Goal: Task Accomplishment & Management: Manage account settings

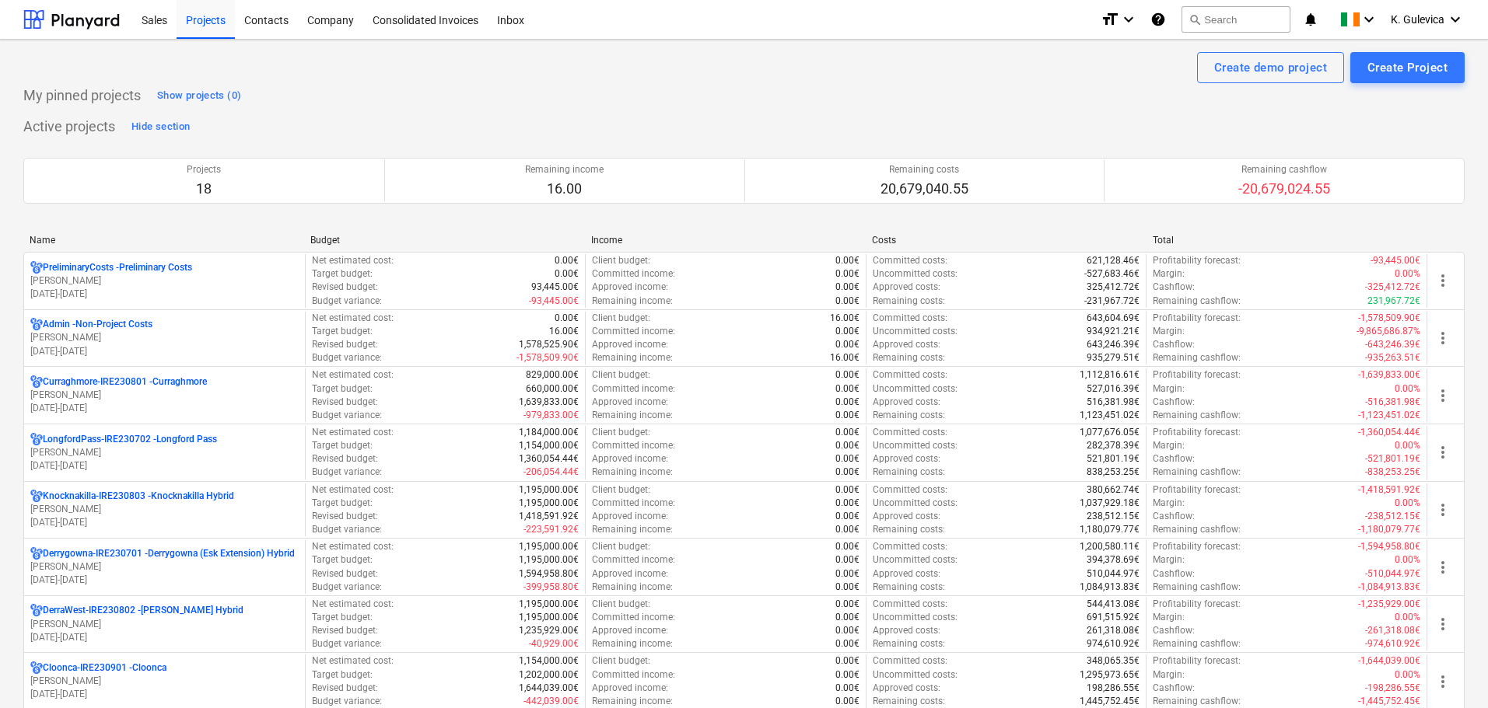
drag, startPoint x: 158, startPoint y: 449, endPoint x: 174, endPoint y: 449, distance: 16.3
click at [158, 449] on p "[PERSON_NAME]" at bounding box center [164, 452] width 268 height 13
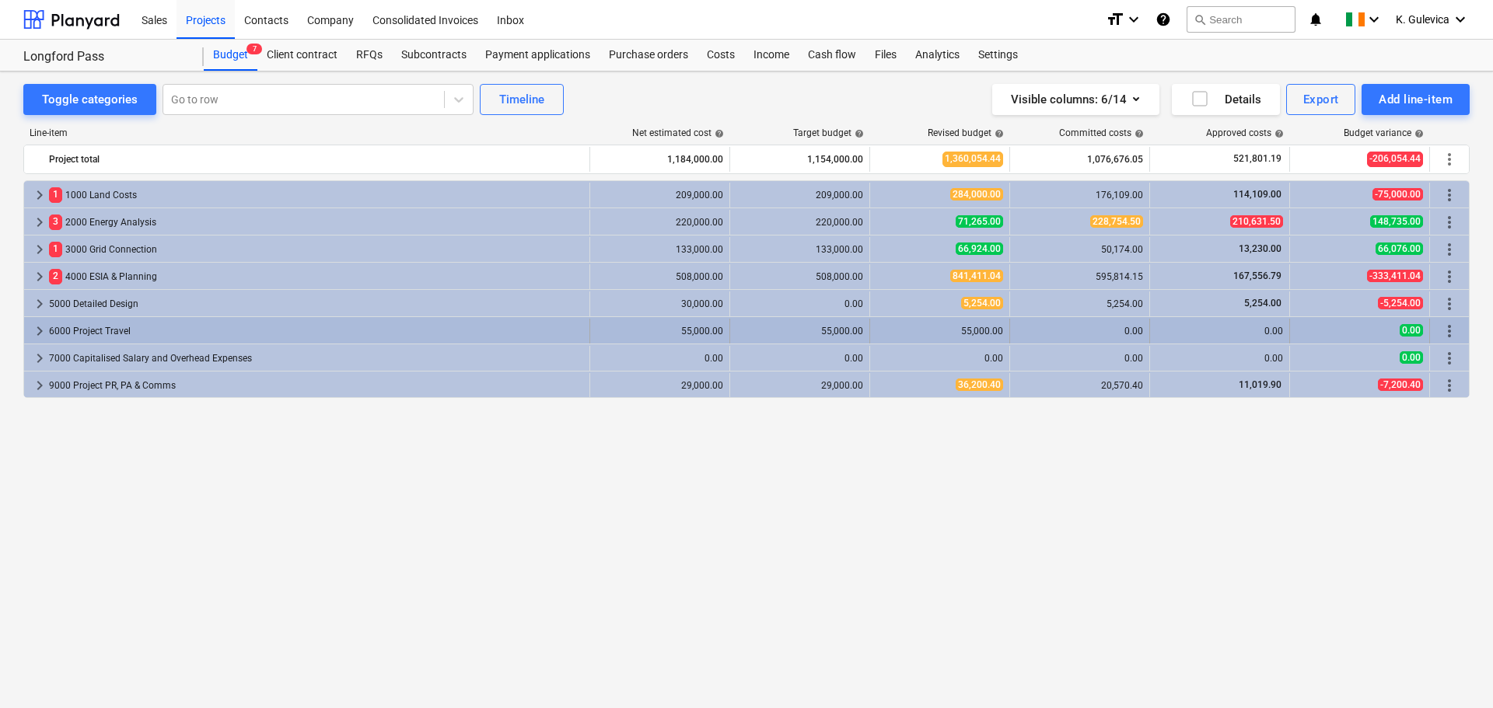
click at [37, 330] on span "keyboard_arrow_right" at bounding box center [39, 331] width 19 height 19
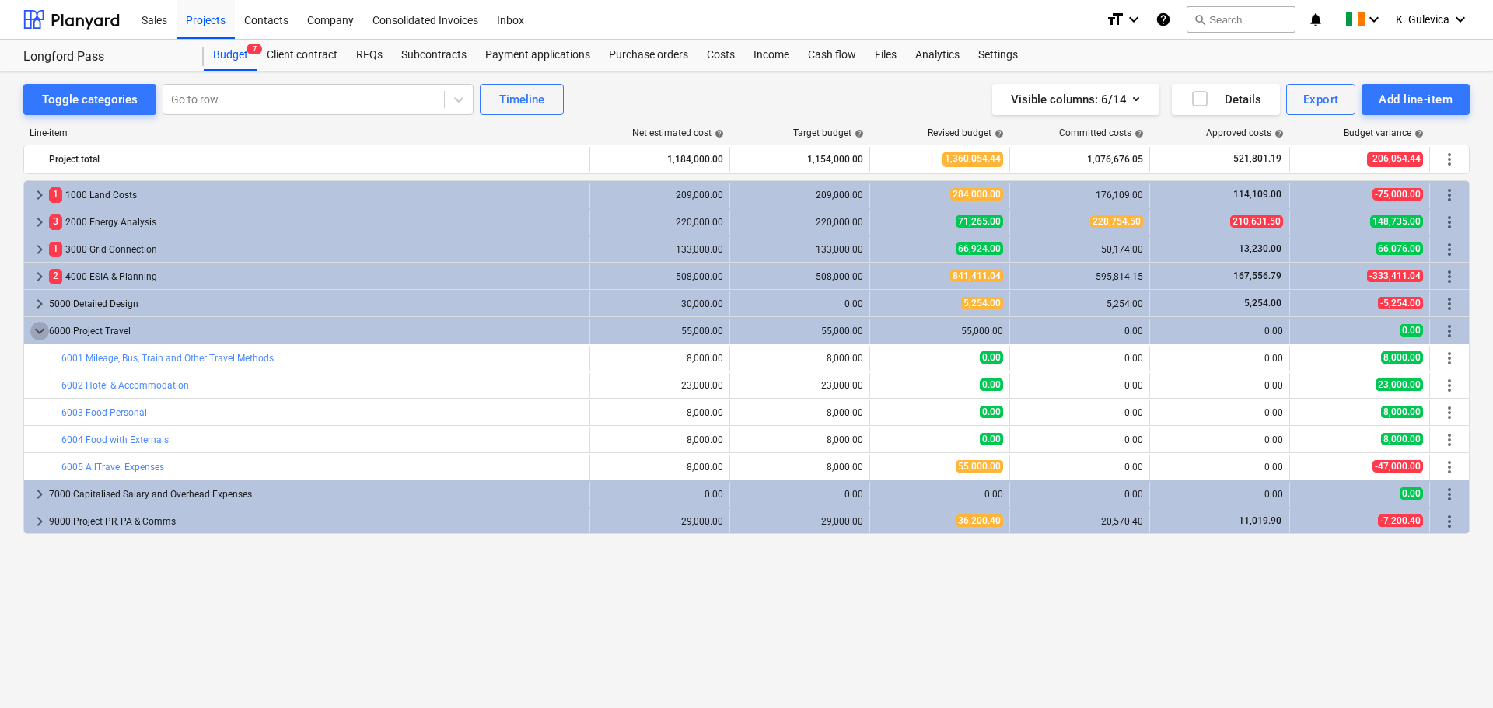
click at [38, 330] on span "keyboard_arrow_down" at bounding box center [39, 331] width 19 height 19
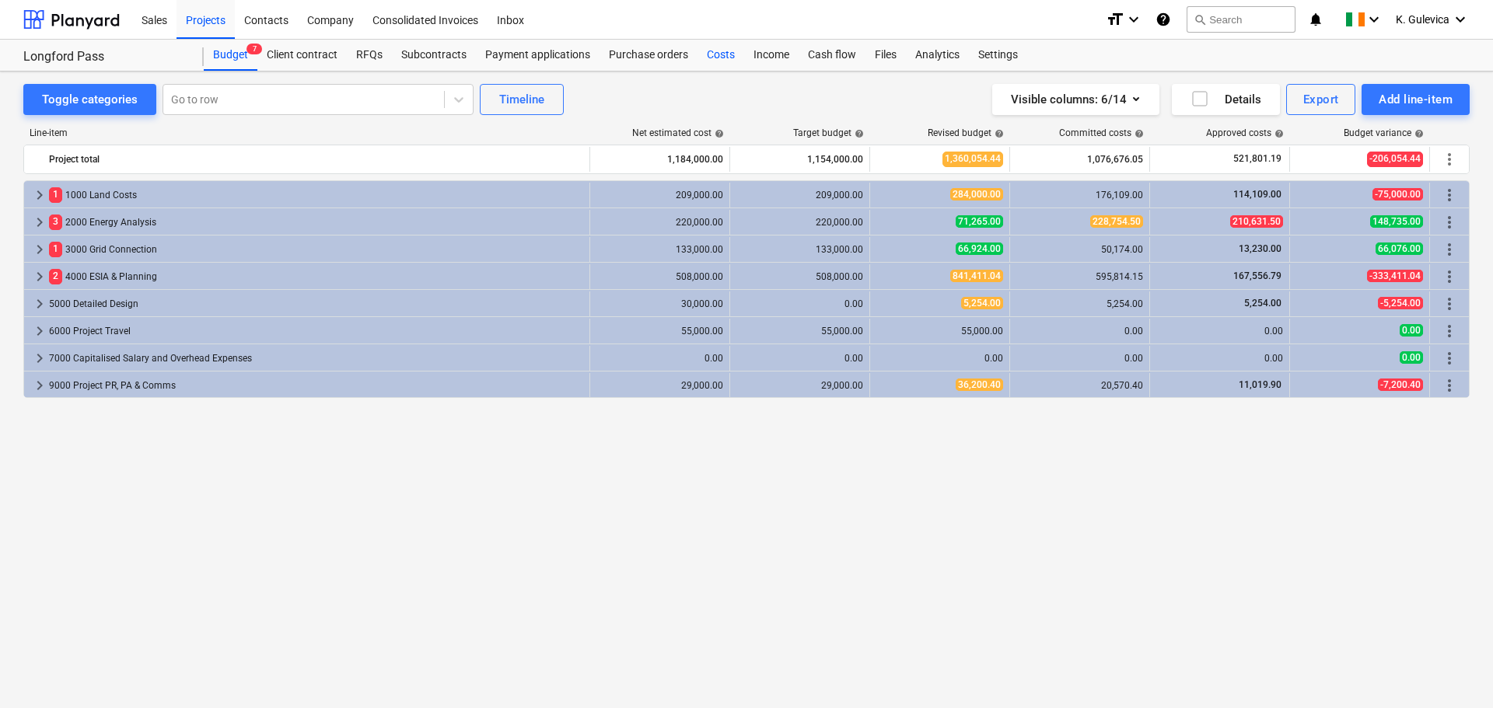
click at [719, 58] on div "Costs" at bounding box center [721, 55] width 47 height 31
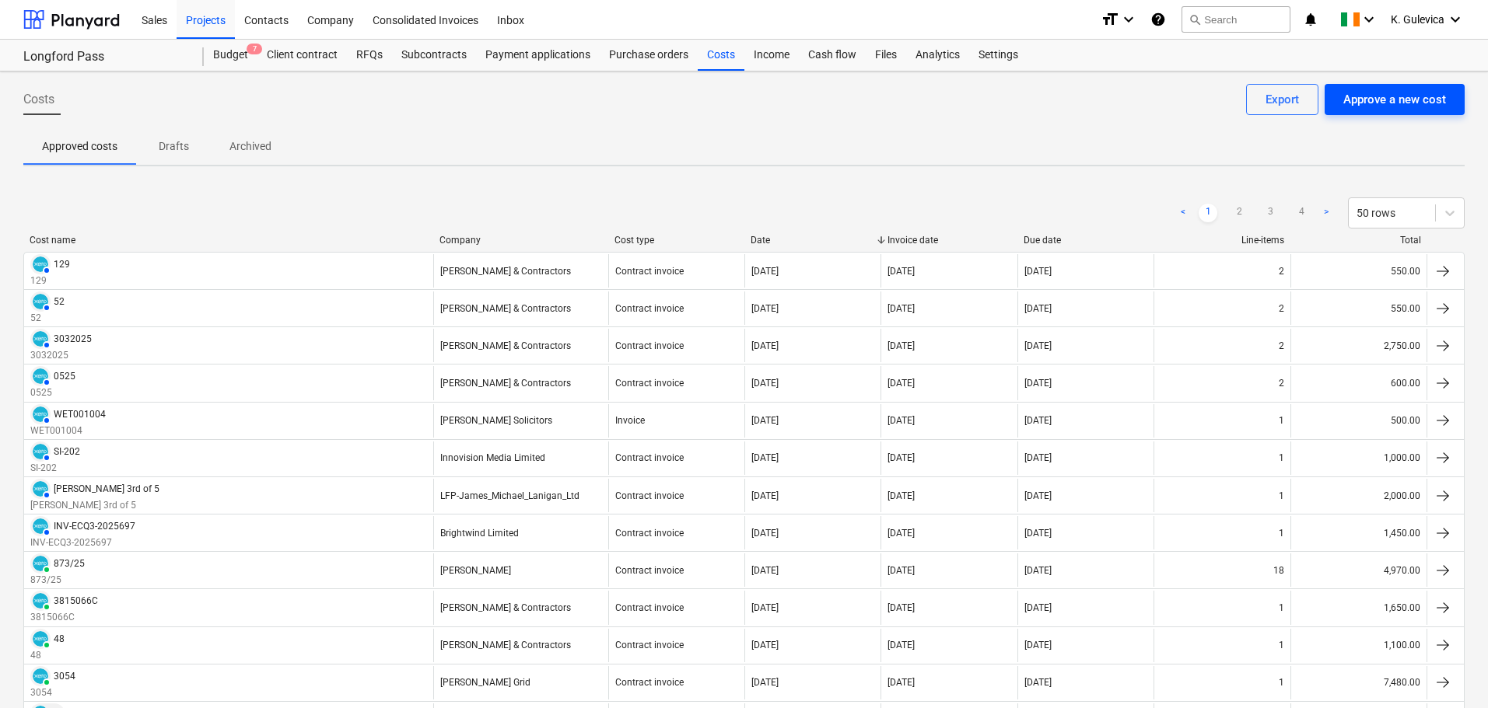
click at [1382, 105] on div "Approve a new cost" at bounding box center [1394, 99] width 103 height 20
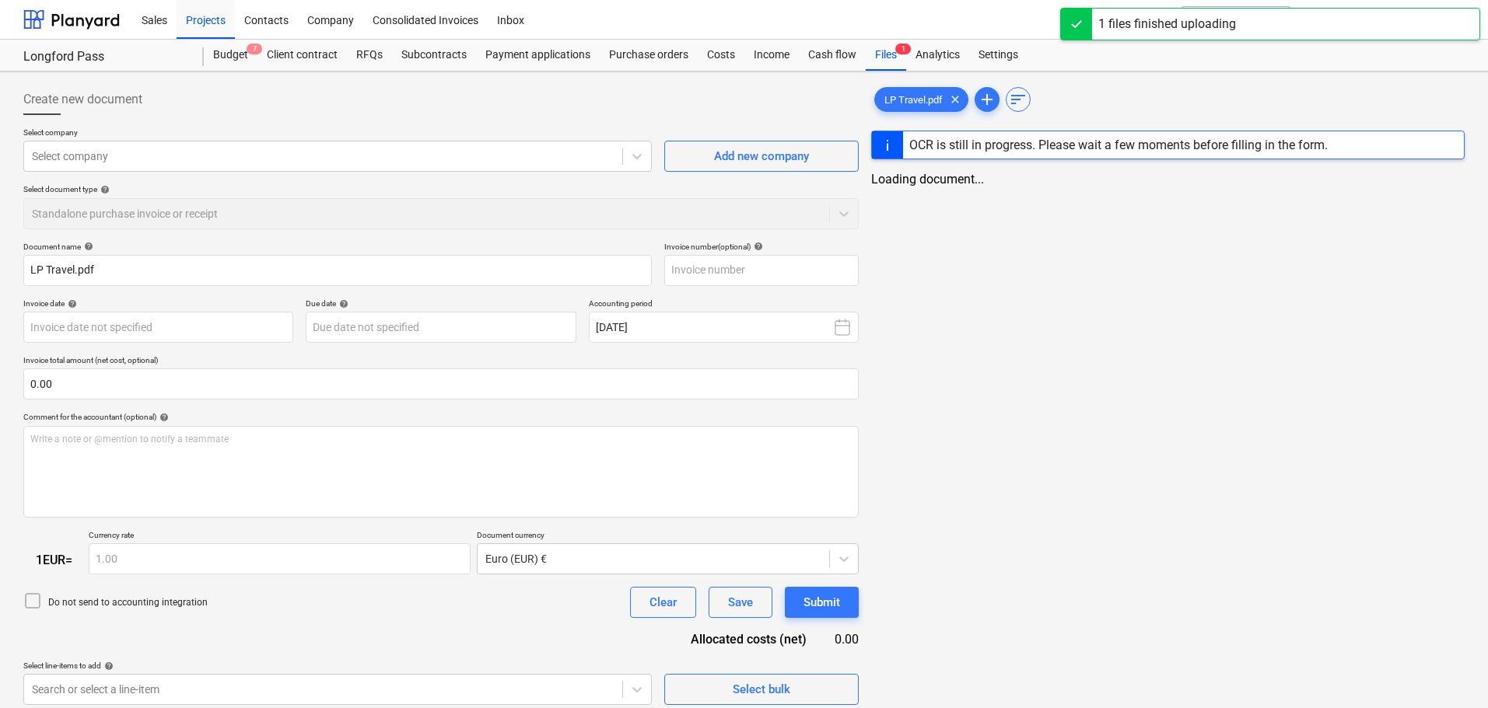
type input "LP Travel.pdf"
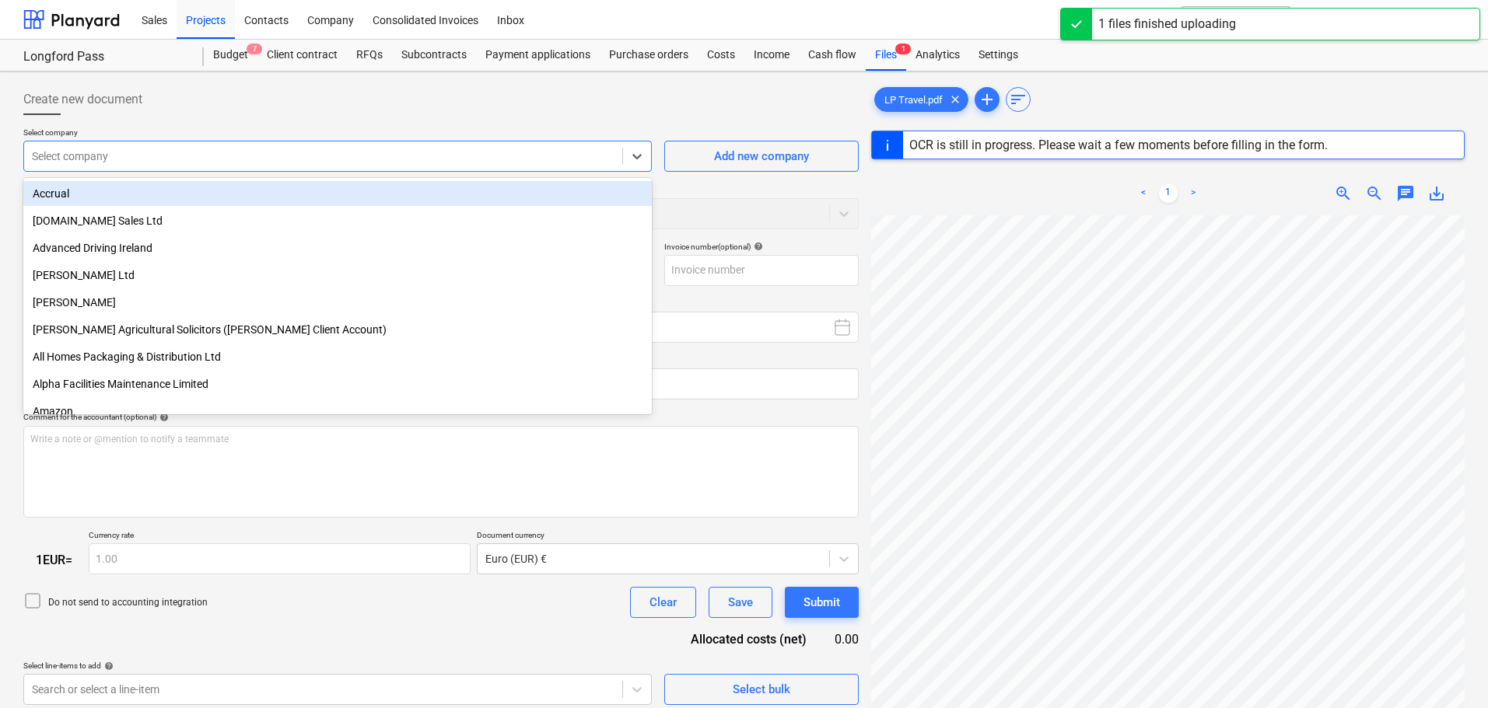
click at [264, 156] on div at bounding box center [323, 157] width 582 height 16
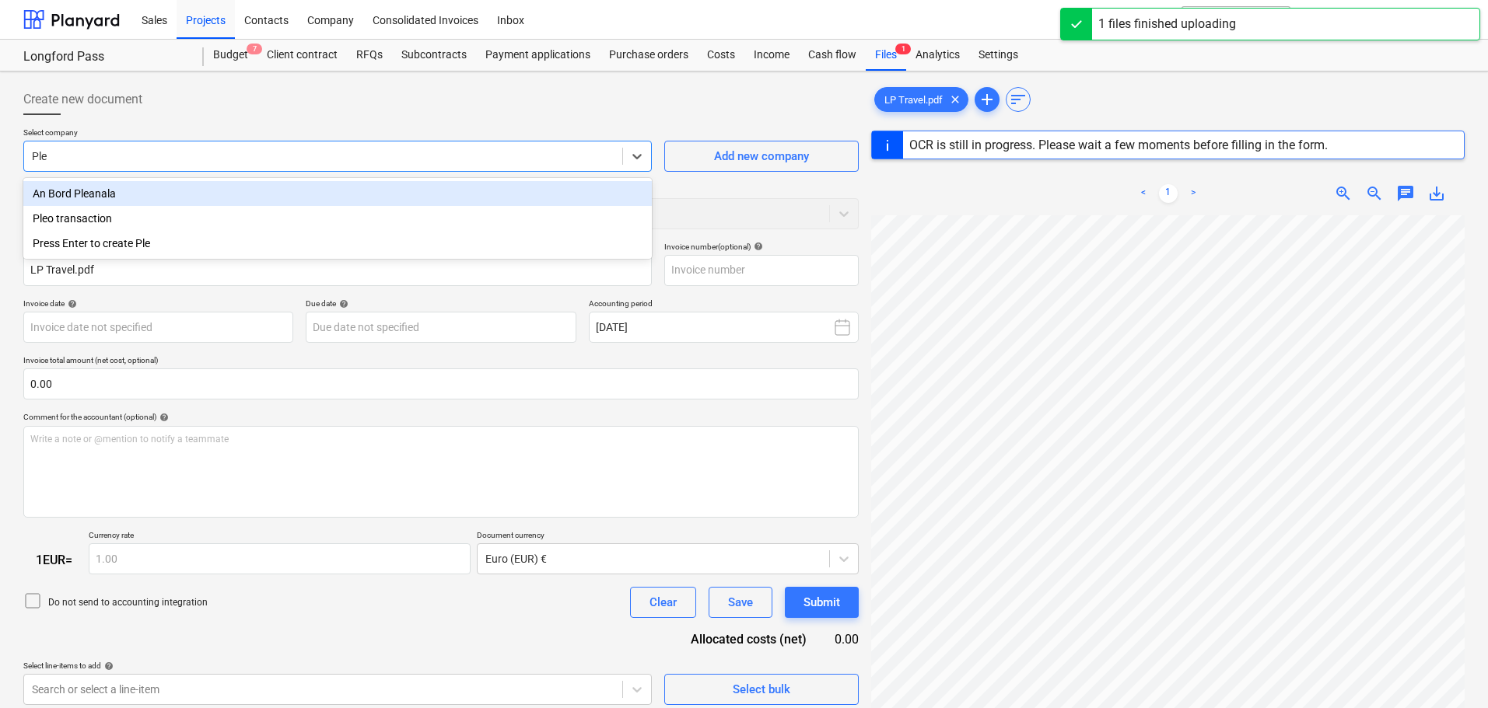
type input "Pleo"
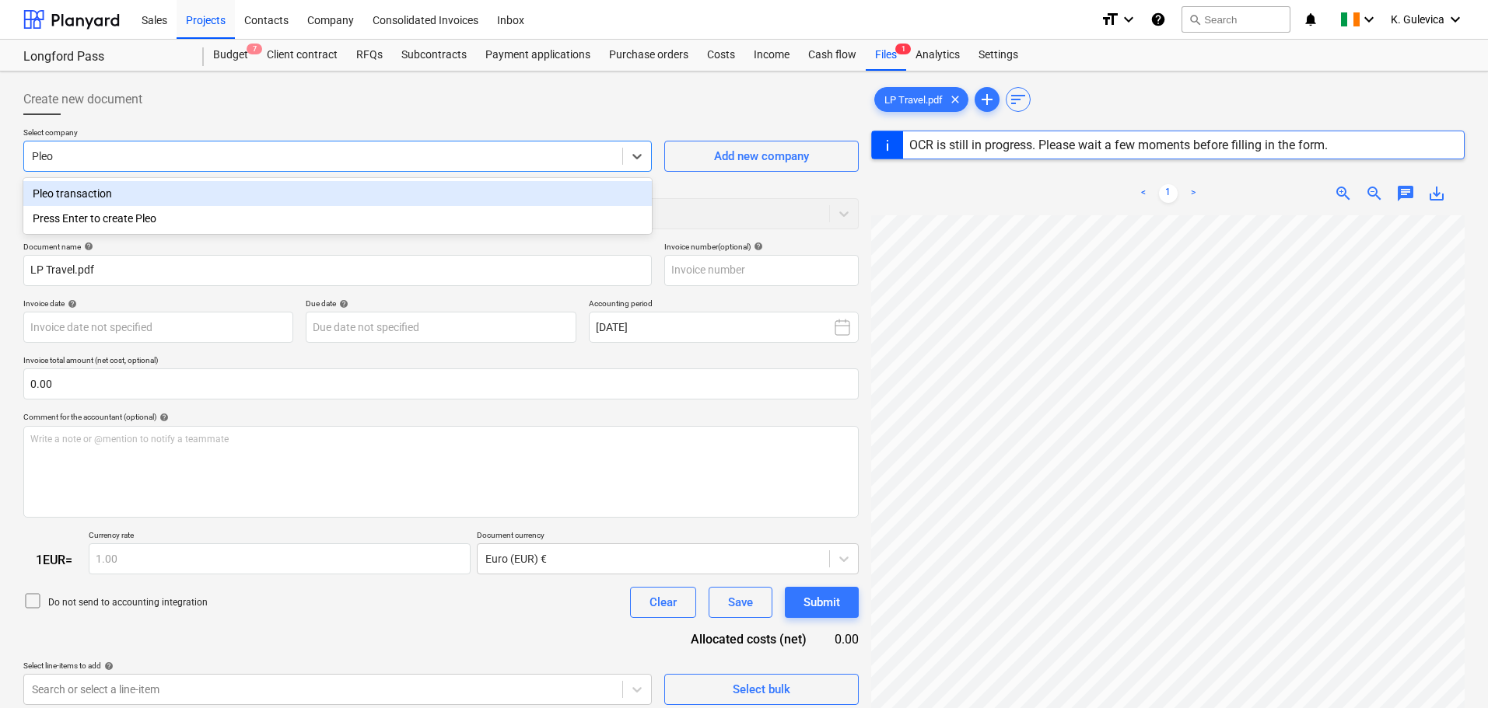
click at [128, 191] on div "Pleo transaction" at bounding box center [337, 193] width 628 height 25
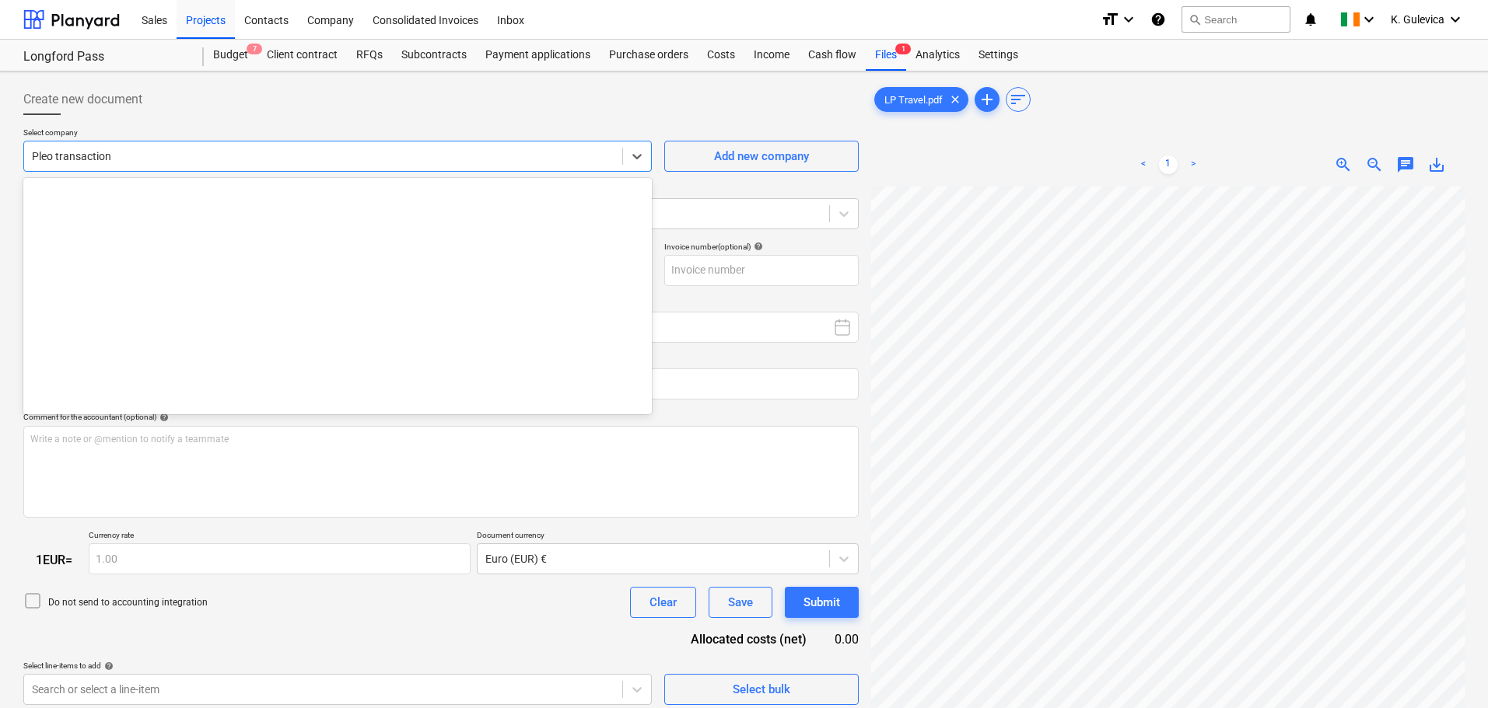
click at [242, 149] on div at bounding box center [323, 157] width 582 height 16
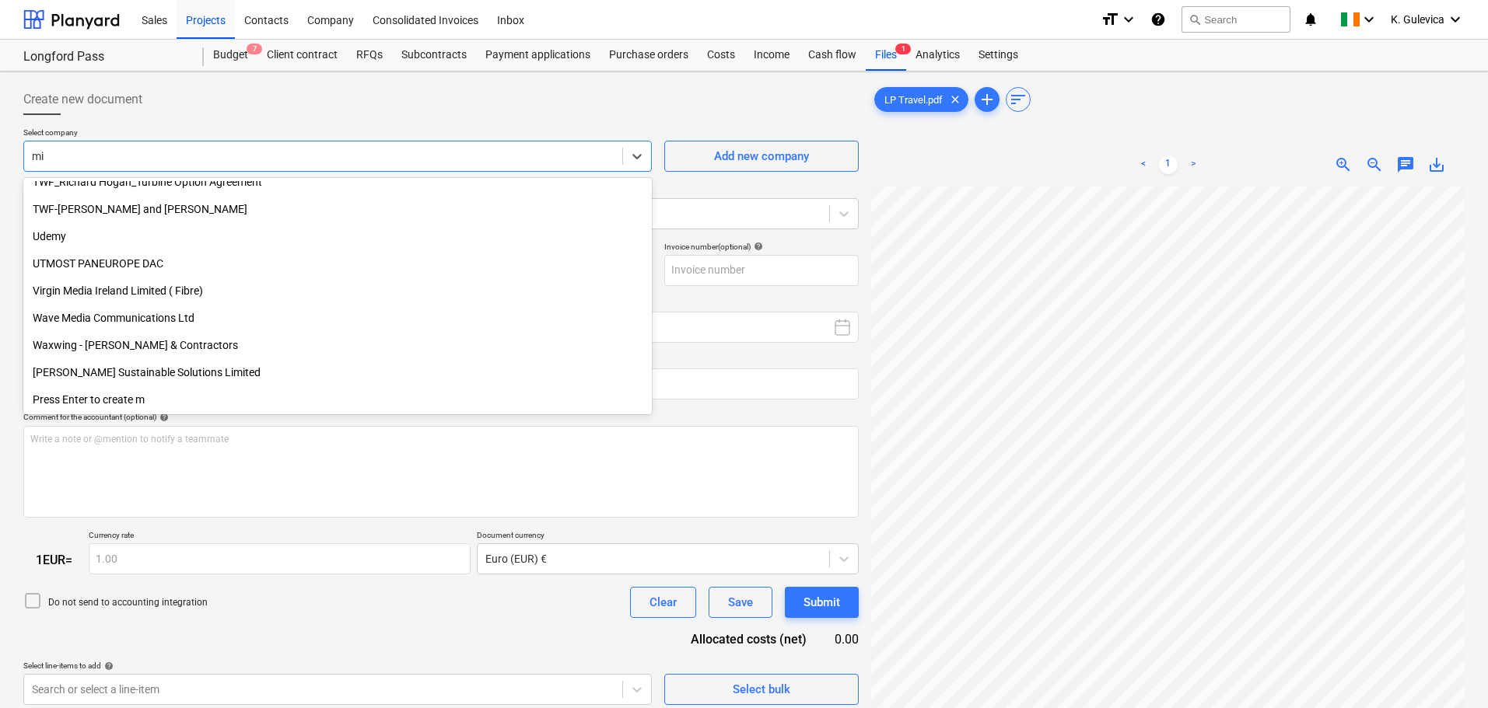
scroll to position [1128, 0]
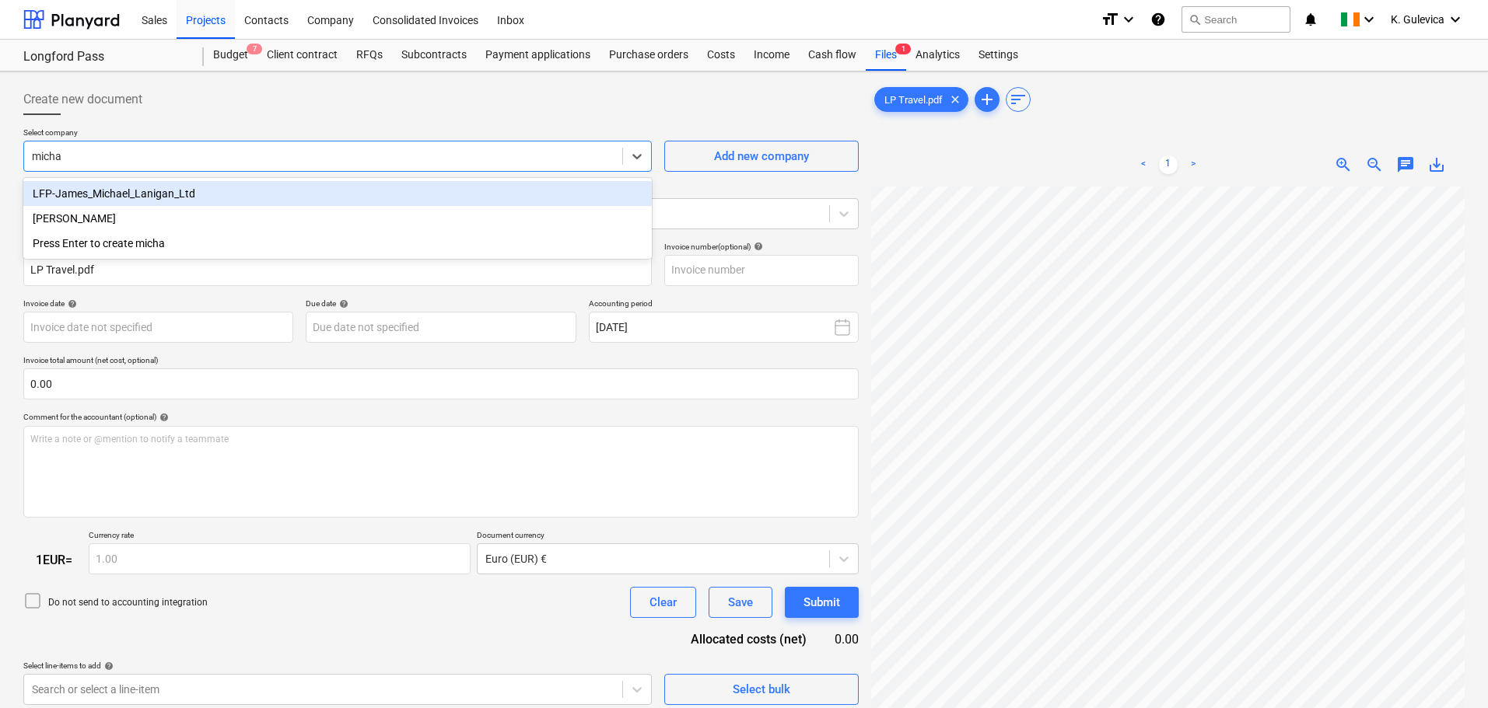
type input "michae"
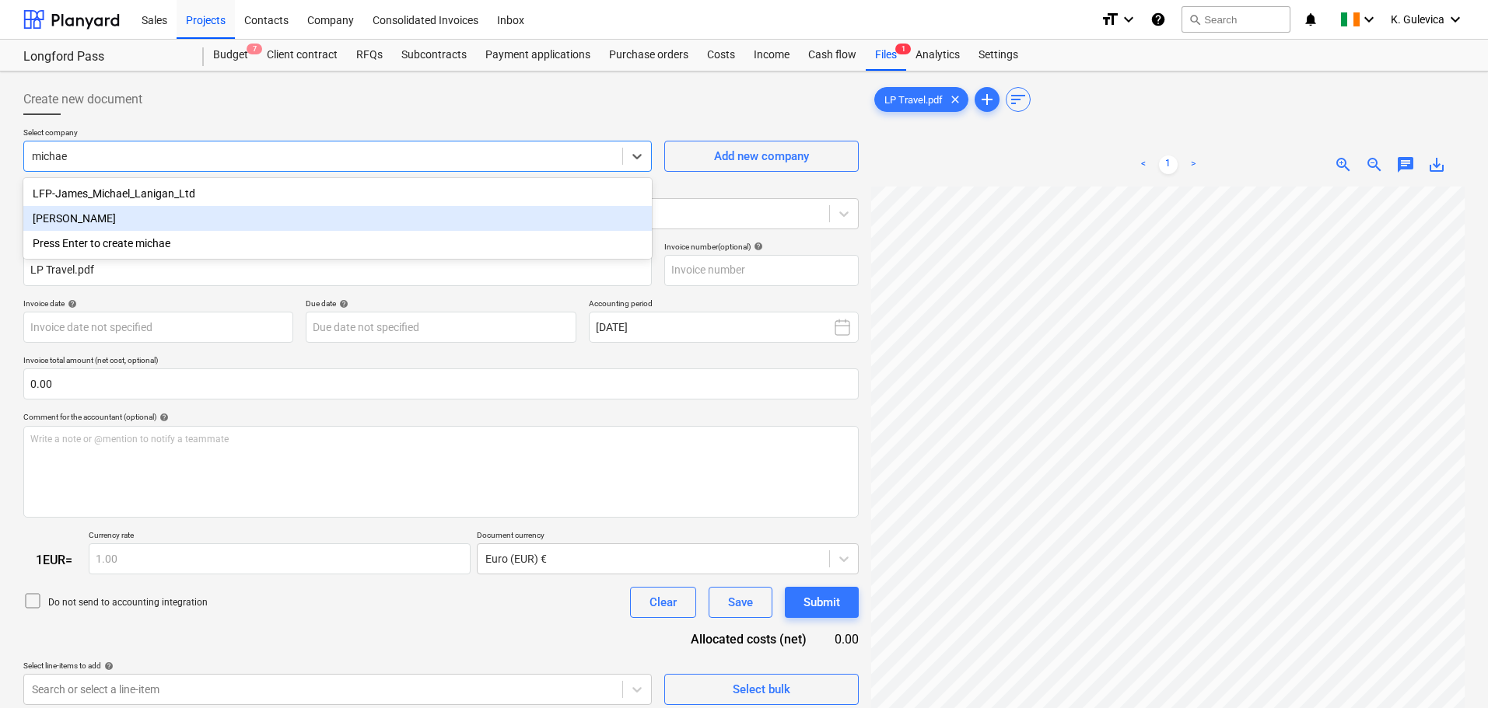
click at [82, 220] on div "[PERSON_NAME]" at bounding box center [337, 218] width 628 height 25
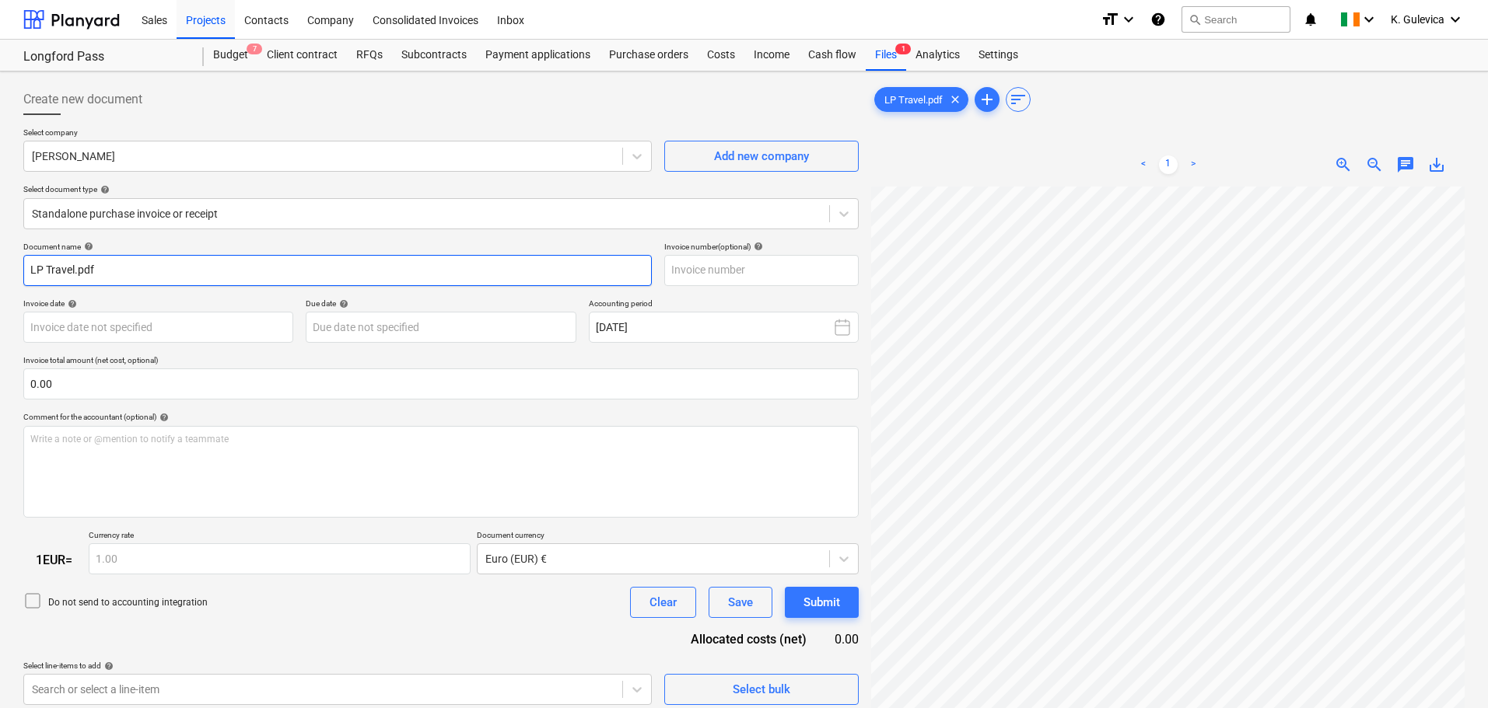
drag, startPoint x: 119, startPoint y: 273, endPoint x: 103, endPoint y: 273, distance: 15.6
click at [0, 271] on html "Sales Projects Contacts Company Consolidated Invoices Inbox format_size keyboar…" at bounding box center [744, 354] width 1488 height 708
drag, startPoint x: 72, startPoint y: 273, endPoint x: 34, endPoint y: 271, distance: 38.2
click at [0, 266] on html "Sales Projects Contacts Company Consolidated Invoices Inbox format_size keyboar…" at bounding box center [744, 354] width 1488 height 708
type input "[DATE]"
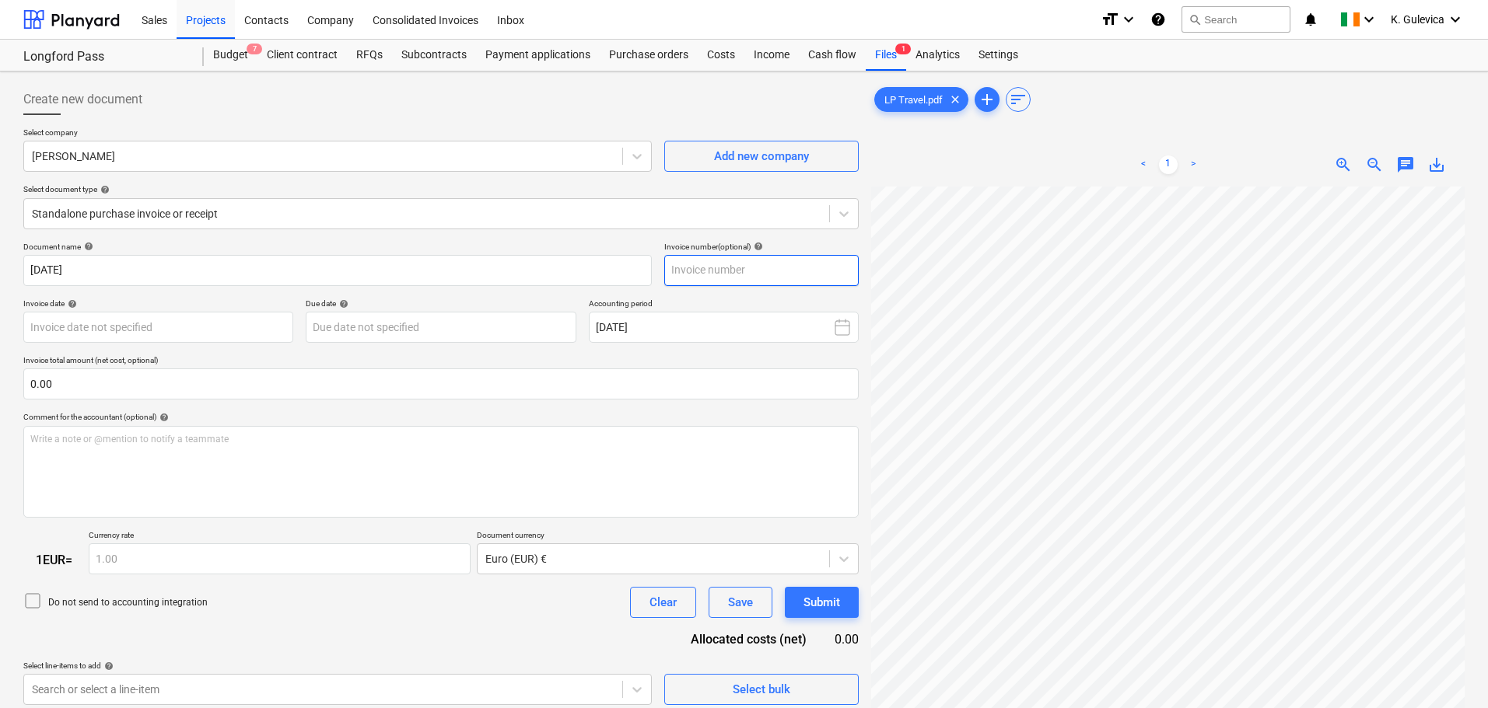
click at [719, 269] on input "text" at bounding box center [761, 270] width 194 height 31
paste input "[DATE]"
type input "[DATE]"
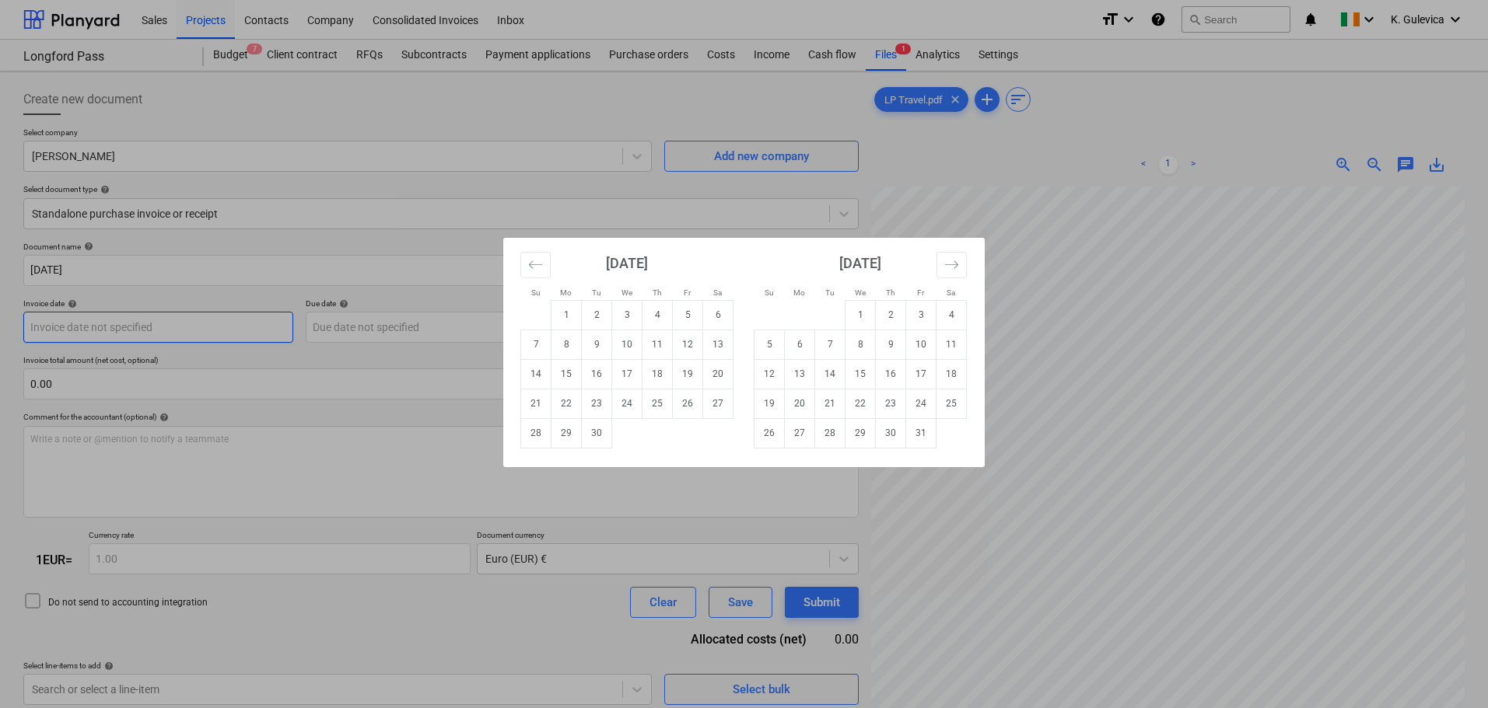
drag, startPoint x: 209, startPoint y: 326, endPoint x: 341, endPoint y: 317, distance: 131.7
click at [210, 324] on body "Sales Projects Contacts Company Consolidated Invoices Inbox format_size keyboar…" at bounding box center [744, 354] width 1488 height 708
click at [545, 264] on button "Move backward to switch to the previous month." at bounding box center [535, 265] width 30 height 26
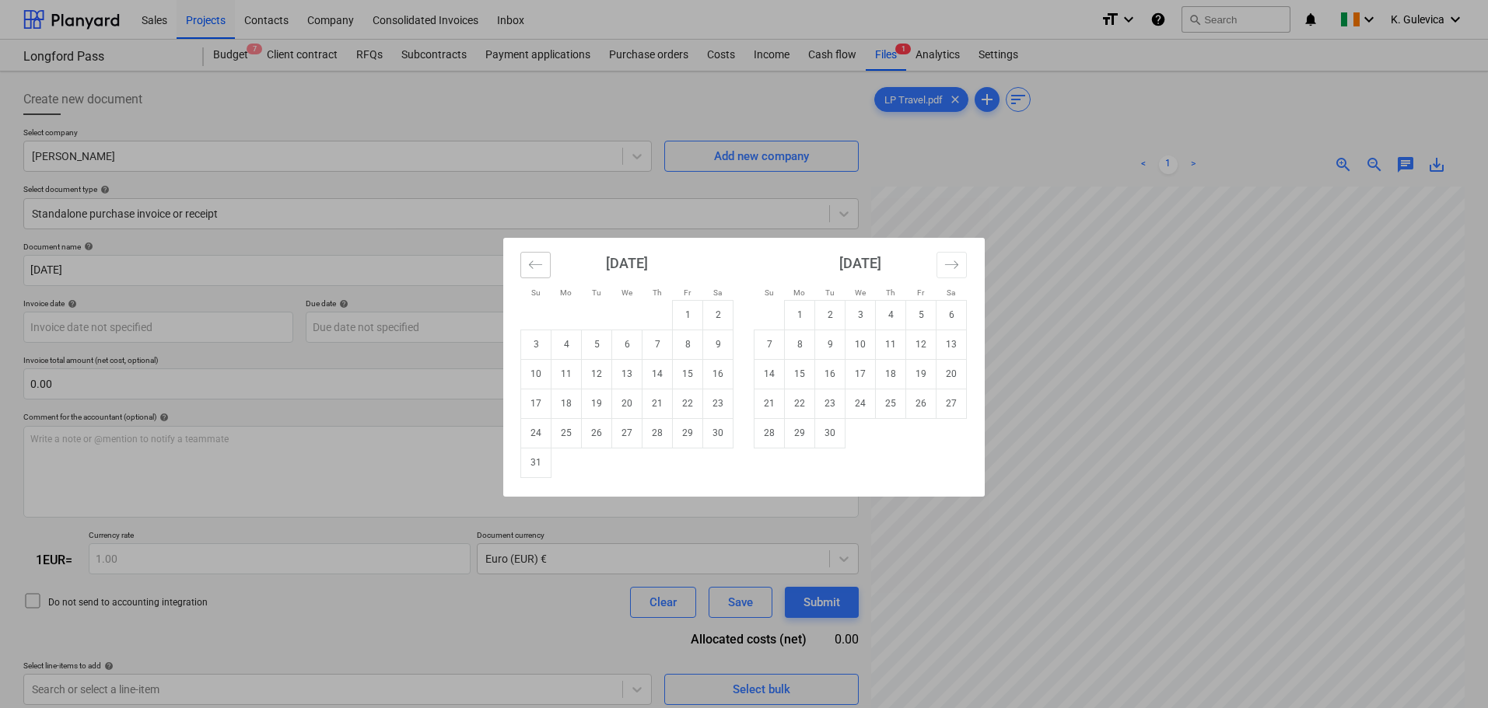
click at [545, 264] on button "Move backward to switch to the previous month." at bounding box center [535, 265] width 30 height 26
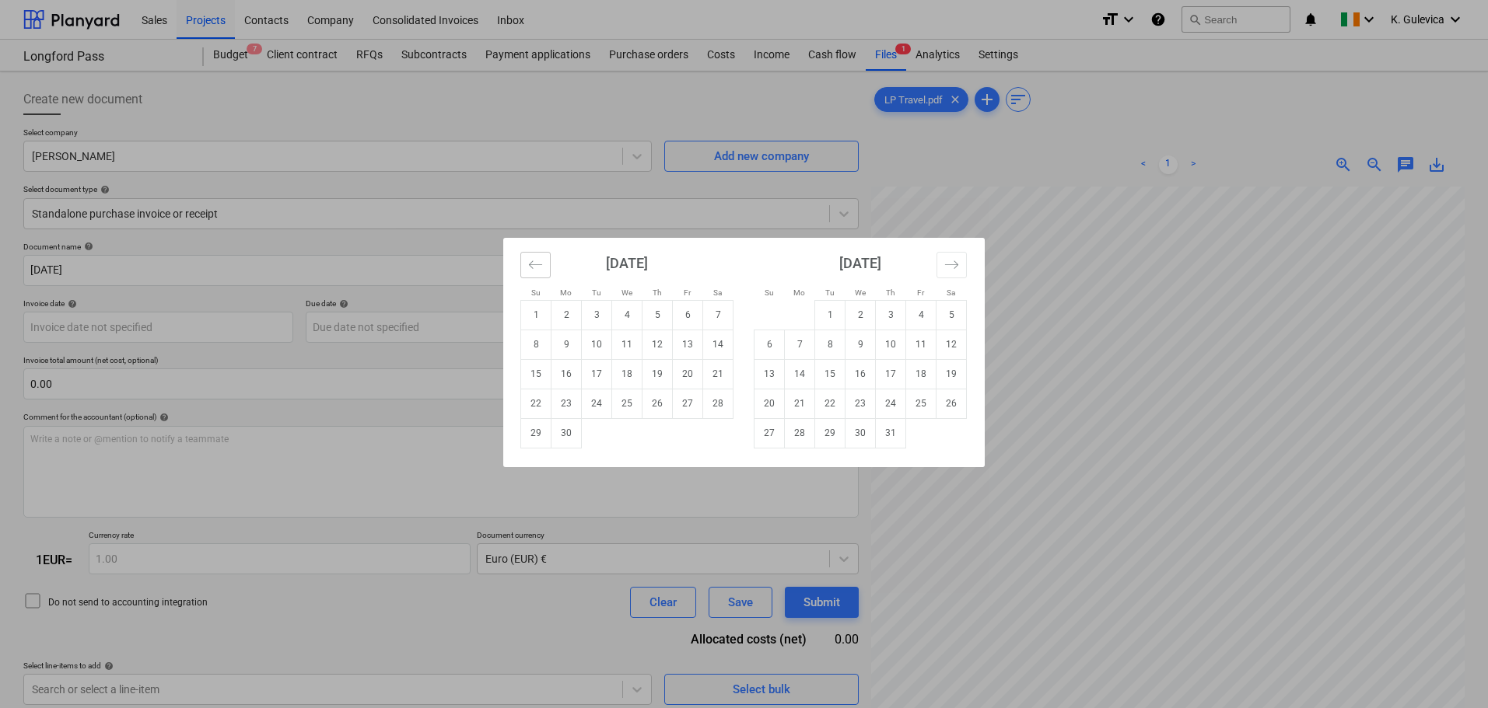
click at [545, 264] on button "Move backward to switch to the previous month." at bounding box center [535, 265] width 30 height 26
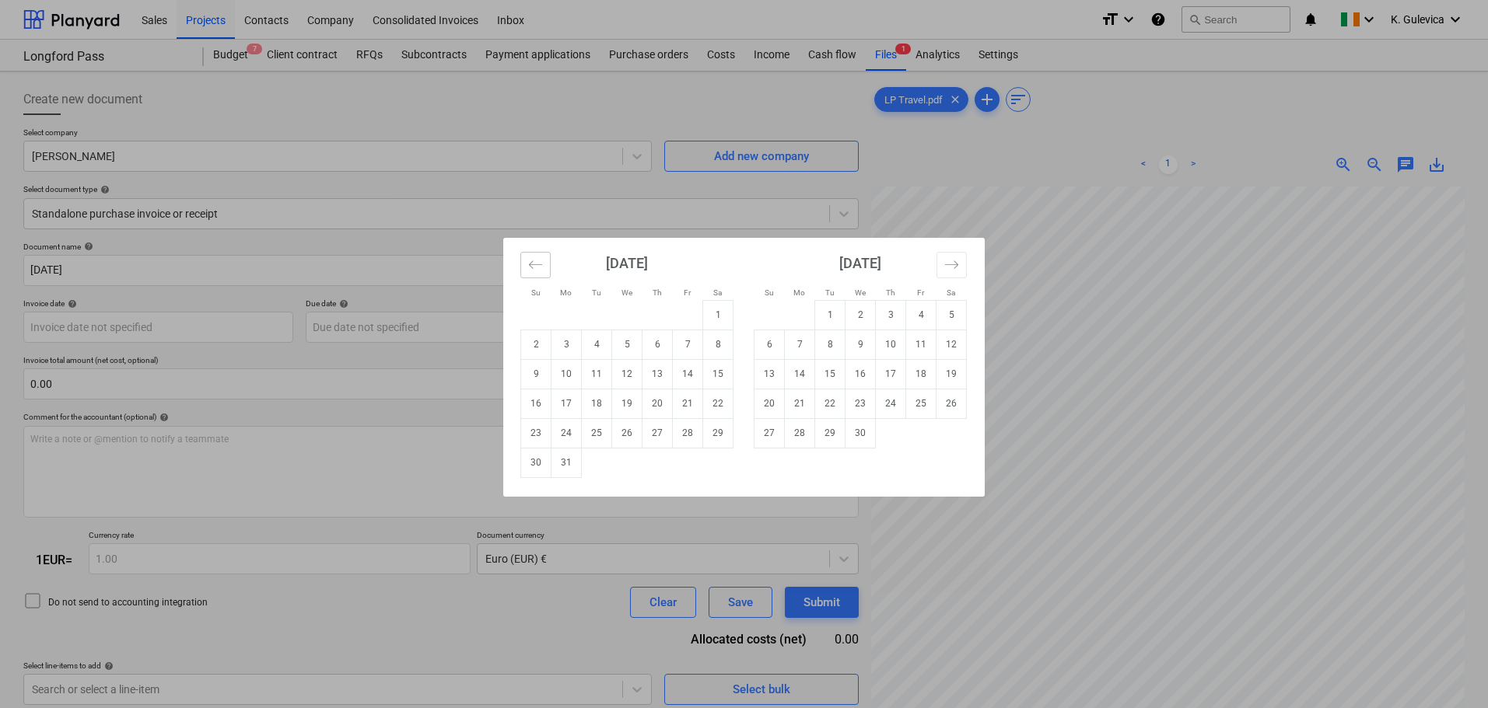
click at [545, 264] on button "Move backward to switch to the previous month." at bounding box center [535, 265] width 30 height 26
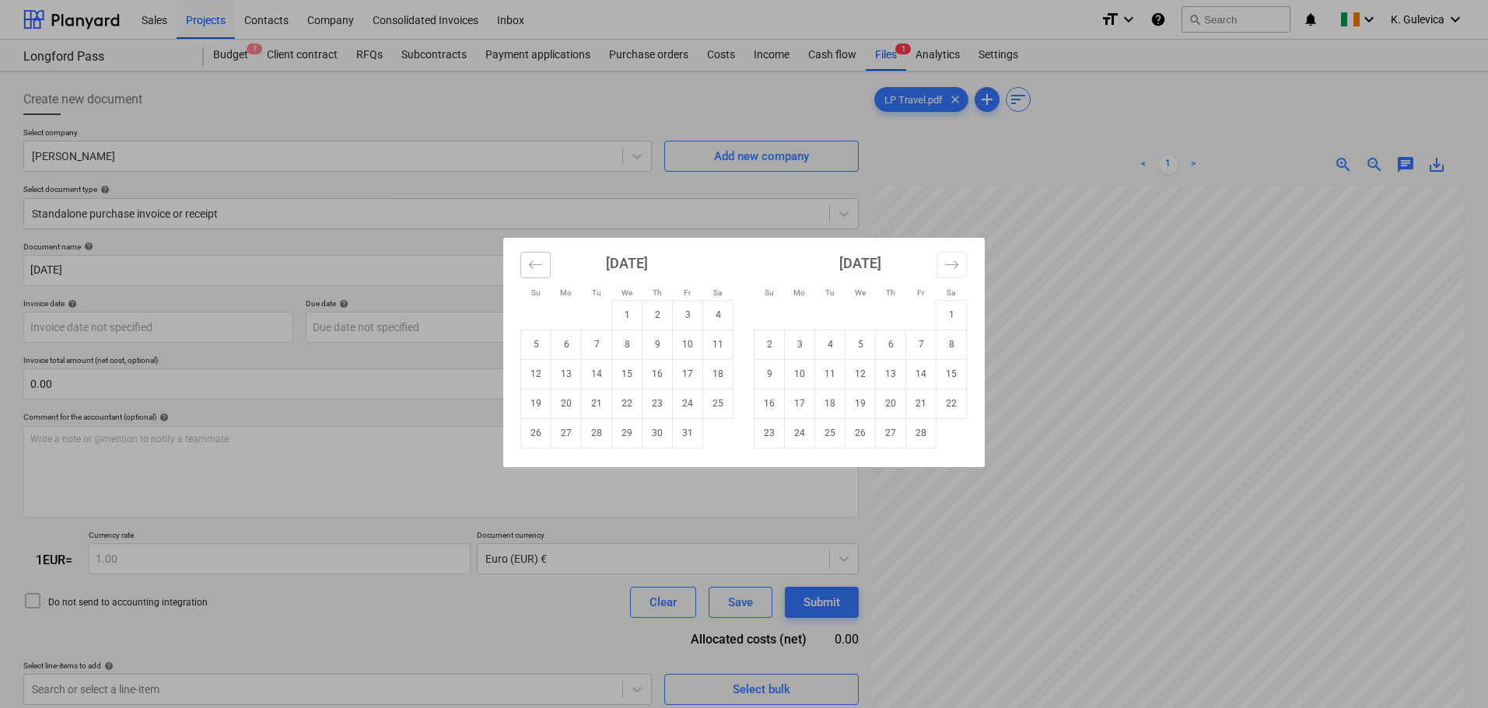
click at [545, 264] on button "Move backward to switch to the previous month." at bounding box center [535, 265] width 30 height 26
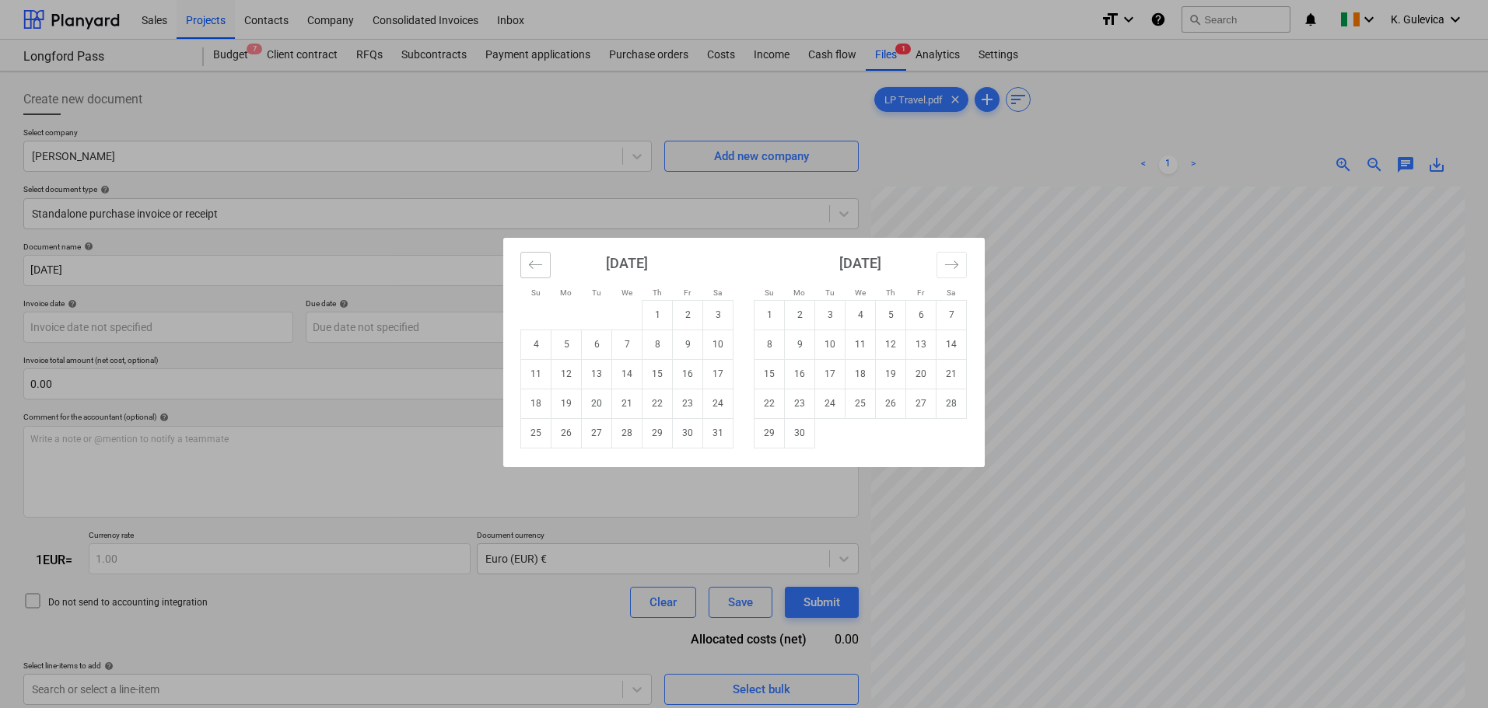
click at [545, 264] on button "Move backward to switch to the previous month." at bounding box center [535, 265] width 30 height 26
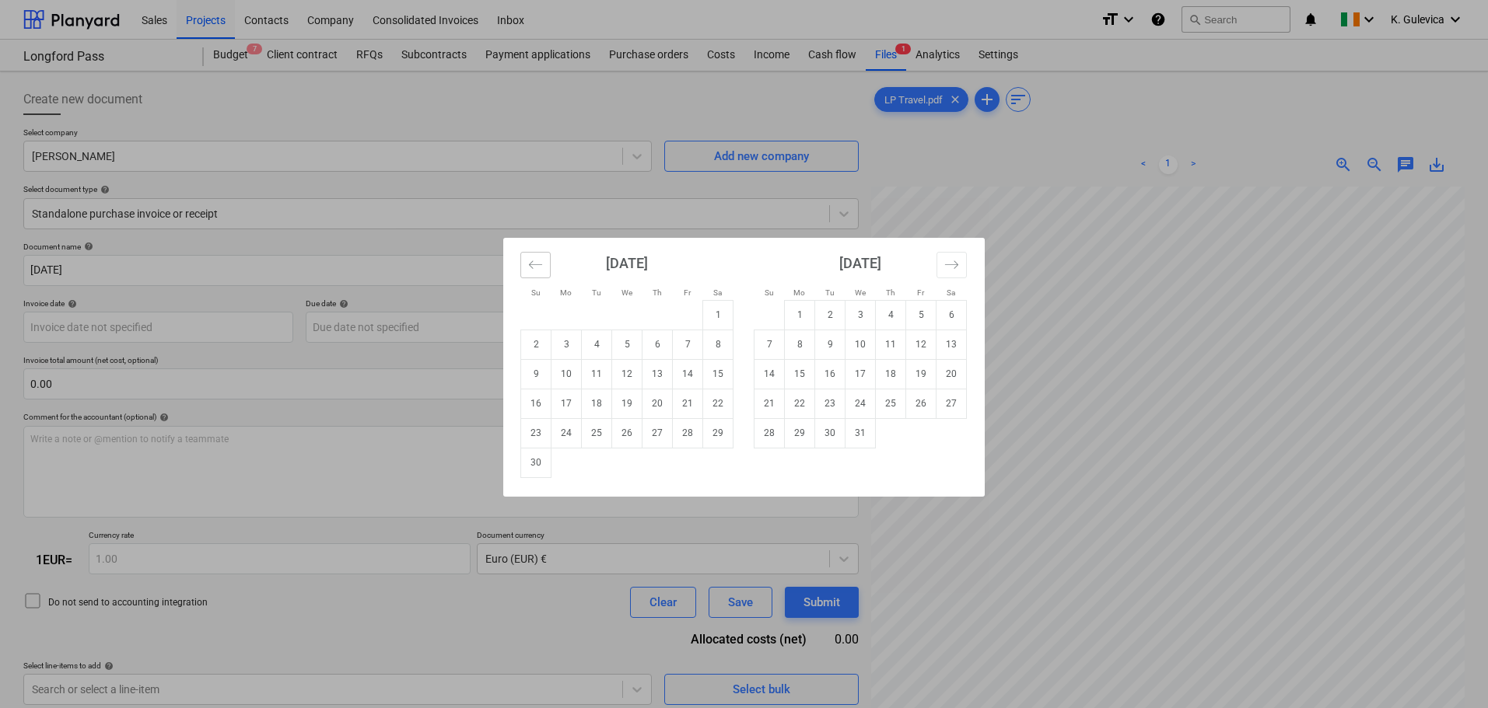
click at [545, 264] on button "Move backward to switch to the previous month." at bounding box center [535, 265] width 30 height 26
click at [775, 529] on div "Su Mo Tu We Th Fr Sa Su Mo Tu We Th Fr Sa [DATE] 1 2 3 4 5 6 7 8 9 10 11 12 13 …" at bounding box center [744, 354] width 1488 height 708
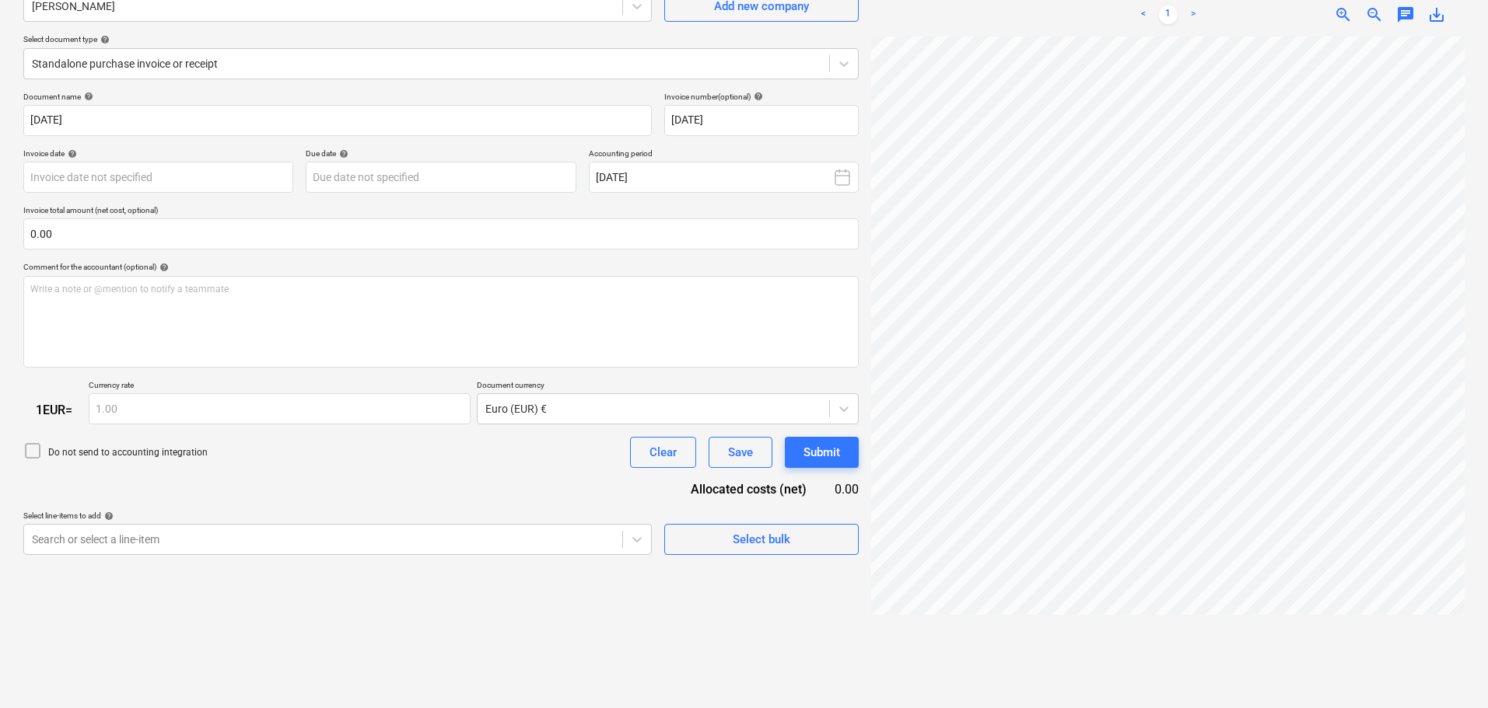
scroll to position [156, 0]
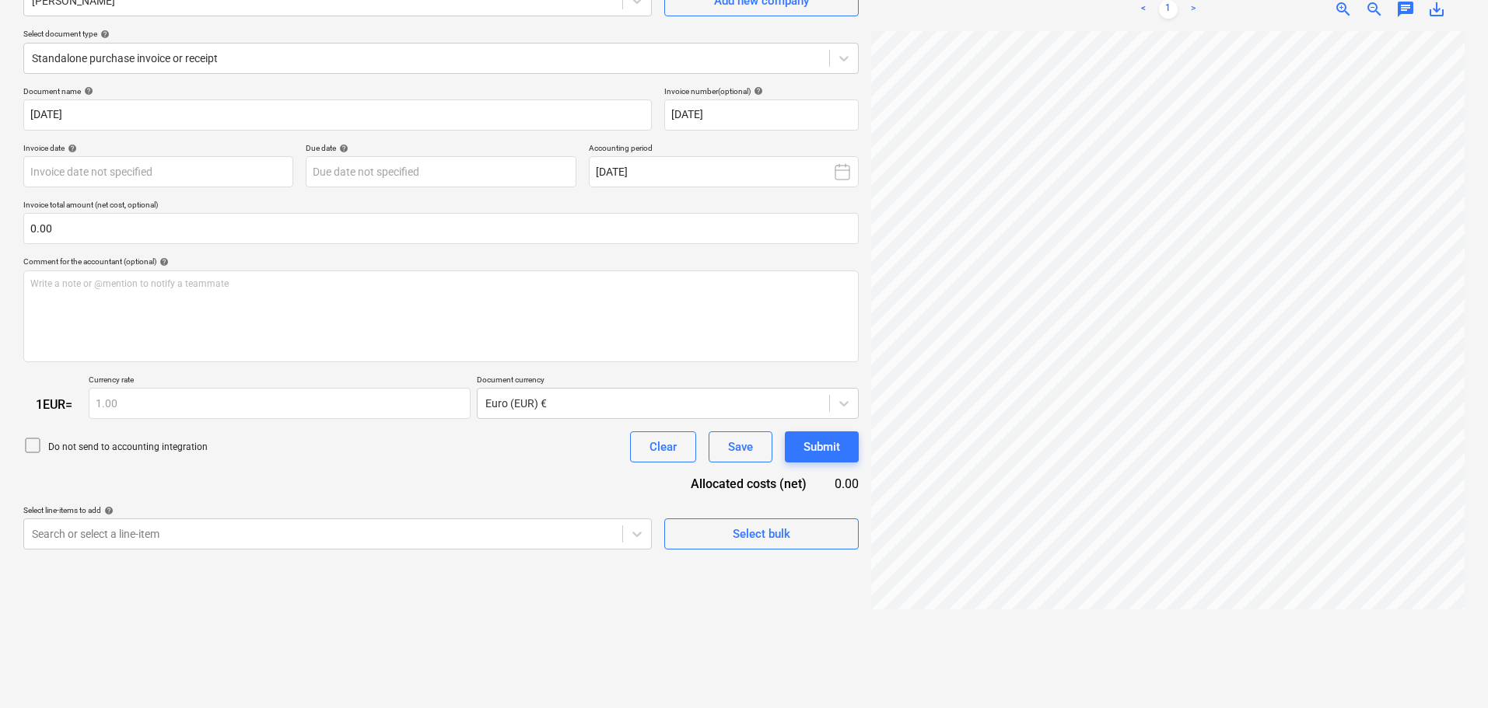
drag, startPoint x: 710, startPoint y: 178, endPoint x: 719, endPoint y: 190, distance: 14.9
click at [714, 179] on button "[DATE]" at bounding box center [724, 171] width 270 height 31
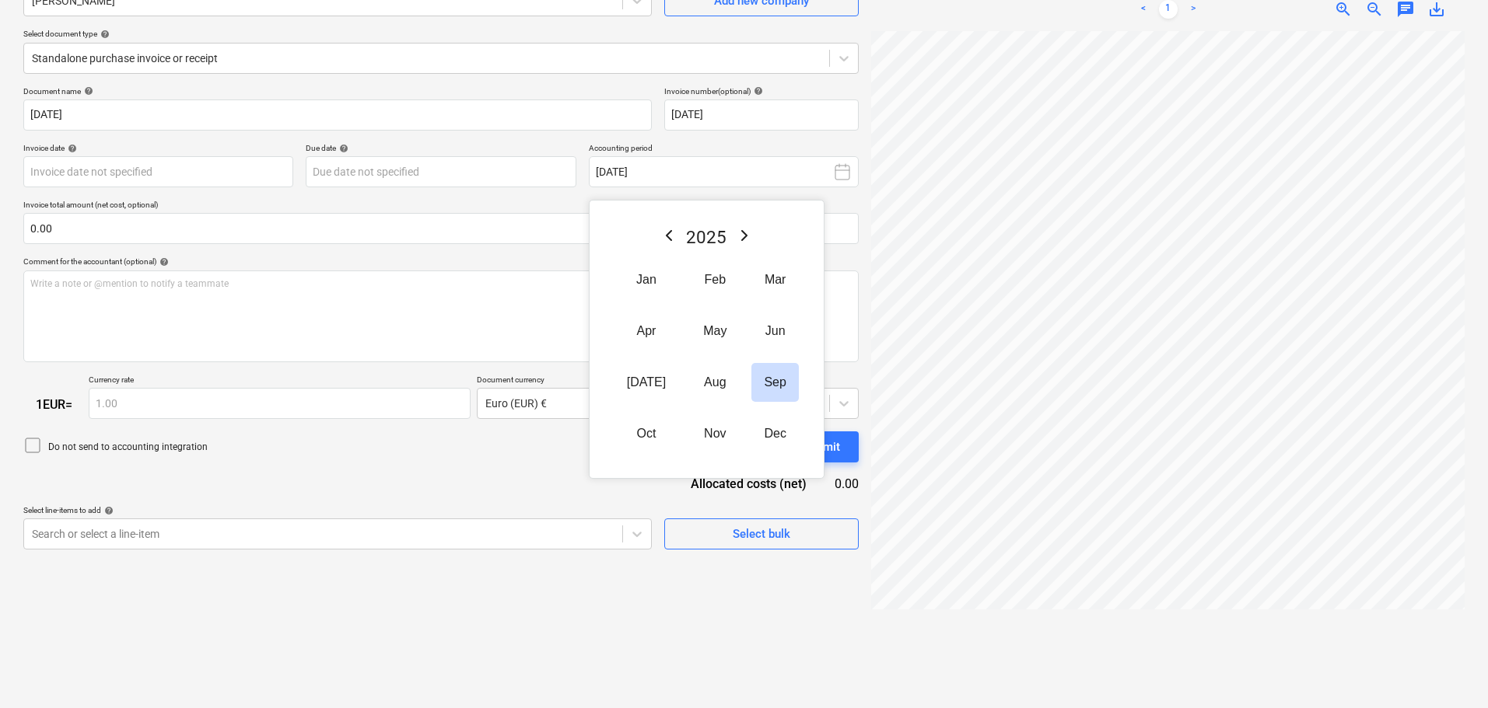
click at [665, 236] on icon "Previous Year" at bounding box center [668, 235] width 19 height 19
click at [693, 338] on button "May" at bounding box center [715, 331] width 48 height 39
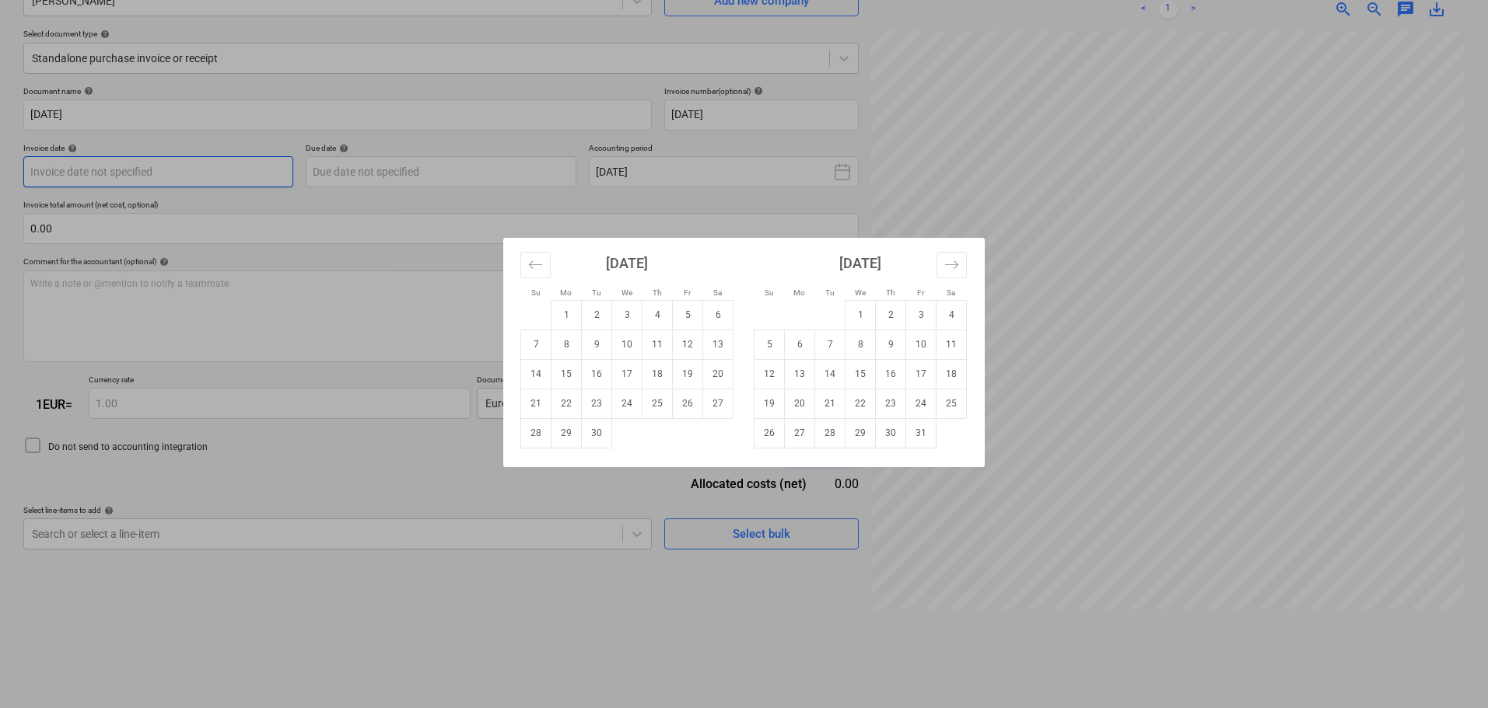
click at [167, 173] on body "Sales Projects Contacts Company Consolidated Invoices Inbox format_size keyboar…" at bounding box center [744, 198] width 1488 height 708
click at [530, 266] on icon "Move backward to switch to the previous month." at bounding box center [535, 264] width 15 height 15
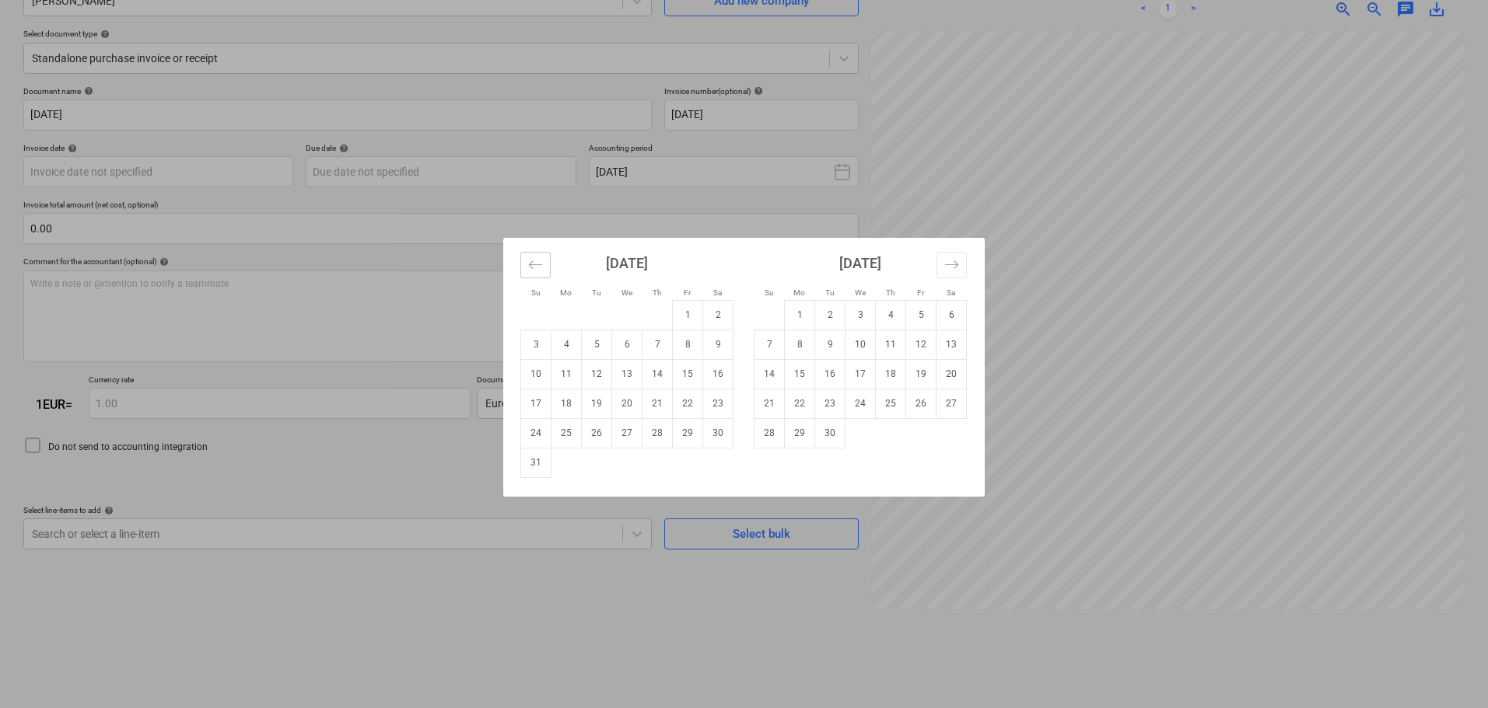
click at [538, 265] on icon "Move backward to switch to the previous month." at bounding box center [535, 264] width 15 height 15
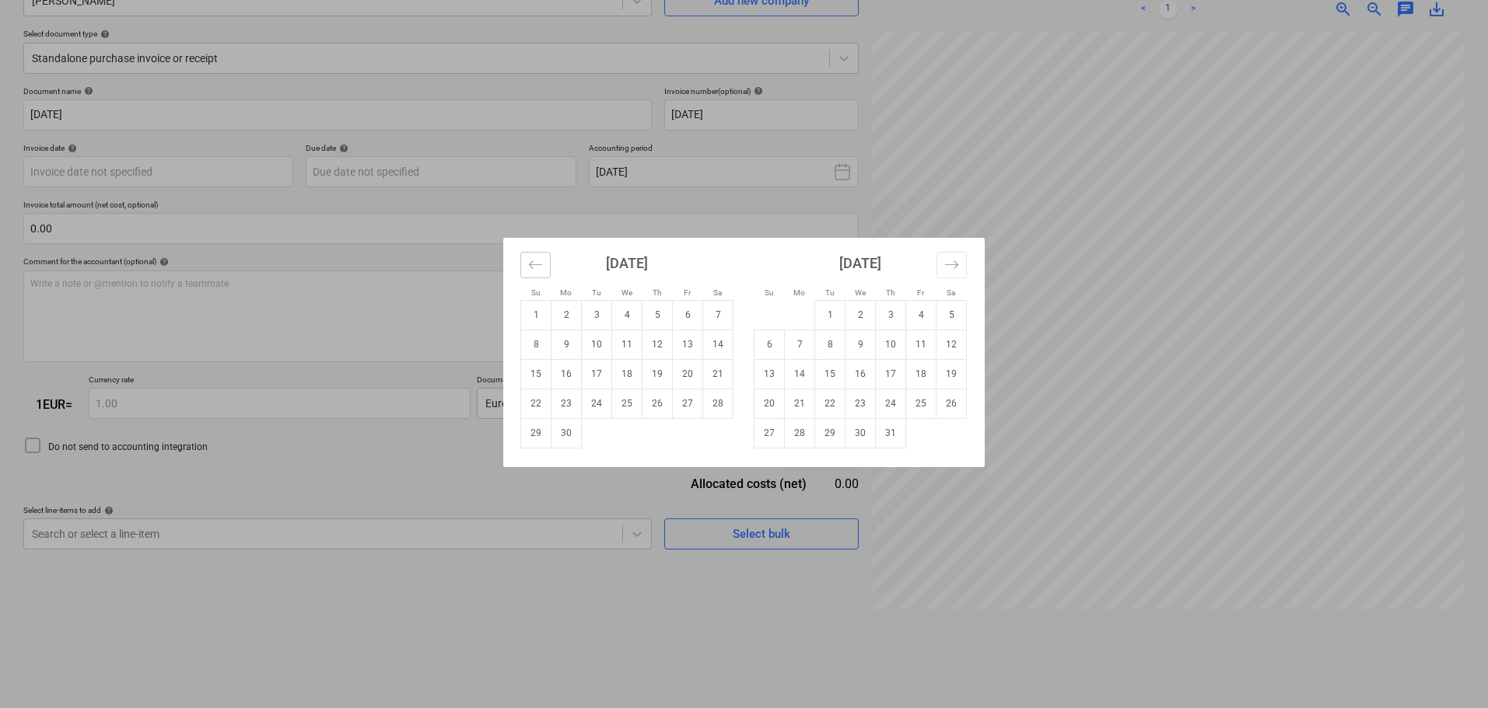
click at [538, 265] on icon "Move backward to switch to the previous month." at bounding box center [535, 264] width 15 height 15
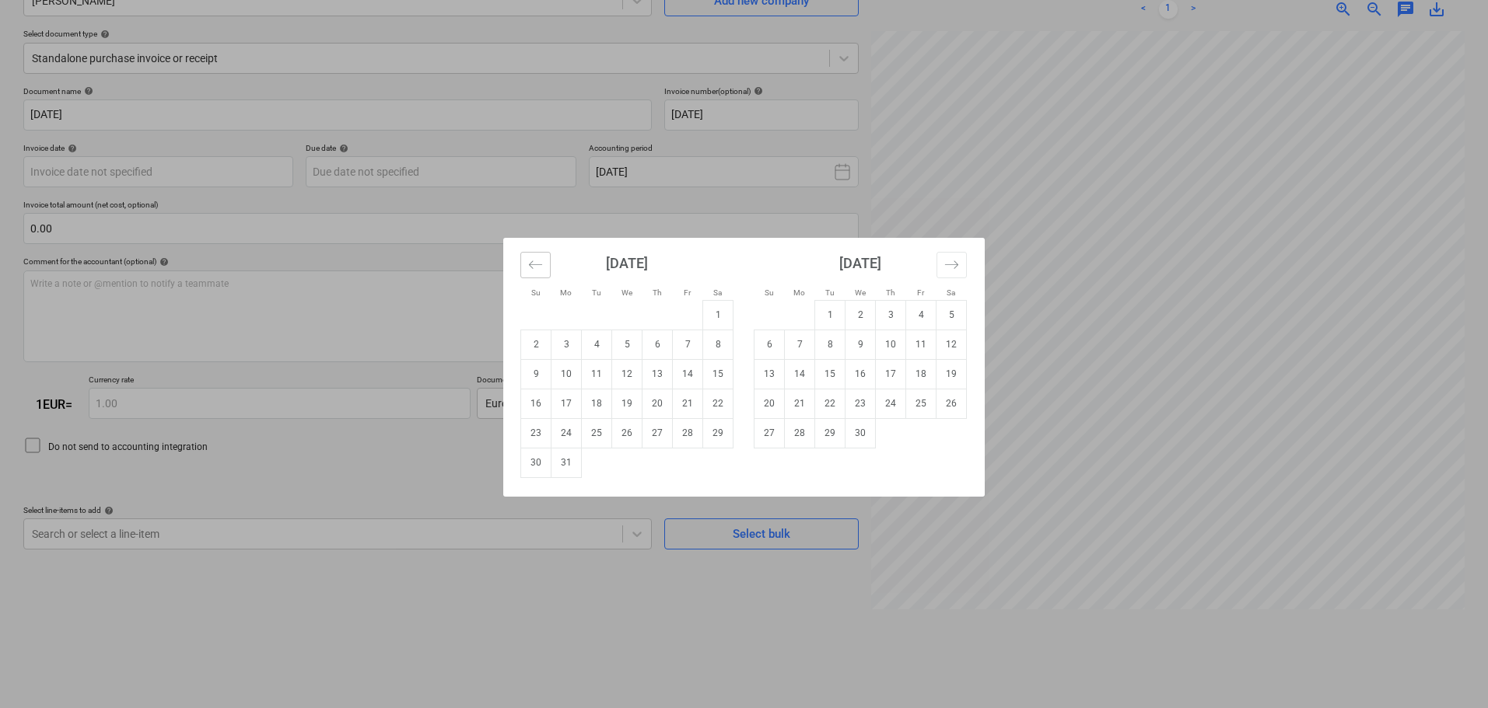
click at [538, 265] on icon "Move backward to switch to the previous month." at bounding box center [535, 264] width 15 height 15
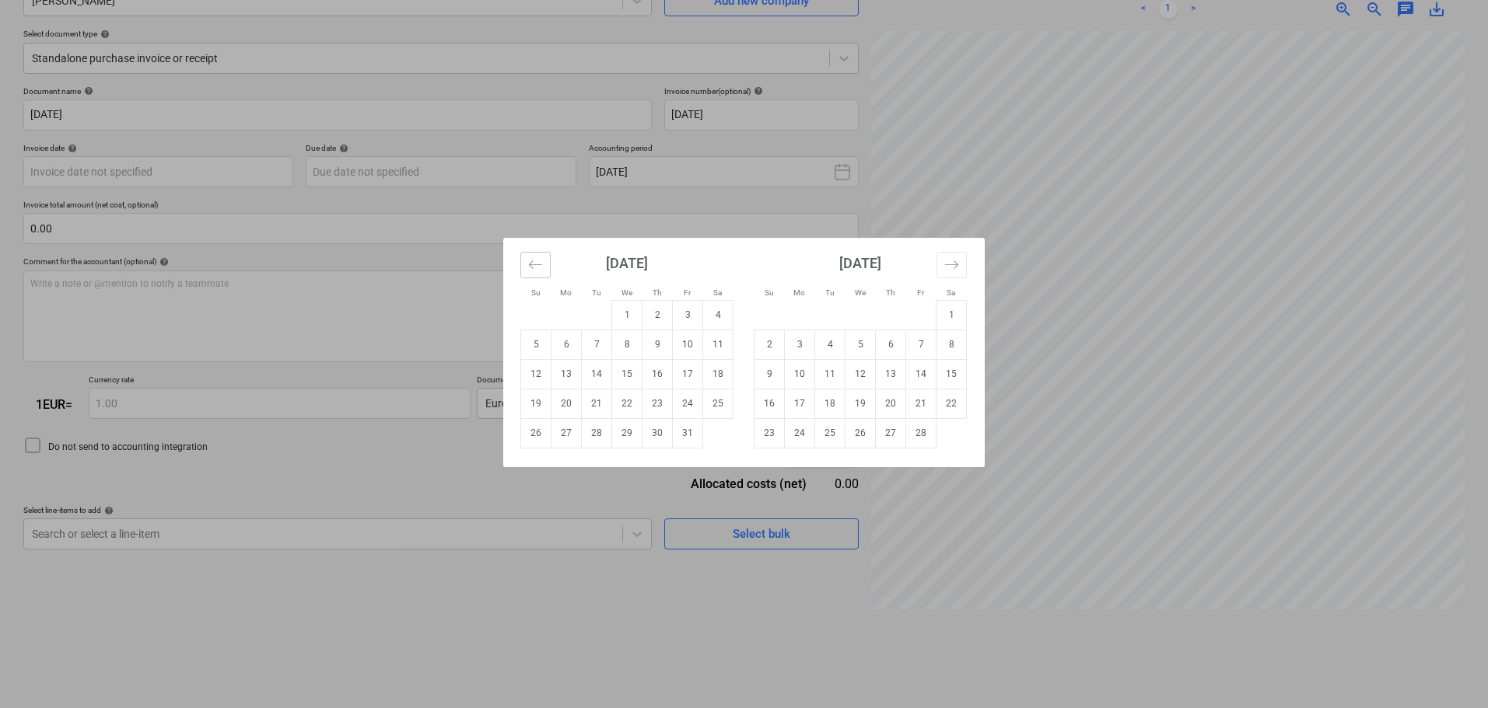
click at [538, 265] on icon "Move backward to switch to the previous month." at bounding box center [535, 264] width 15 height 15
click at [537, 265] on icon "Move backward to switch to the previous month." at bounding box center [535, 264] width 15 height 15
click at [538, 265] on icon "Move backward to switch to the previous month." at bounding box center [535, 264] width 15 height 15
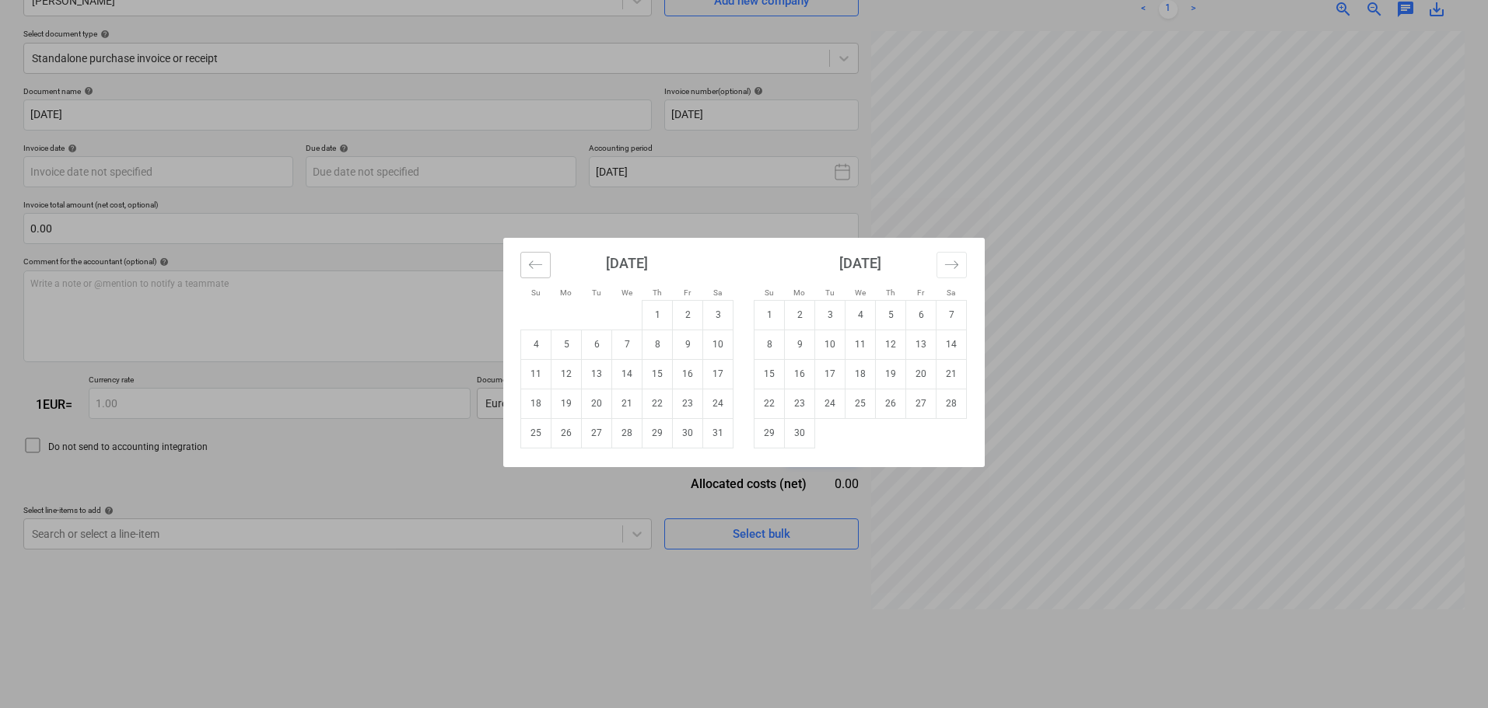
click at [538, 265] on icon "Move backward to switch to the previous month." at bounding box center [535, 264] width 15 height 15
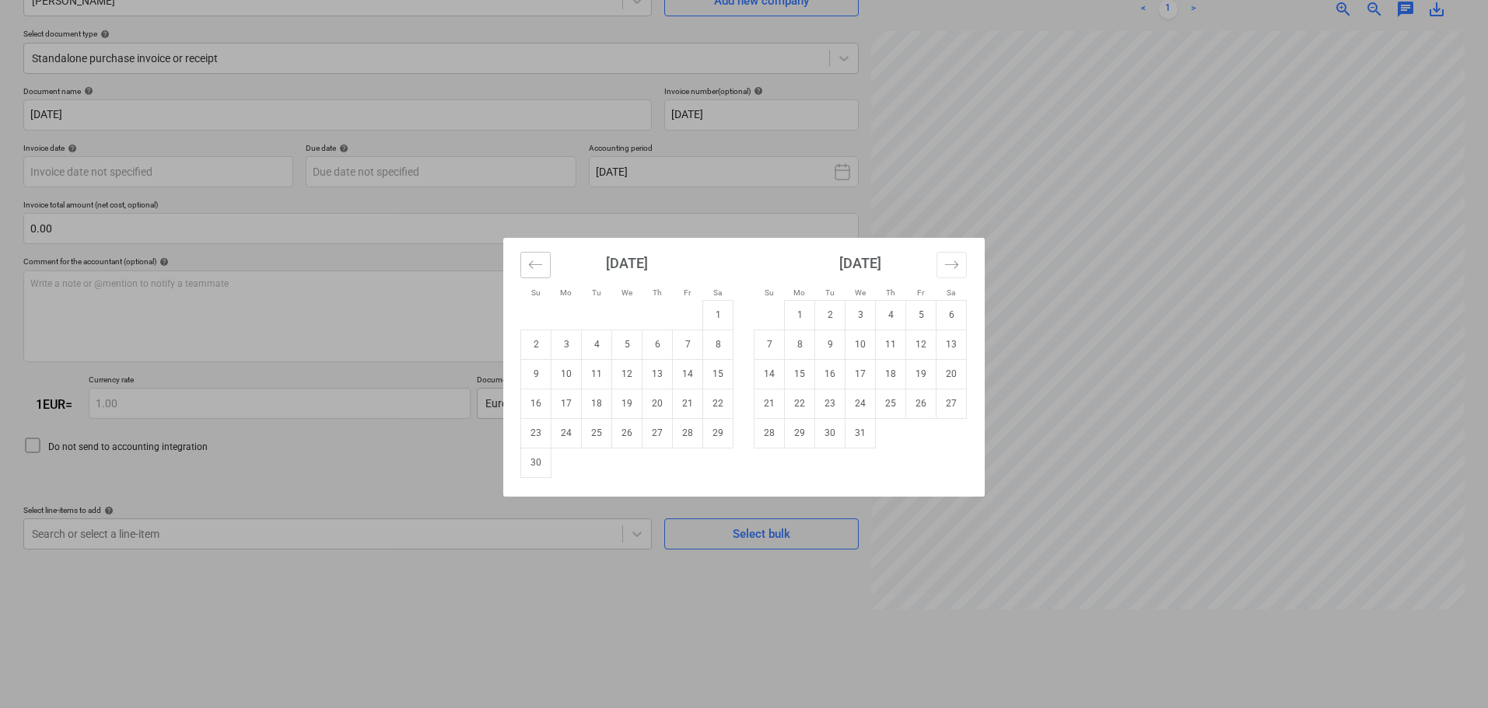
click at [538, 265] on icon "Move backward to switch to the previous month." at bounding box center [535, 264] width 15 height 15
click at [573, 401] on td "20" at bounding box center [566, 404] width 30 height 30
type input "[DATE]"
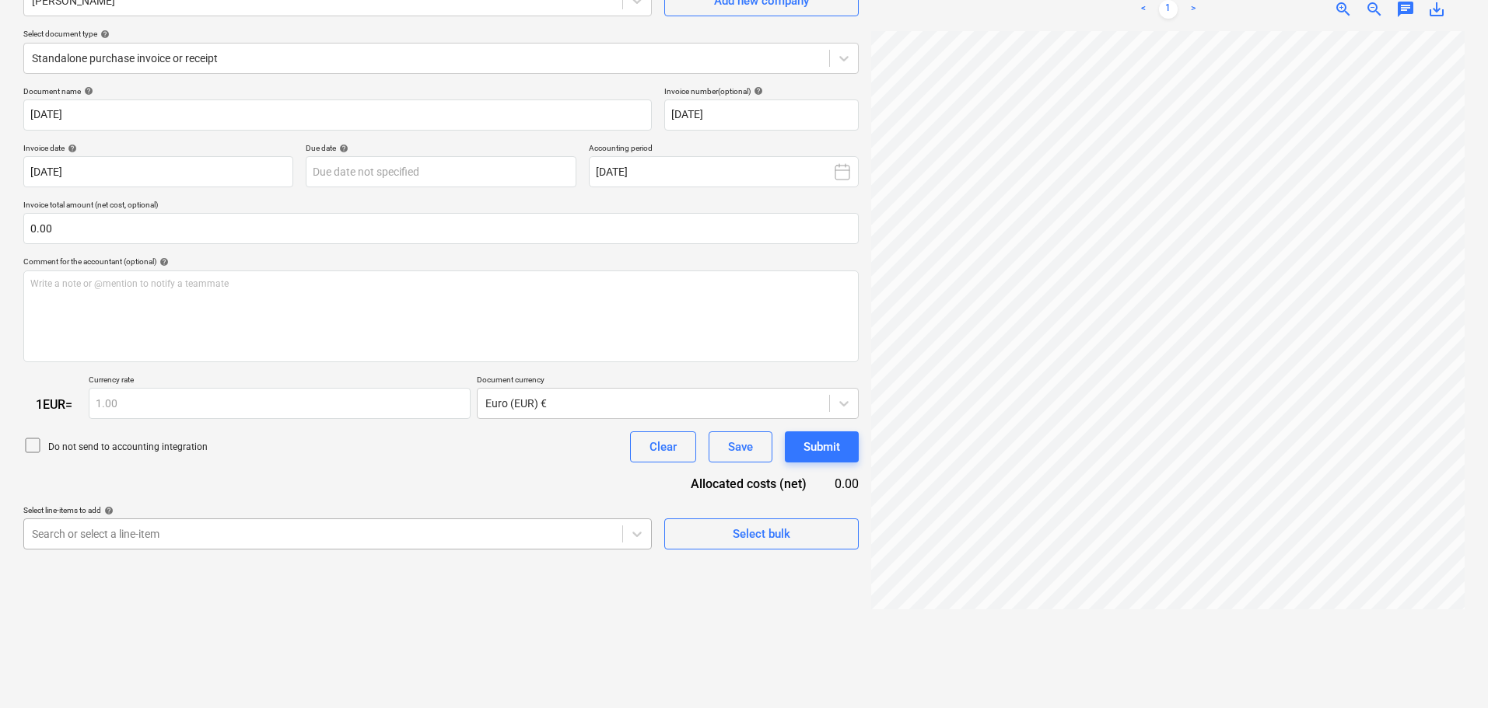
click at [359, 527] on body "Sales Projects Contacts Company Consolidated Invoices Inbox format_size keyboar…" at bounding box center [744, 198] width 1488 height 708
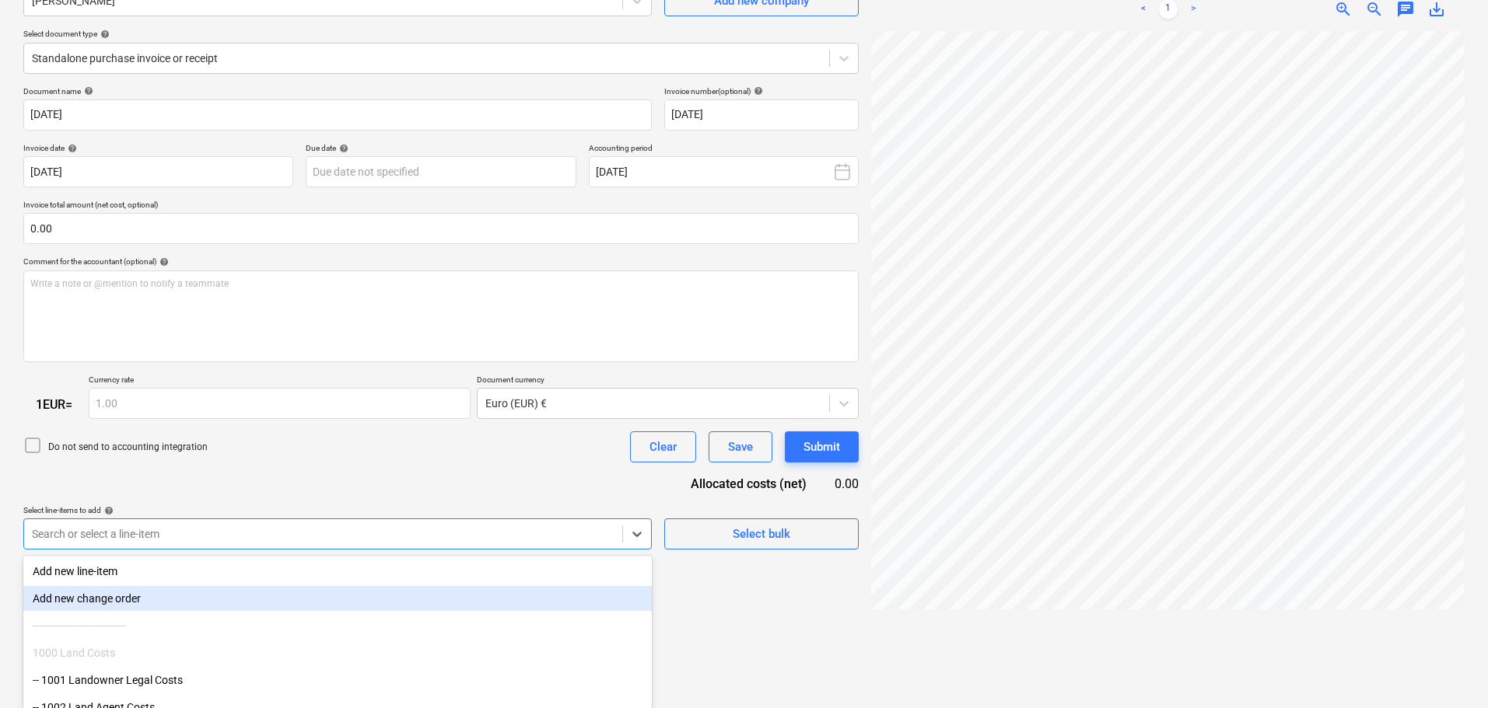
scroll to position [240, 0]
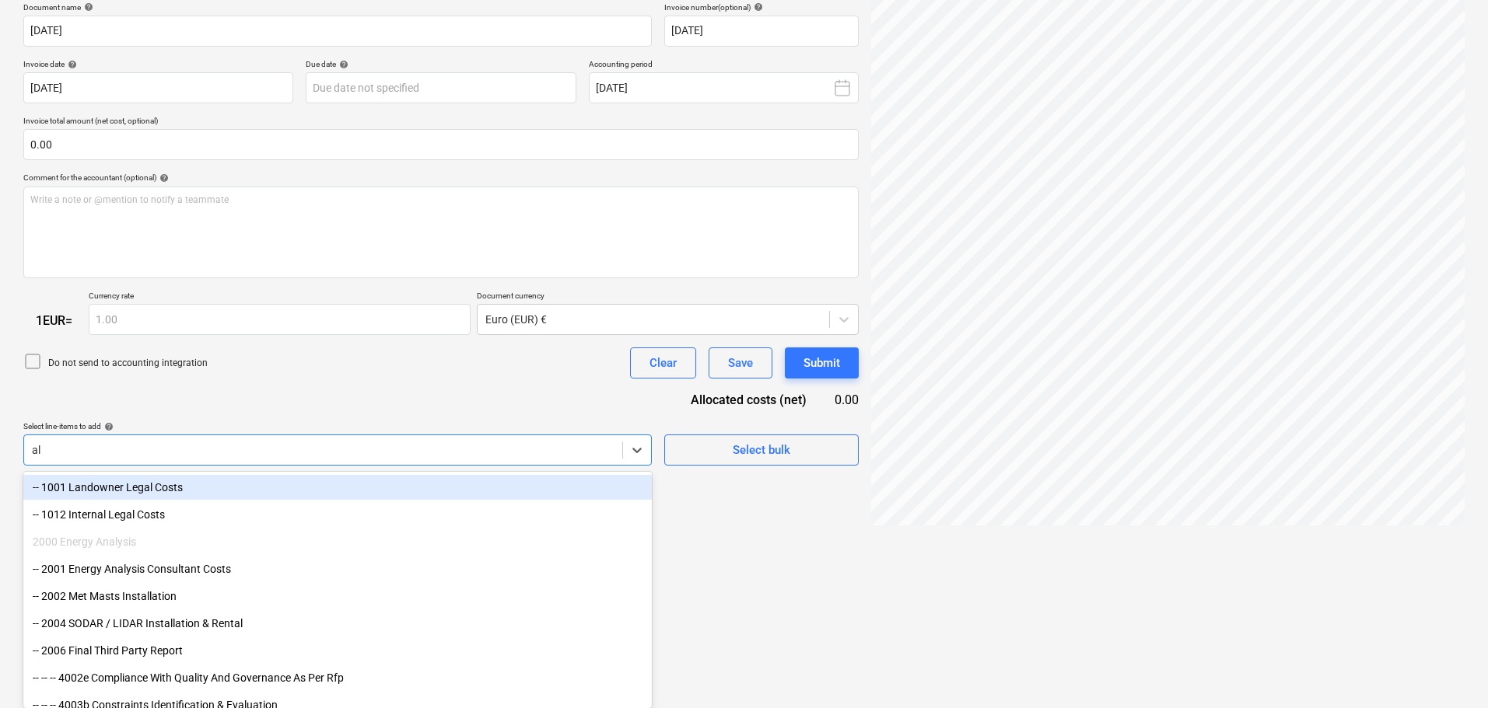
type input "all"
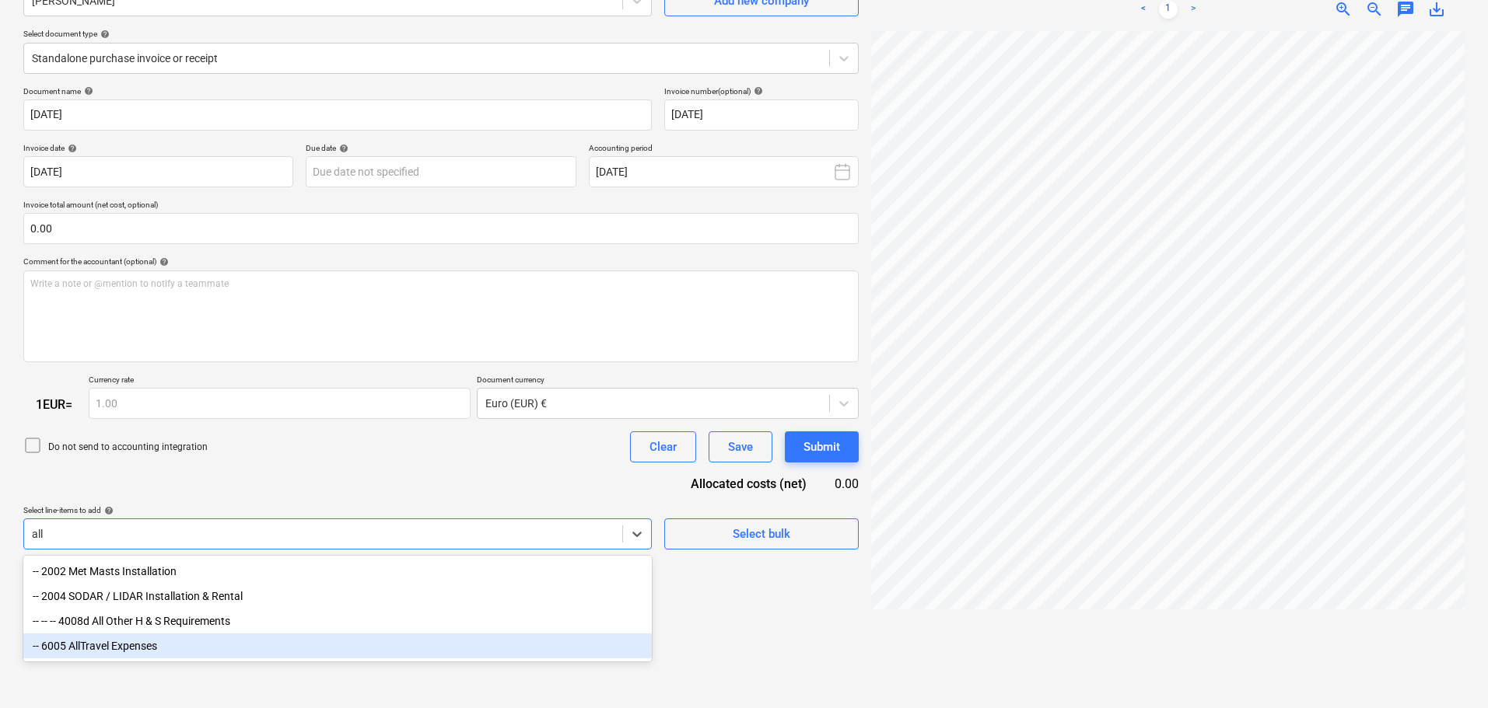
click at [117, 652] on div "-- 6005 AllTravel Expenses" at bounding box center [337, 646] width 628 height 25
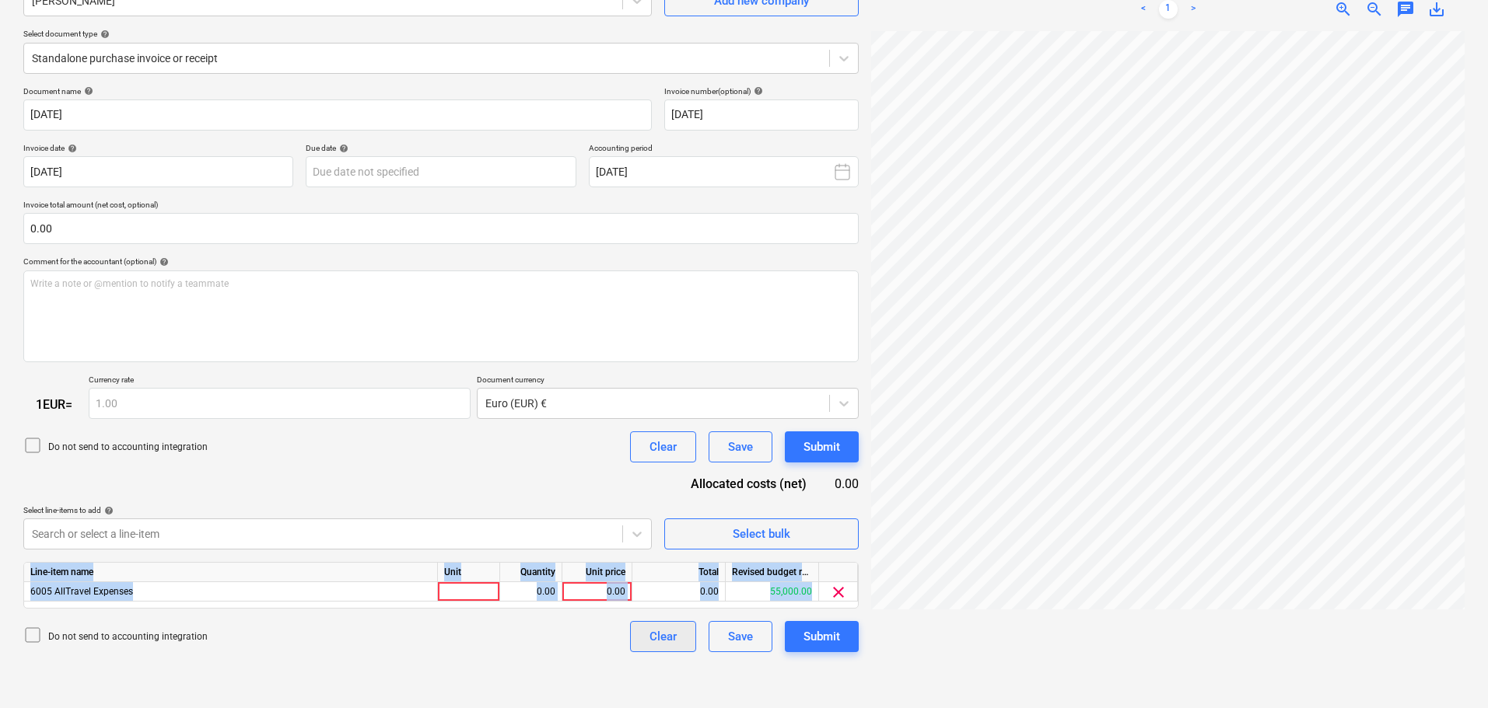
drag, startPoint x: 660, startPoint y: 621, endPoint x: 660, endPoint y: 637, distance: 16.3
click at [660, 631] on div "Document name help [DATE] Invoice number (optional) help [DATE] Invoice date he…" at bounding box center [440, 369] width 835 height 567
click at [660, 638] on div "Clear" at bounding box center [662, 637] width 27 height 20
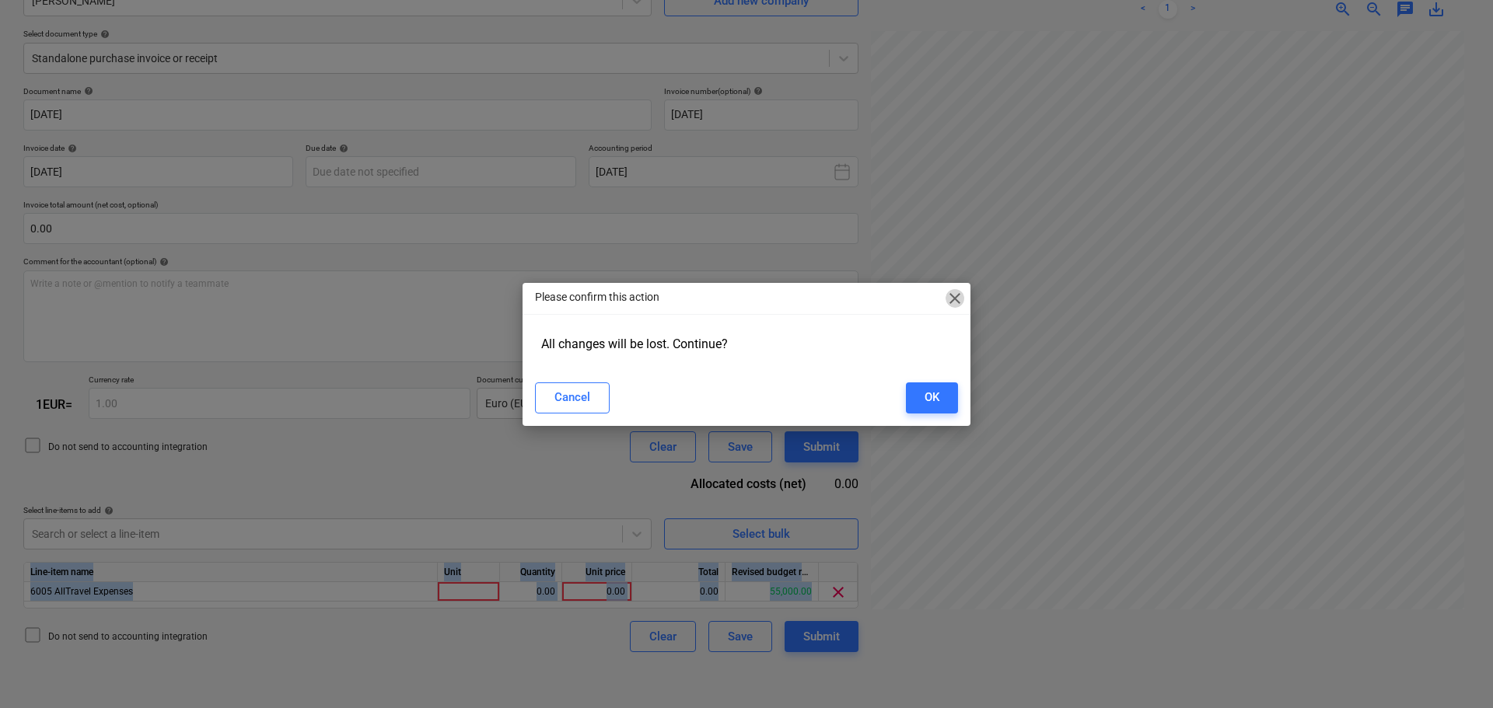
click at [957, 296] on span "close" at bounding box center [955, 298] width 19 height 19
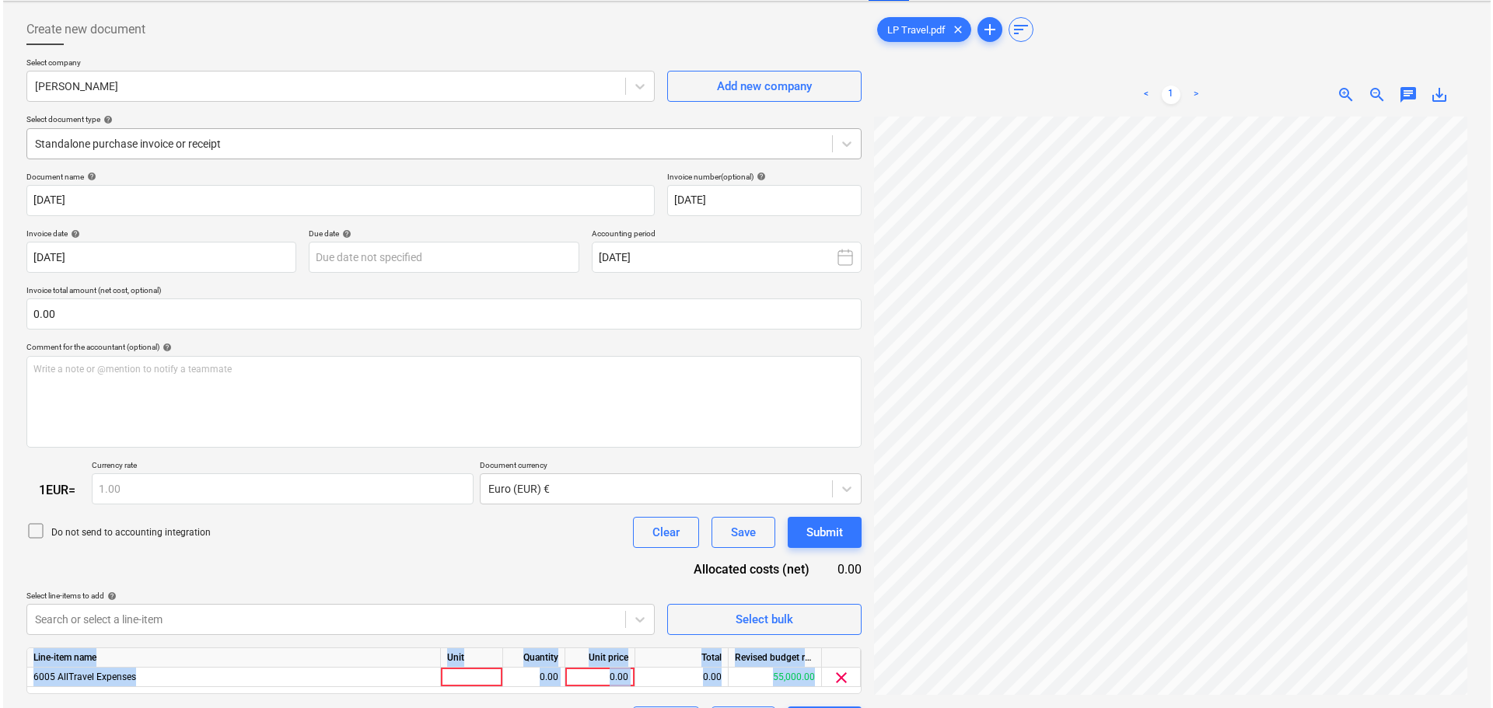
scroll to position [0, 0]
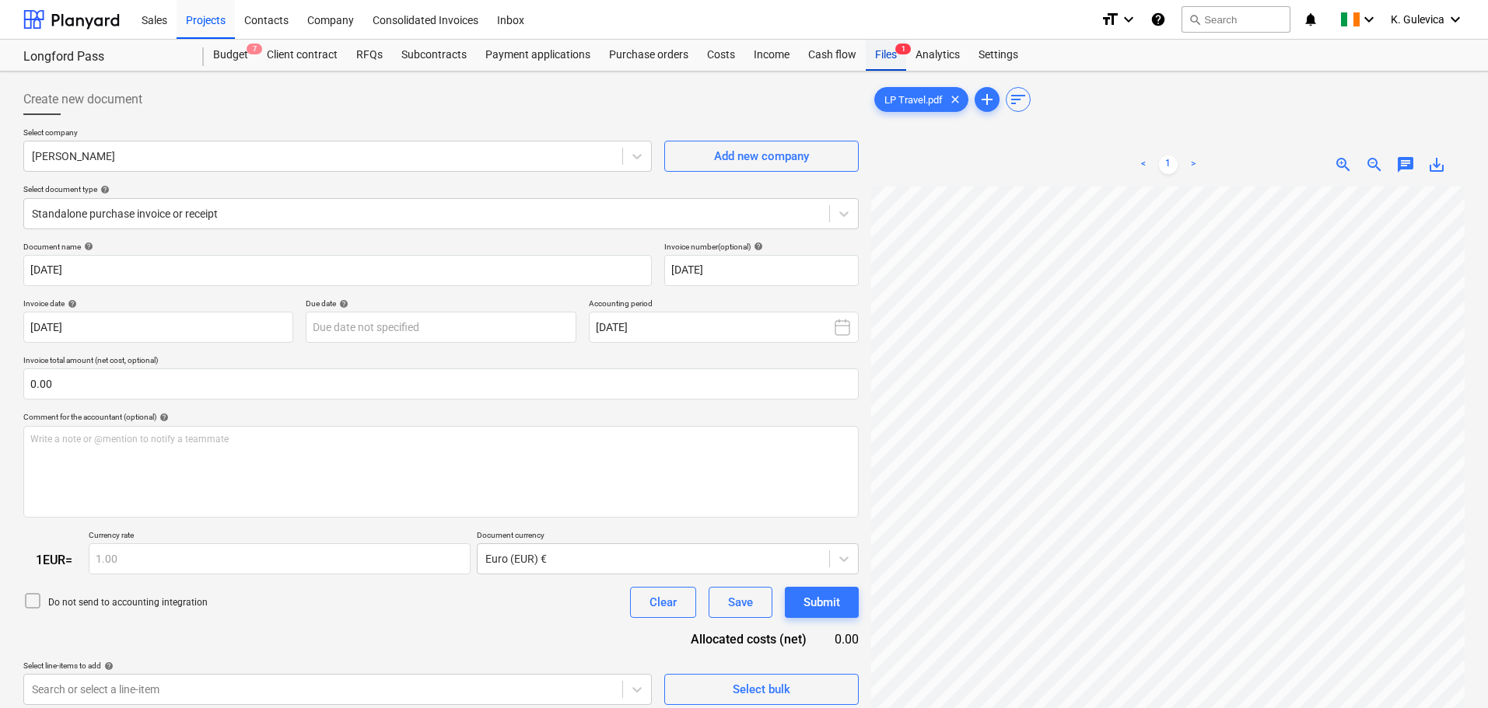
click at [883, 58] on div "Files 1" at bounding box center [886, 55] width 40 height 31
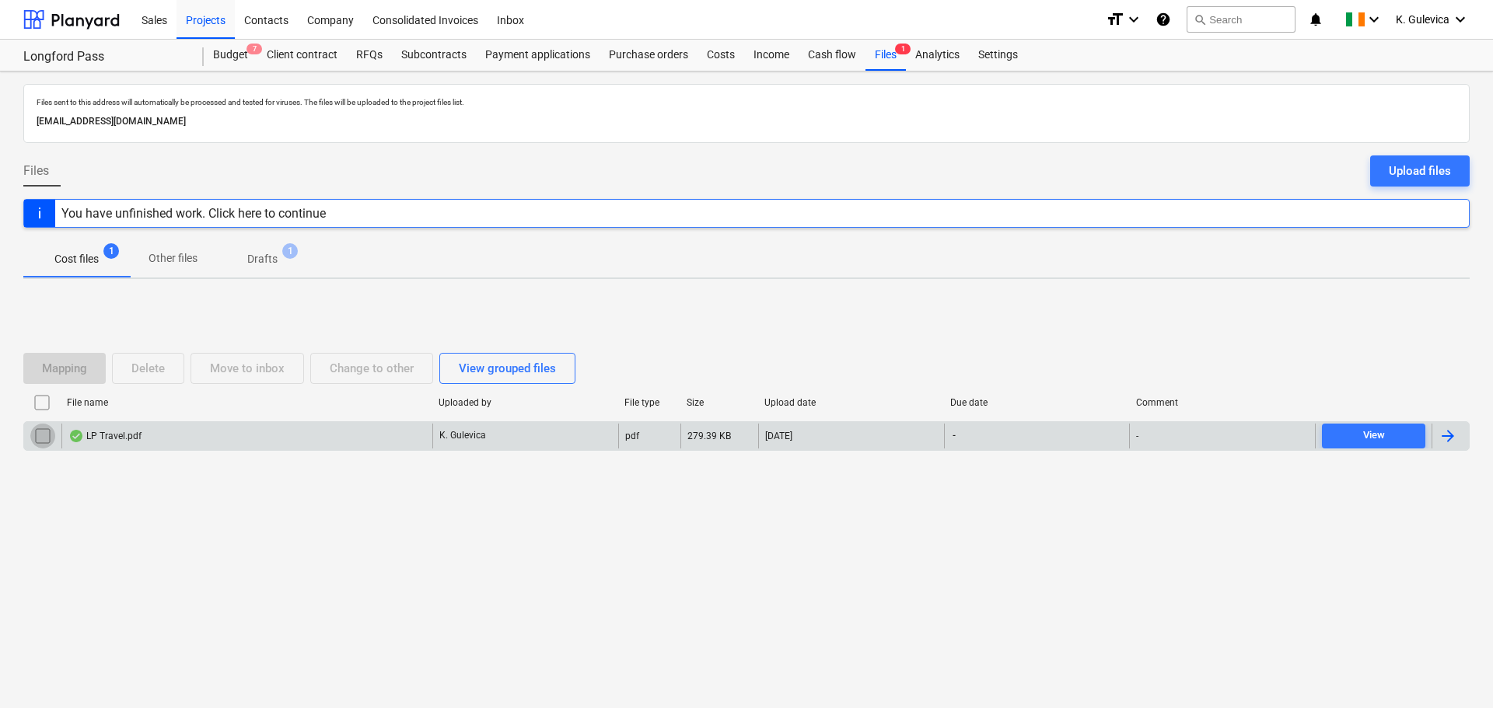
click at [42, 433] on input "checkbox" at bounding box center [42, 436] width 25 height 25
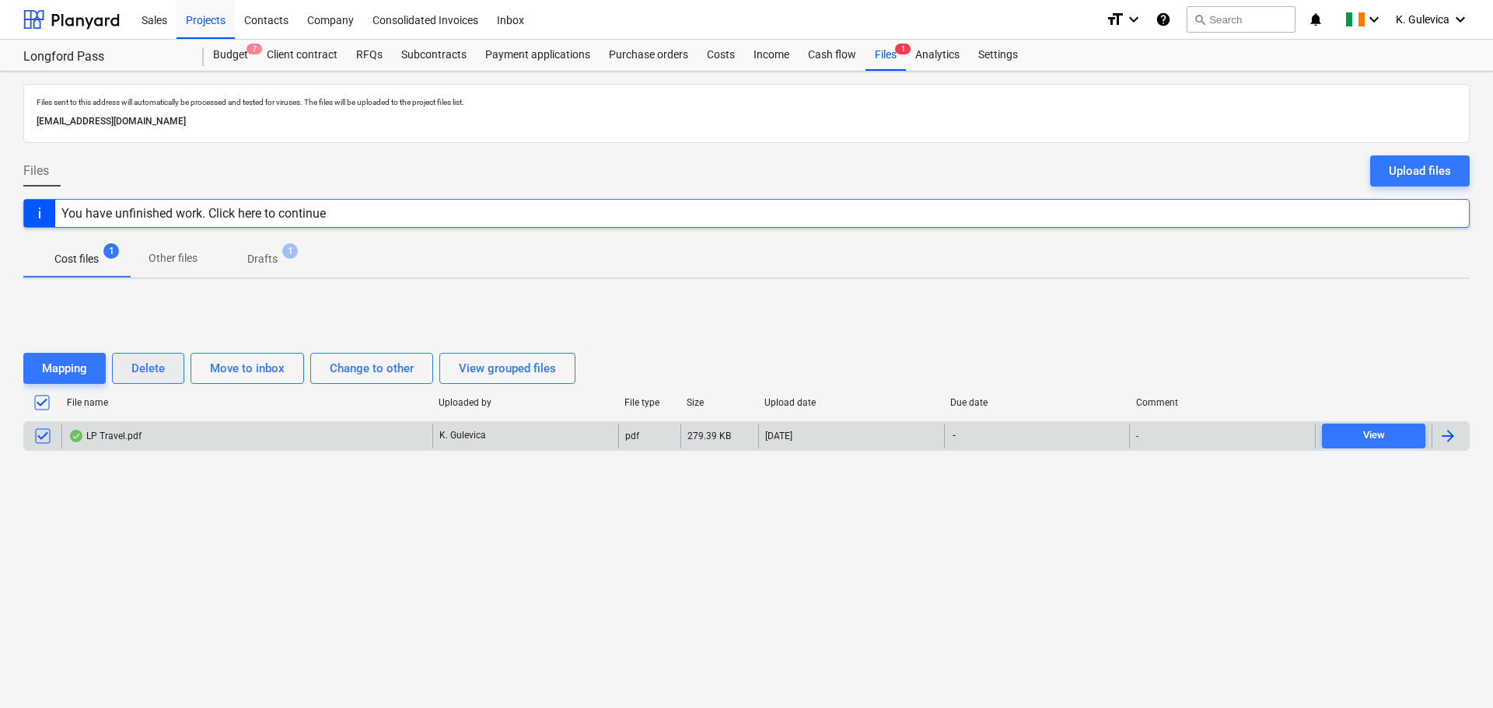
click at [152, 374] on div "Delete" at bounding box center [147, 369] width 33 height 20
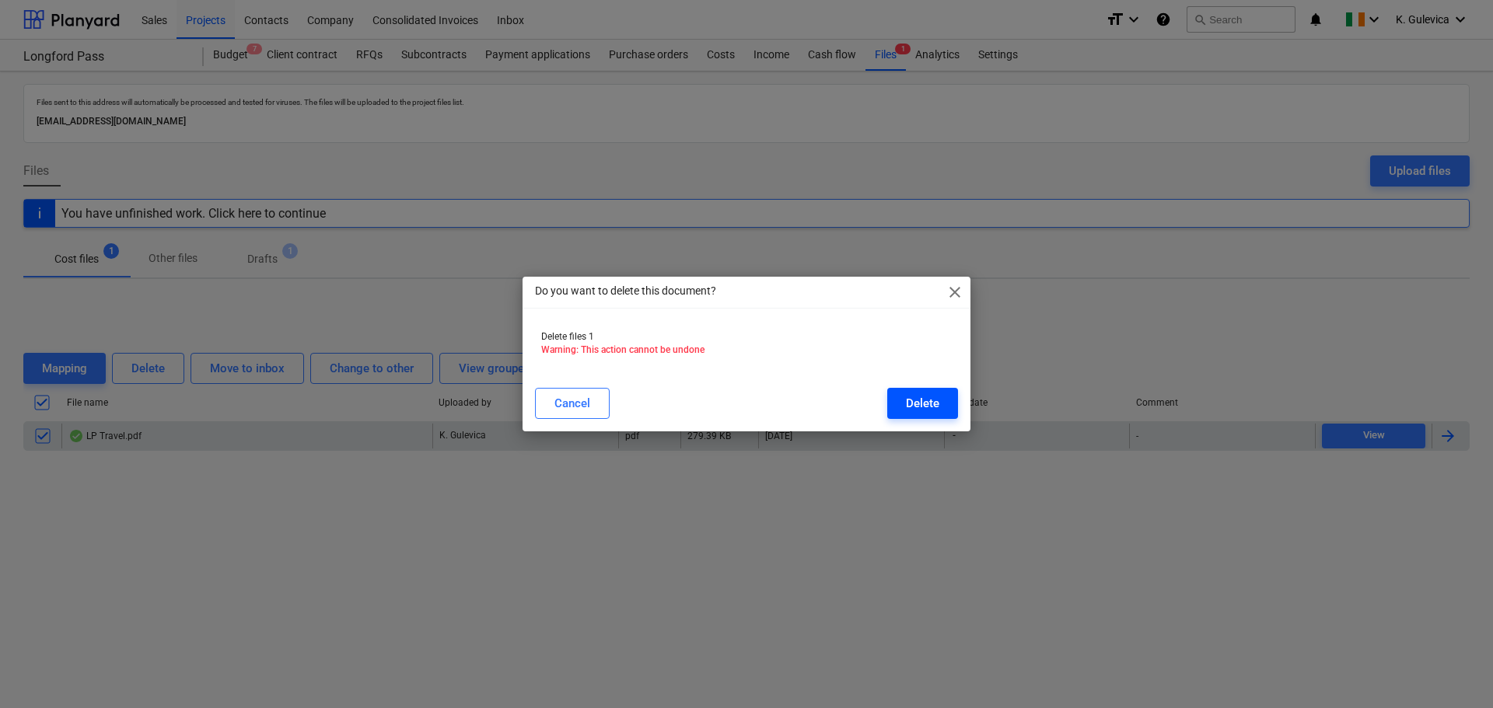
click at [914, 401] on div "Delete" at bounding box center [922, 404] width 33 height 20
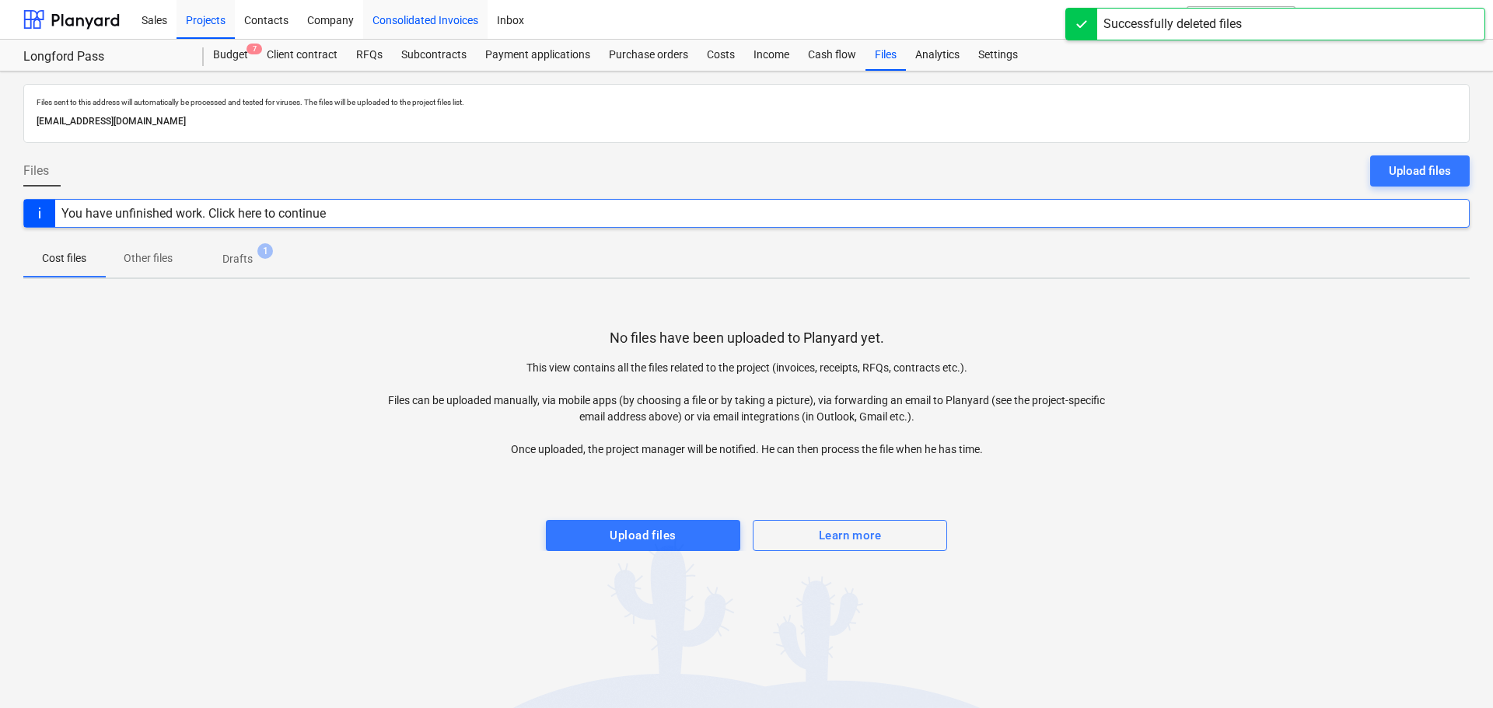
click at [467, 11] on div "Consolidated Invoices" at bounding box center [425, 19] width 124 height 40
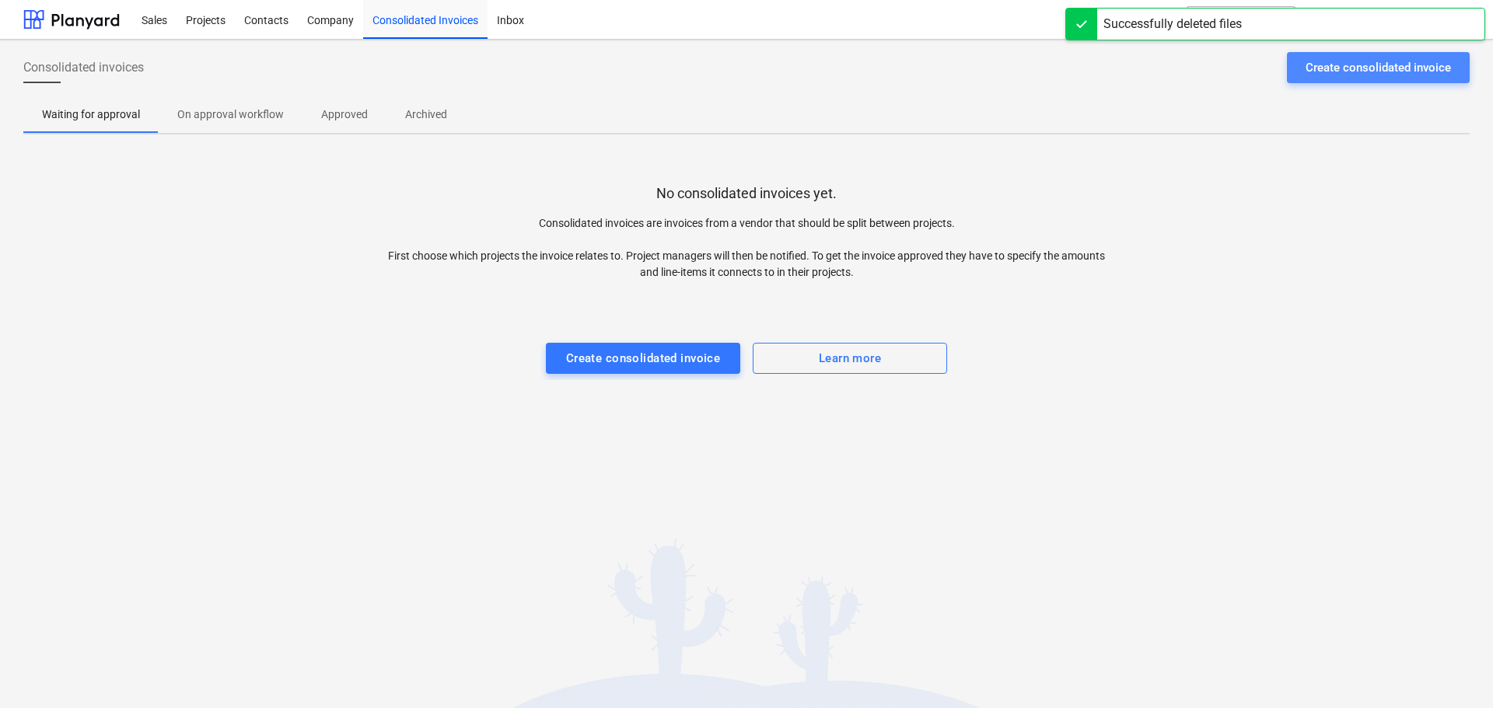
click at [1378, 66] on div "Create consolidated invoice" at bounding box center [1378, 68] width 145 height 20
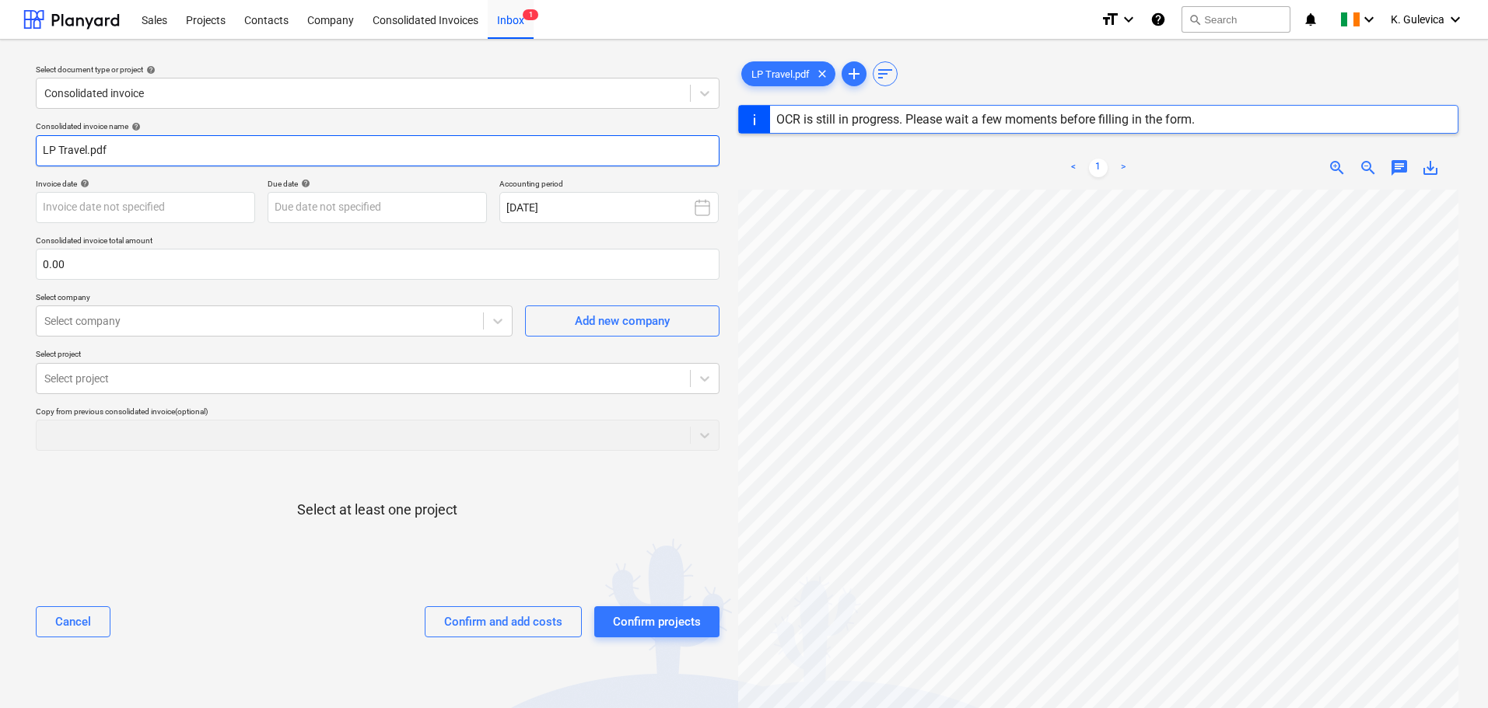
click at [131, 153] on input "LP Travel.pdf" at bounding box center [378, 150] width 684 height 31
drag, startPoint x: 124, startPoint y: 149, endPoint x: -210, endPoint y: 148, distance: 333.6
click at [0, 148] on html "Sales Projects Contacts Company Consolidated Invoices Inbox 1 format_size keybo…" at bounding box center [744, 354] width 1488 height 708
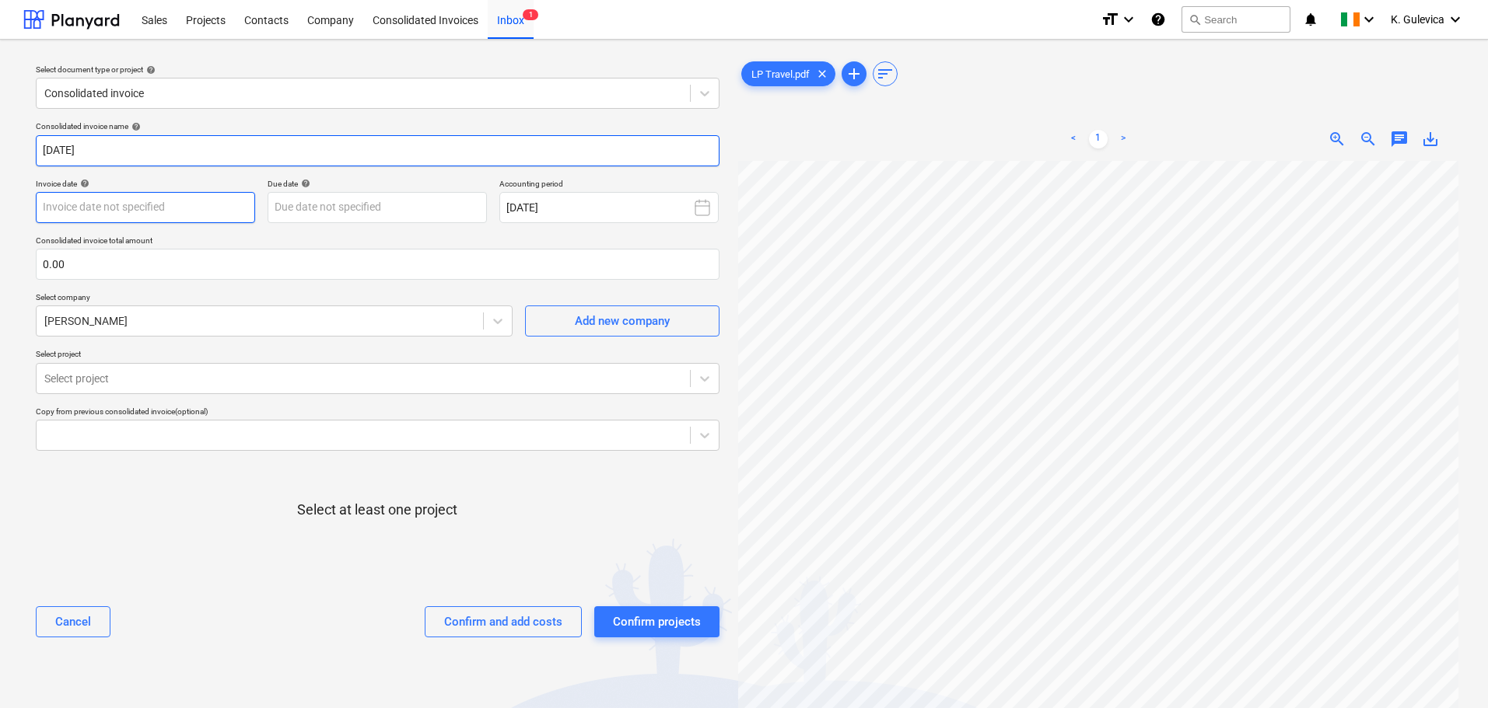
type input "[DATE]"
click at [181, 216] on body "Sales Projects Contacts Company Consolidated Invoices Inbox 1 format_size keybo…" at bounding box center [744, 354] width 1488 height 708
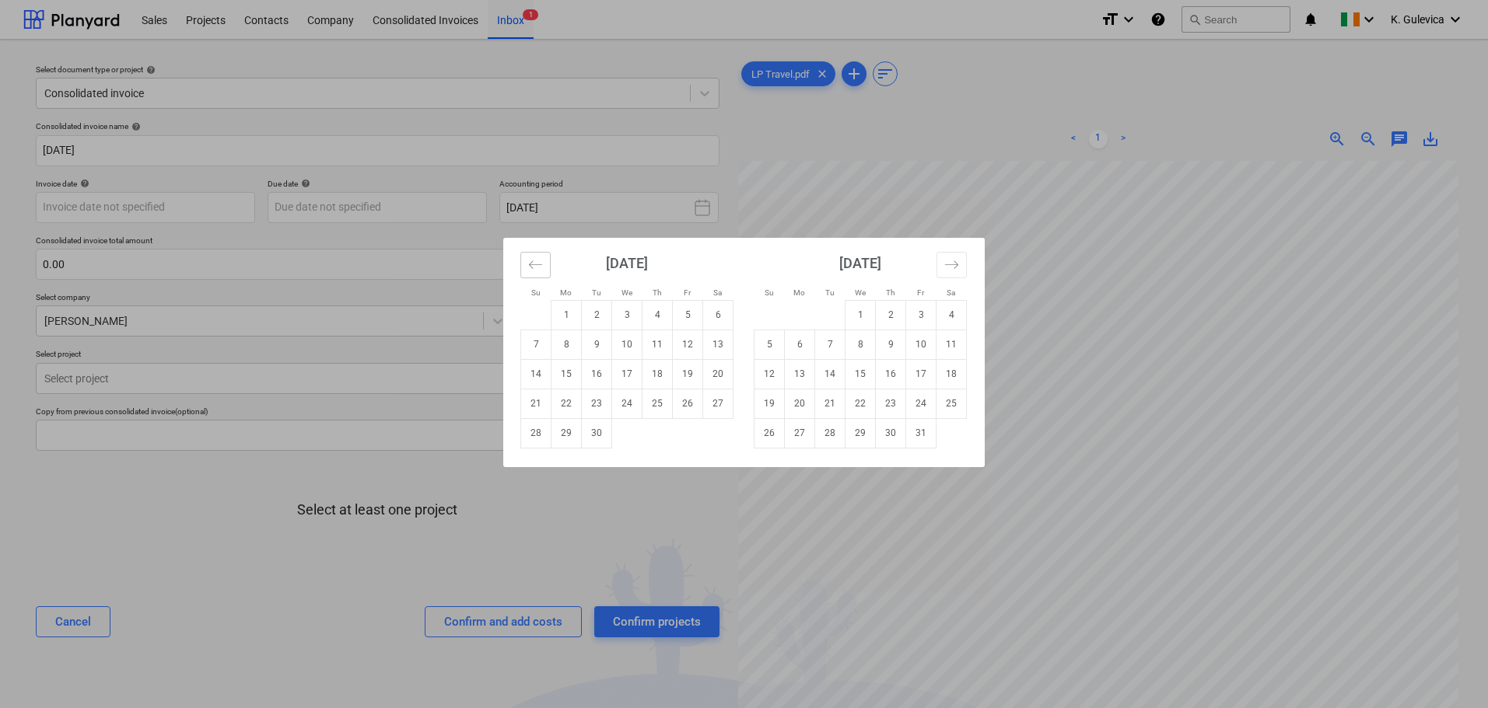
click at [540, 263] on icon "Move backward to switch to the previous month." at bounding box center [535, 264] width 15 height 15
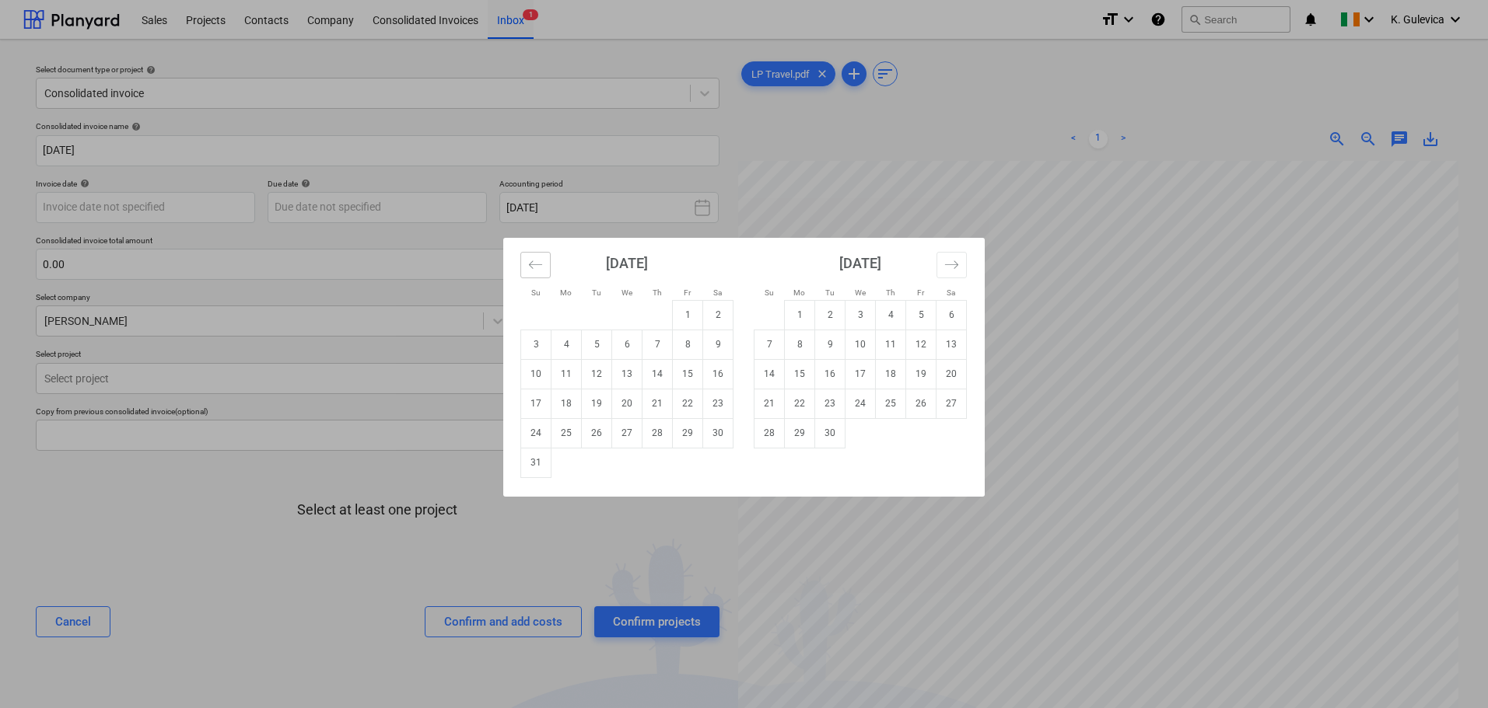
click at [541, 263] on icon "Move backward to switch to the previous month." at bounding box center [535, 264] width 15 height 15
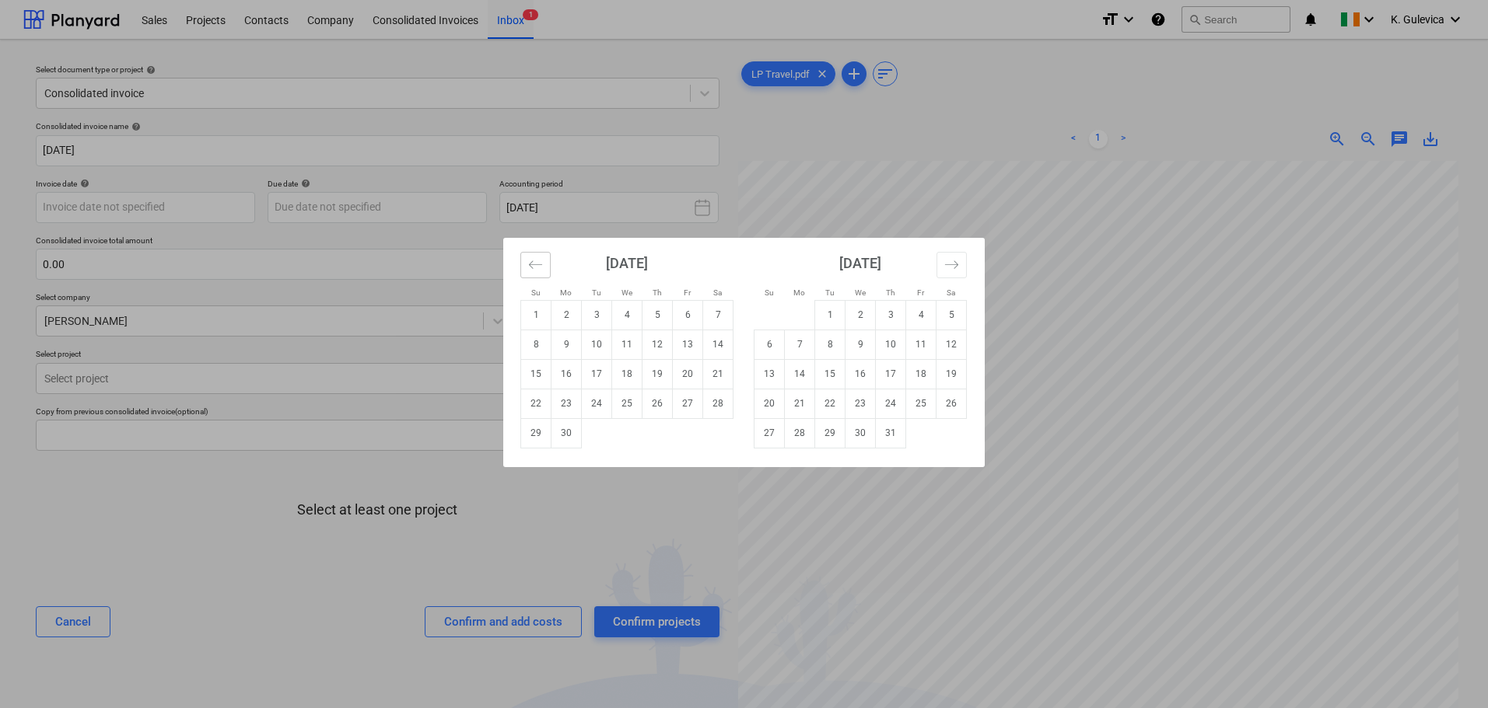
click at [541, 263] on icon "Move backward to switch to the previous month." at bounding box center [535, 264] width 15 height 15
click at [543, 263] on button "Move backward to switch to the previous month." at bounding box center [535, 265] width 30 height 26
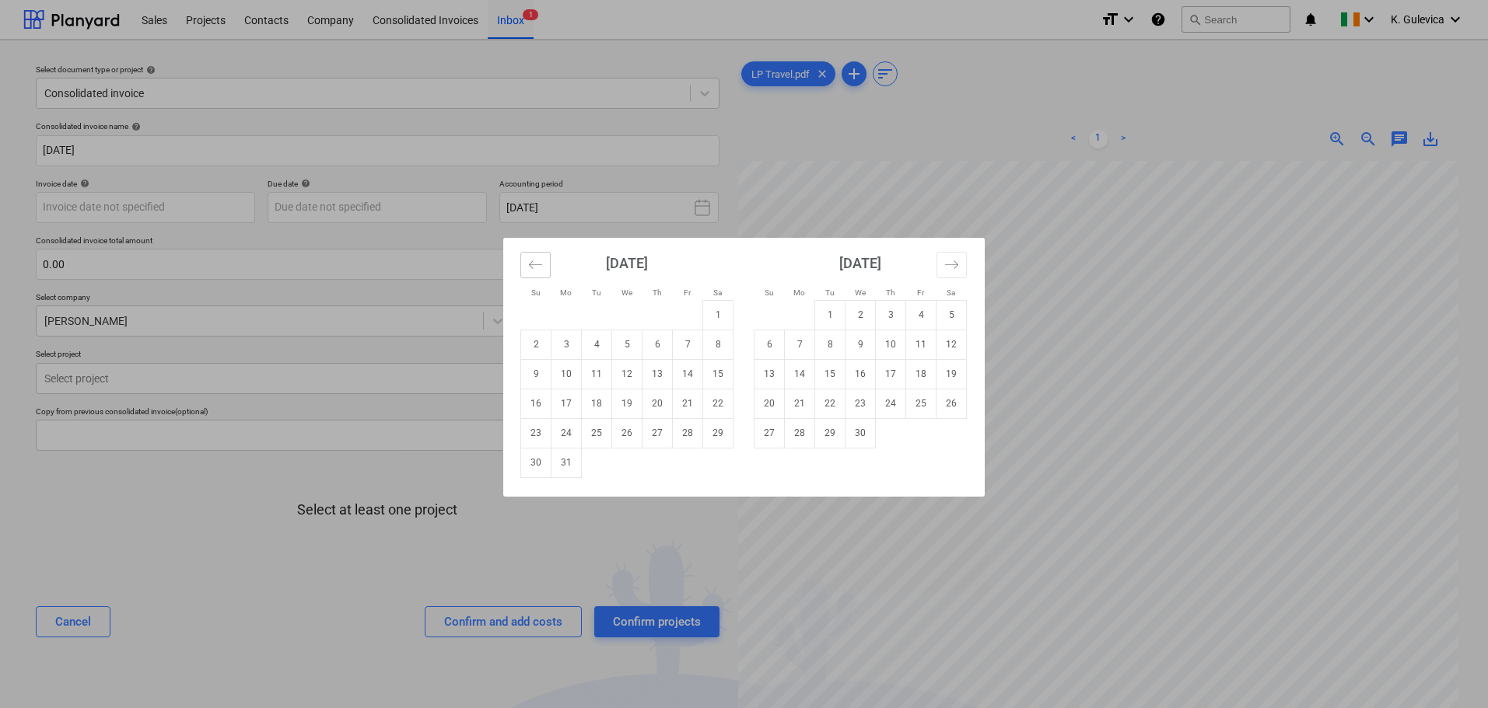
click at [543, 263] on button "Move backward to switch to the previous month." at bounding box center [535, 265] width 30 height 26
click at [544, 264] on button "Move backward to switch to the previous month." at bounding box center [535, 265] width 30 height 26
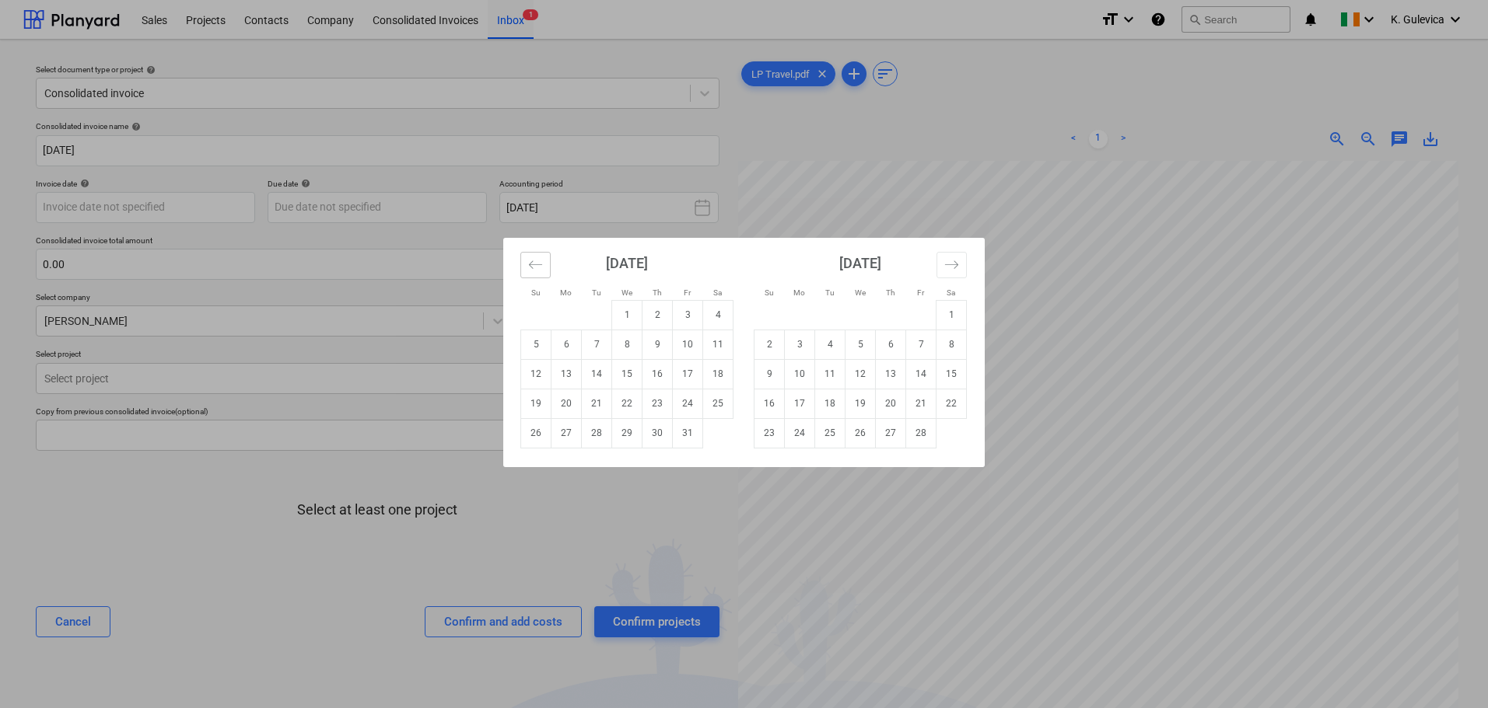
click at [544, 264] on button "Move backward to switch to the previous month." at bounding box center [535, 265] width 30 height 26
click at [545, 266] on button "Move backward to switch to the previous month." at bounding box center [535, 265] width 30 height 26
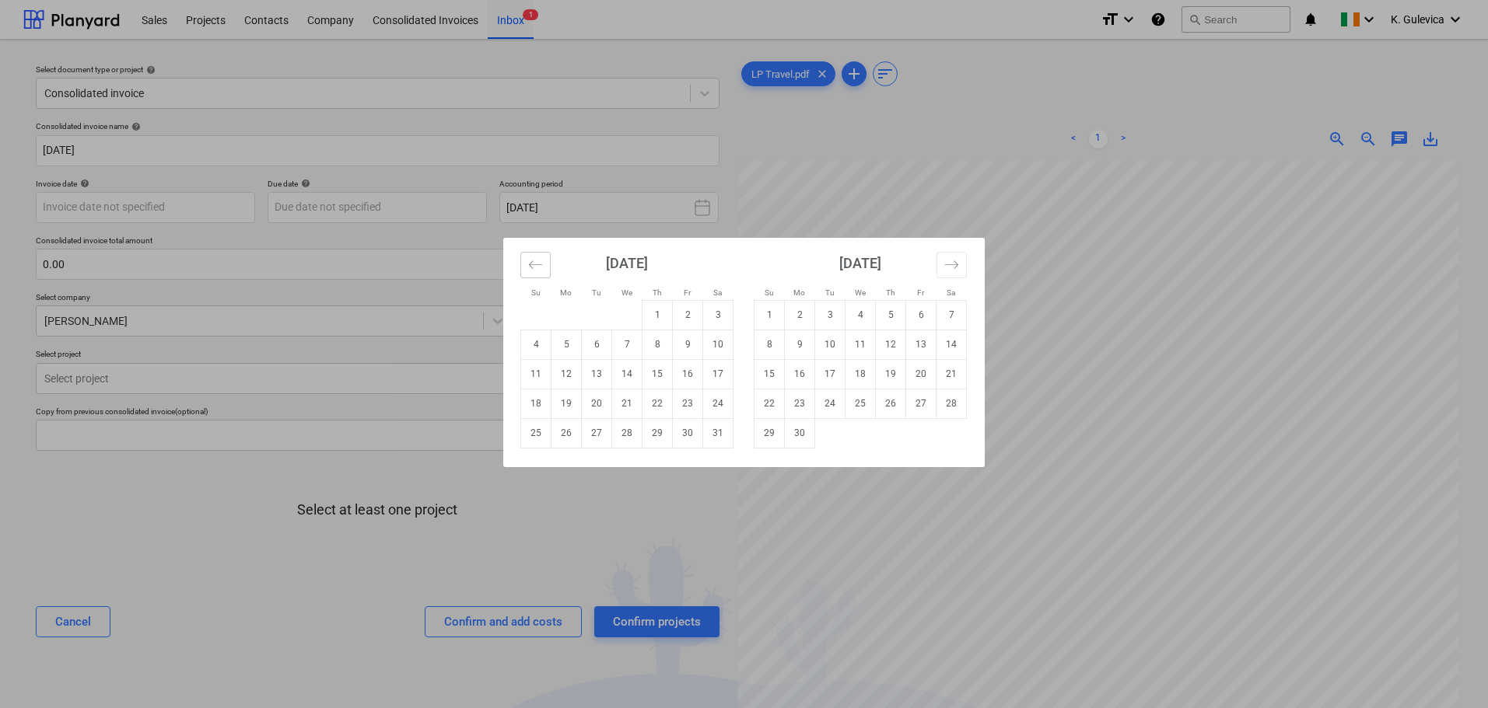
click at [545, 266] on button "Move backward to switch to the previous month." at bounding box center [535, 265] width 30 height 26
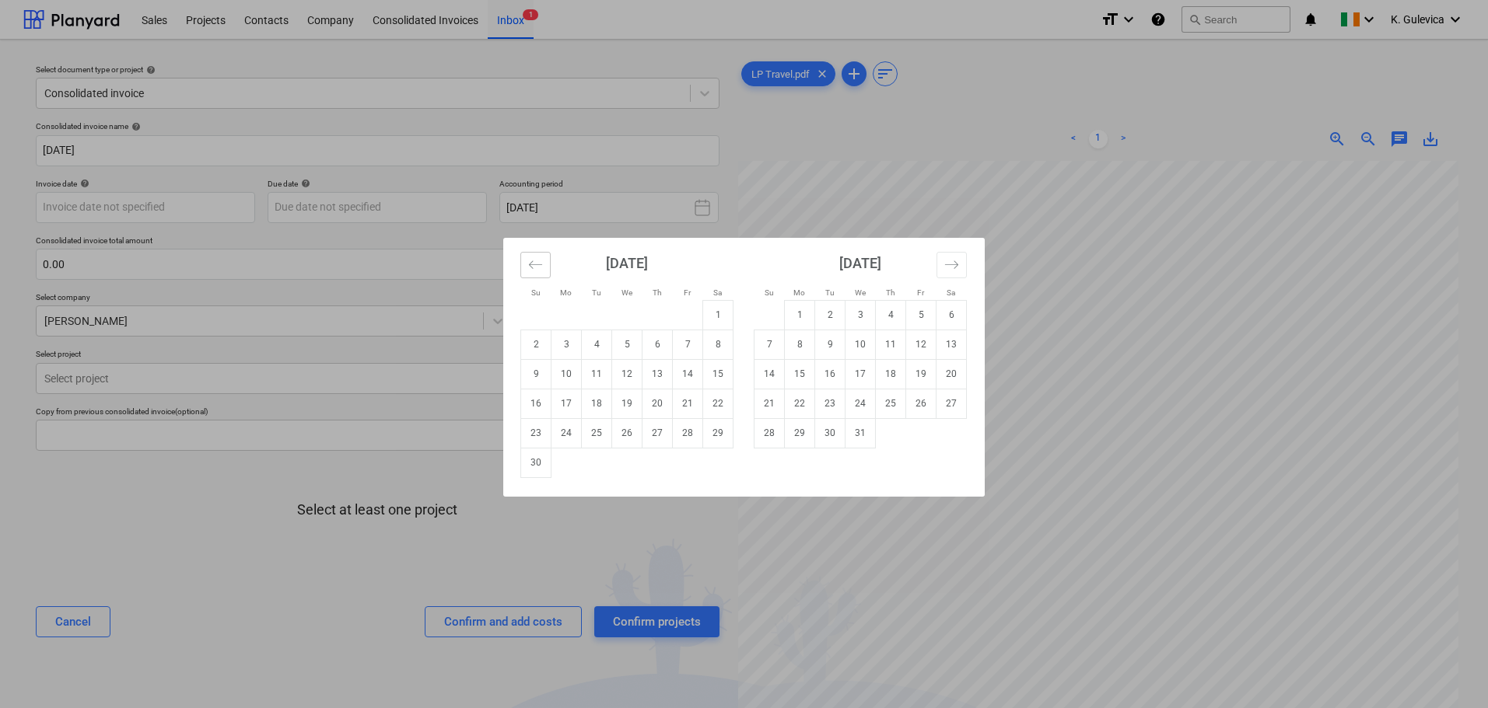
click at [545, 266] on button "Move backward to switch to the previous month." at bounding box center [535, 265] width 30 height 26
click at [558, 404] on td "20" at bounding box center [566, 404] width 30 height 30
type input "[DATE]"
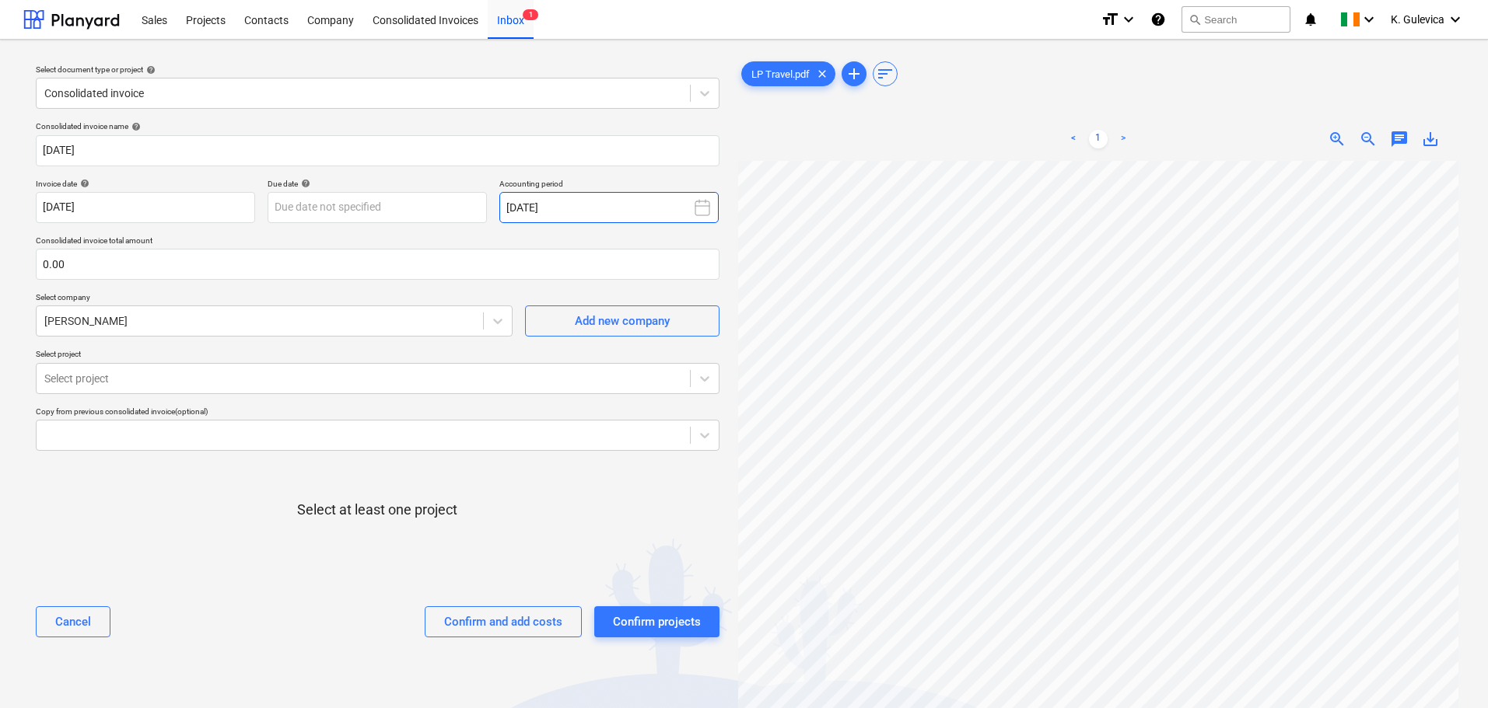
click at [581, 212] on button "[DATE]" at bounding box center [608, 207] width 219 height 31
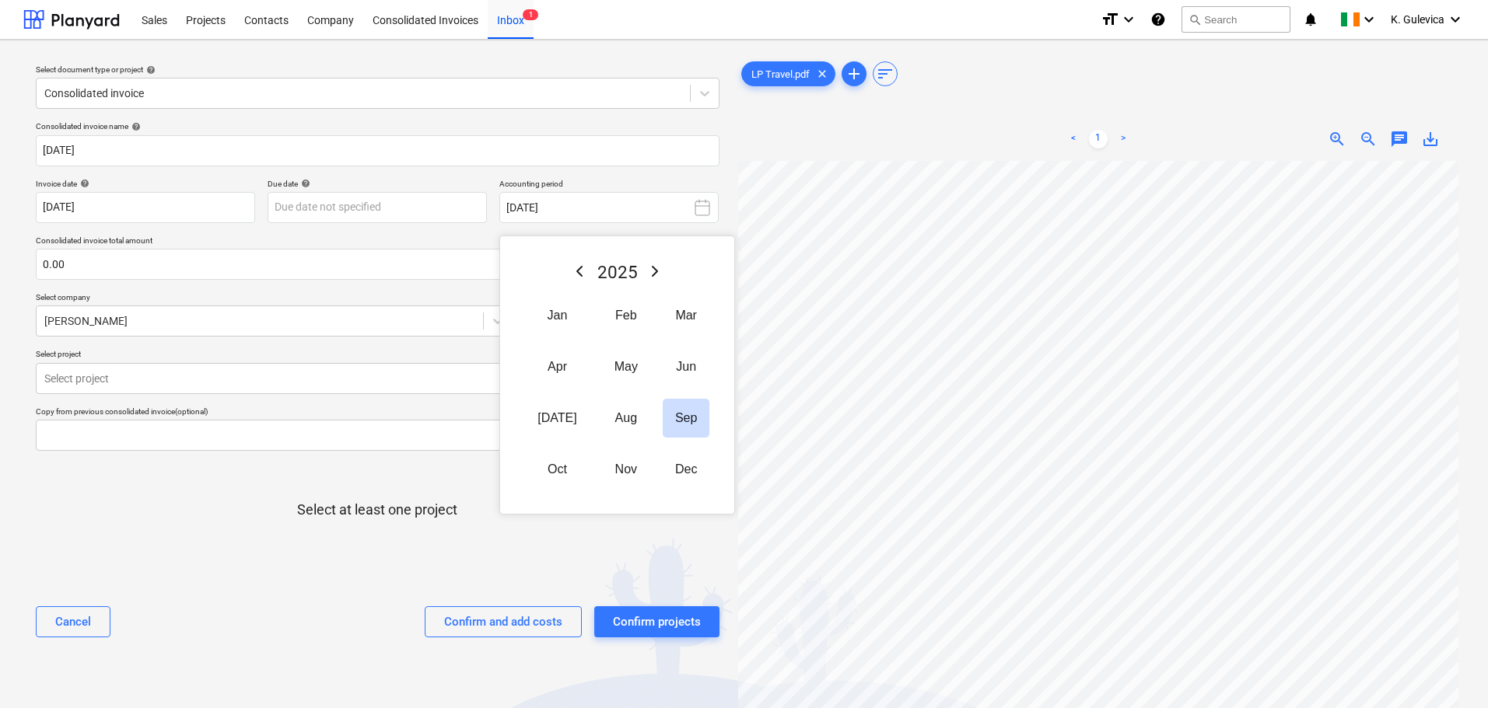
click at [570, 274] on icon "Previous Year" at bounding box center [579, 271] width 19 height 19
click at [612, 364] on button "May" at bounding box center [626, 367] width 48 height 39
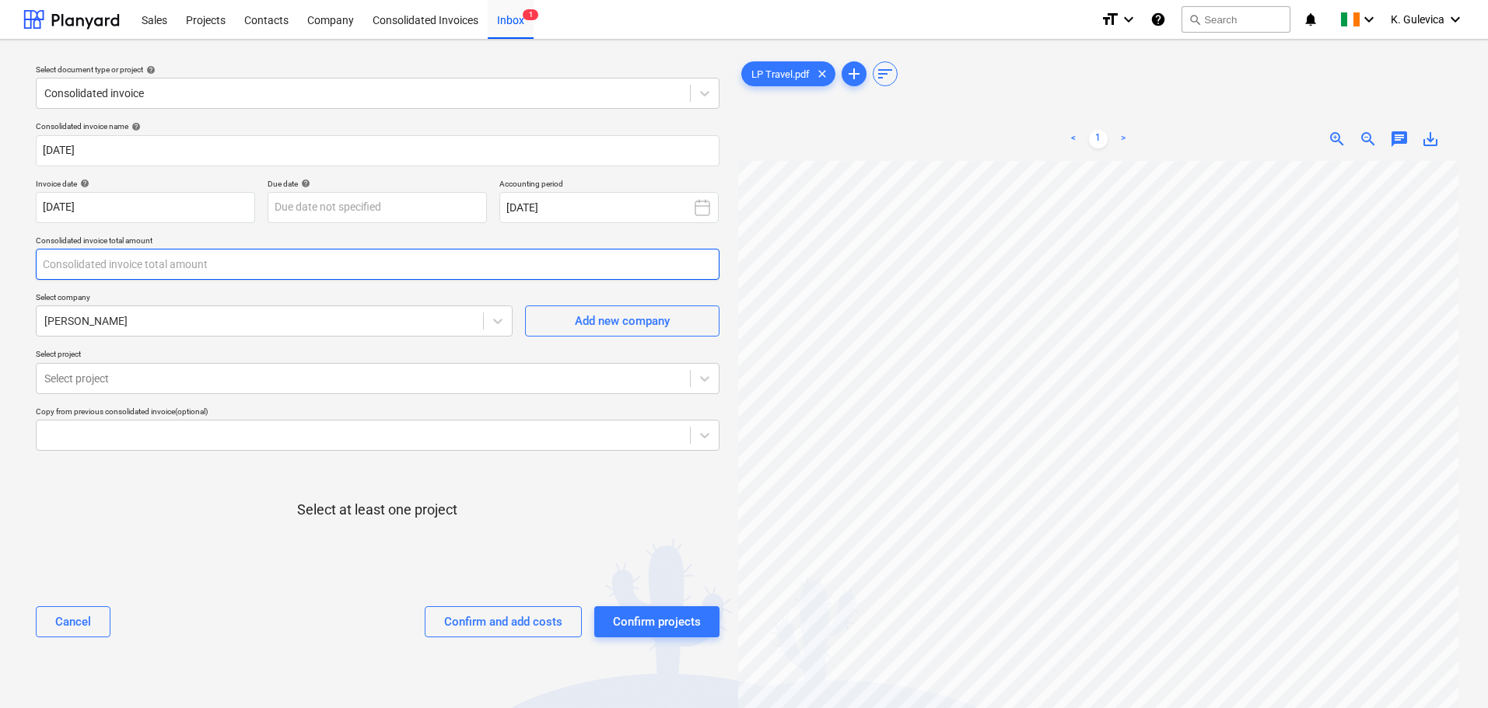
click at [96, 265] on input "text" at bounding box center [378, 264] width 684 height 31
type input "0.00"
click at [138, 384] on div at bounding box center [363, 379] width 638 height 16
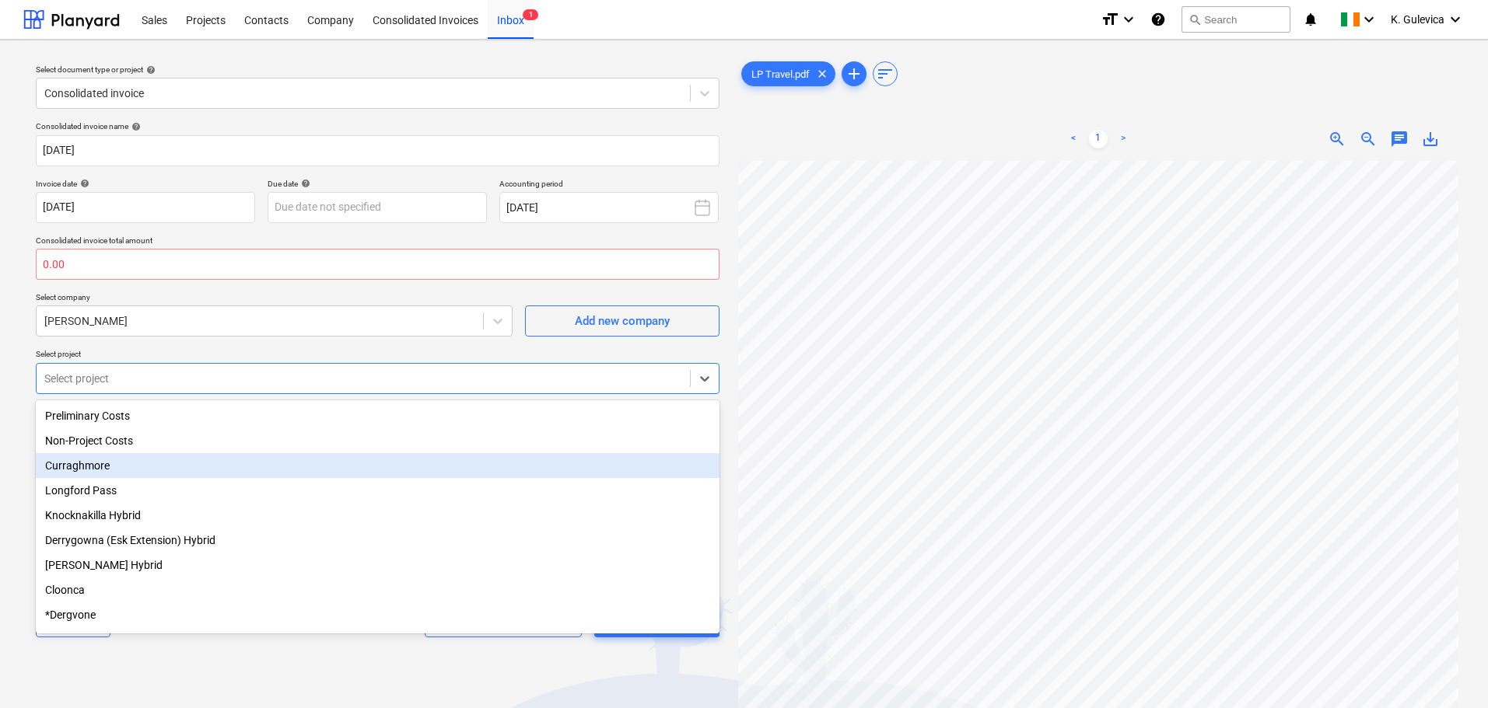
click at [73, 466] on div "Curraghmore" at bounding box center [378, 465] width 684 height 25
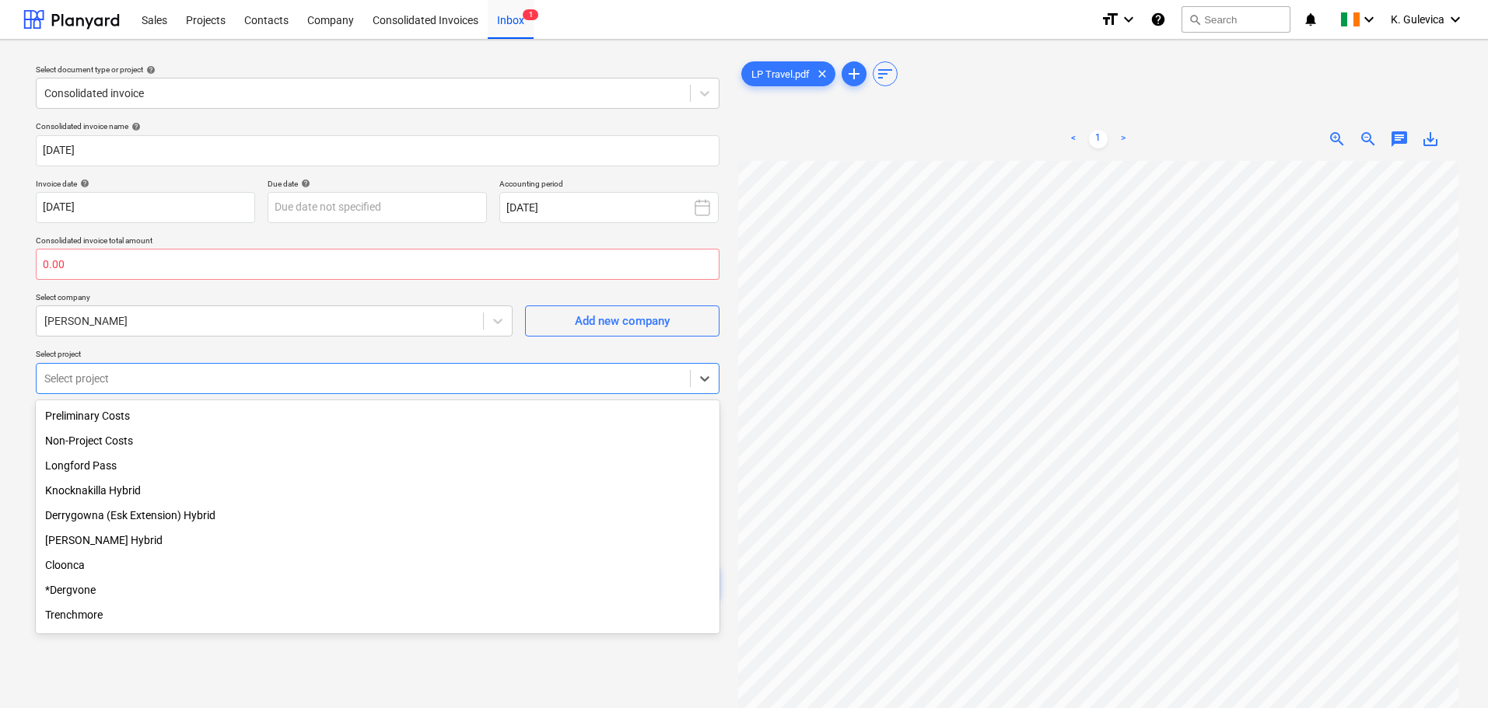
click at [79, 519] on div "Derrygowna (Esk Extension) Hybrid" at bounding box center [378, 515] width 684 height 25
click at [76, 467] on div "Longford Pass" at bounding box center [378, 465] width 684 height 25
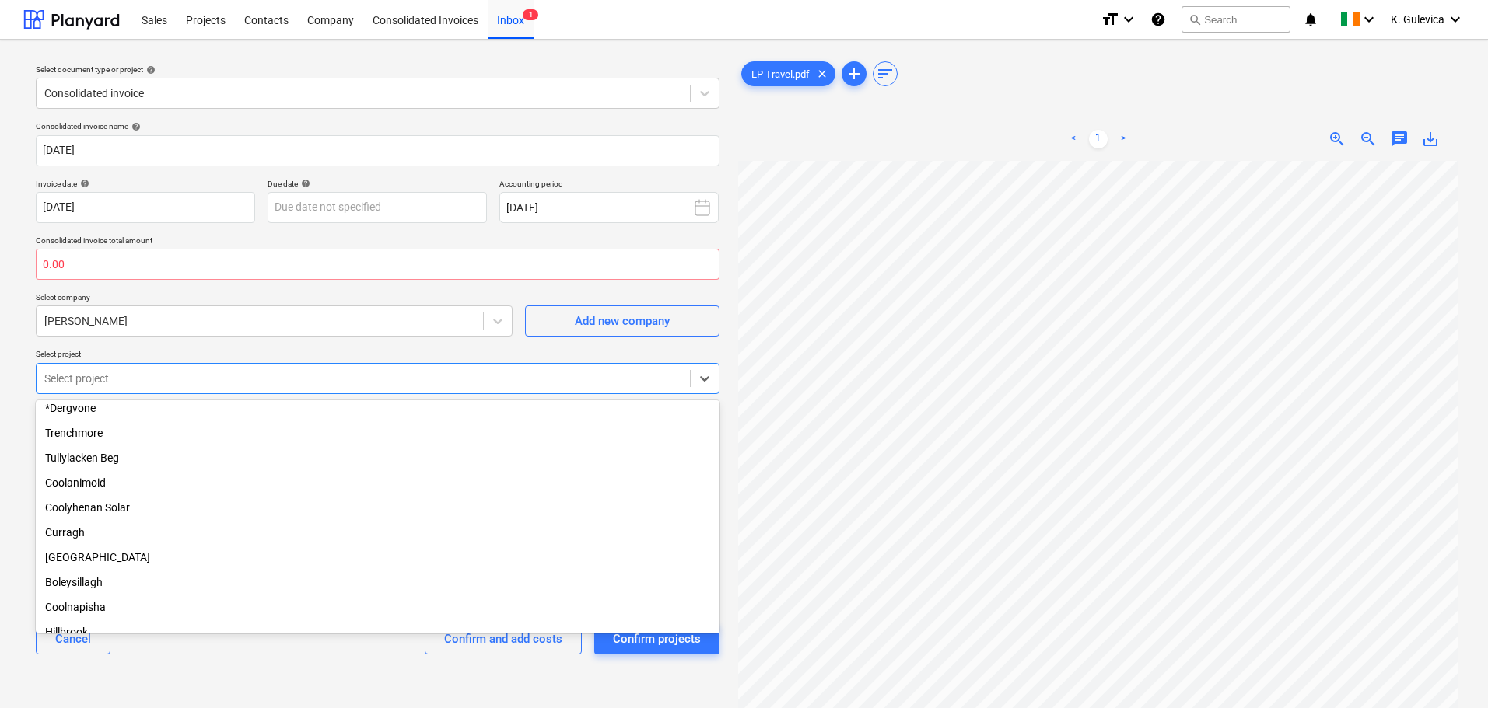
scroll to position [156, 0]
click at [61, 516] on div "Curragh" at bounding box center [378, 518] width 684 height 25
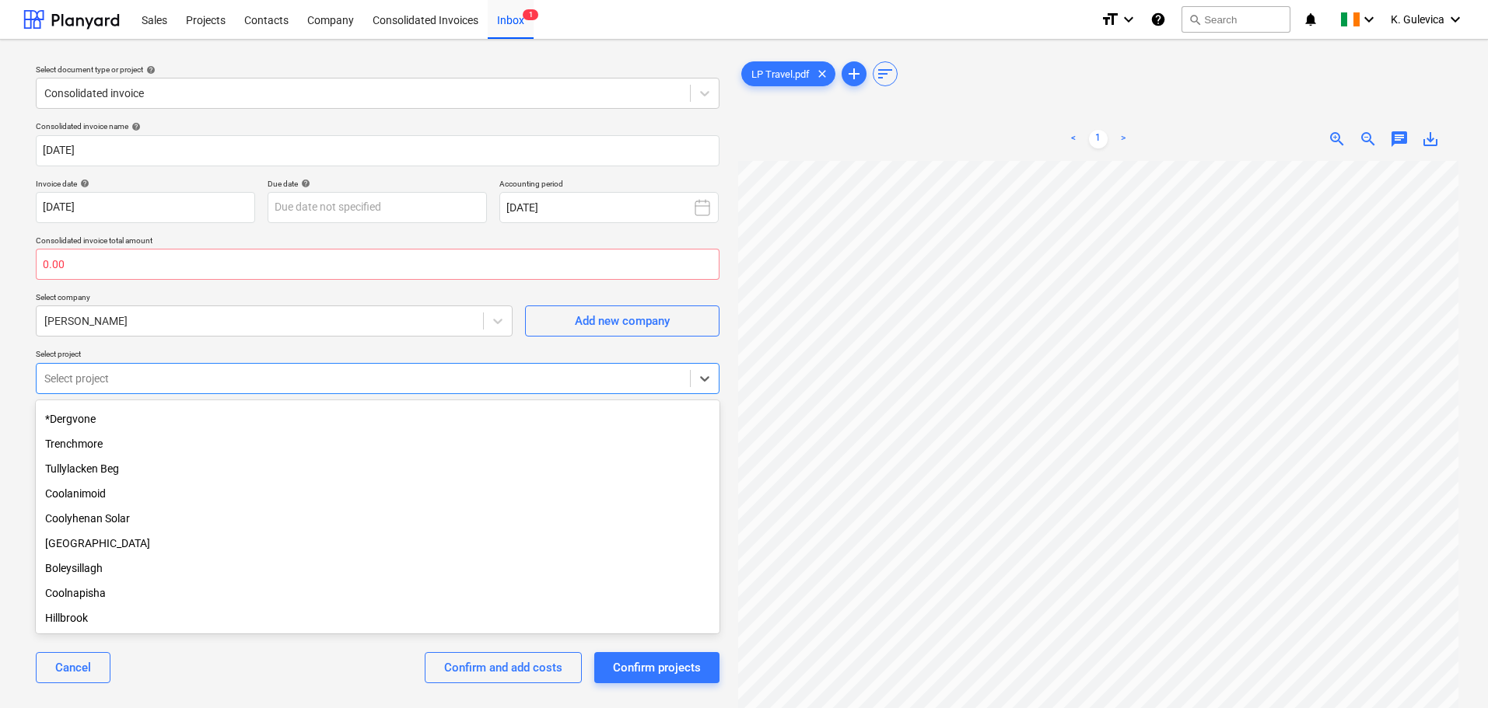
scroll to position [132, 0]
click at [85, 488] on div "Coolanimoid" at bounding box center [378, 493] width 684 height 25
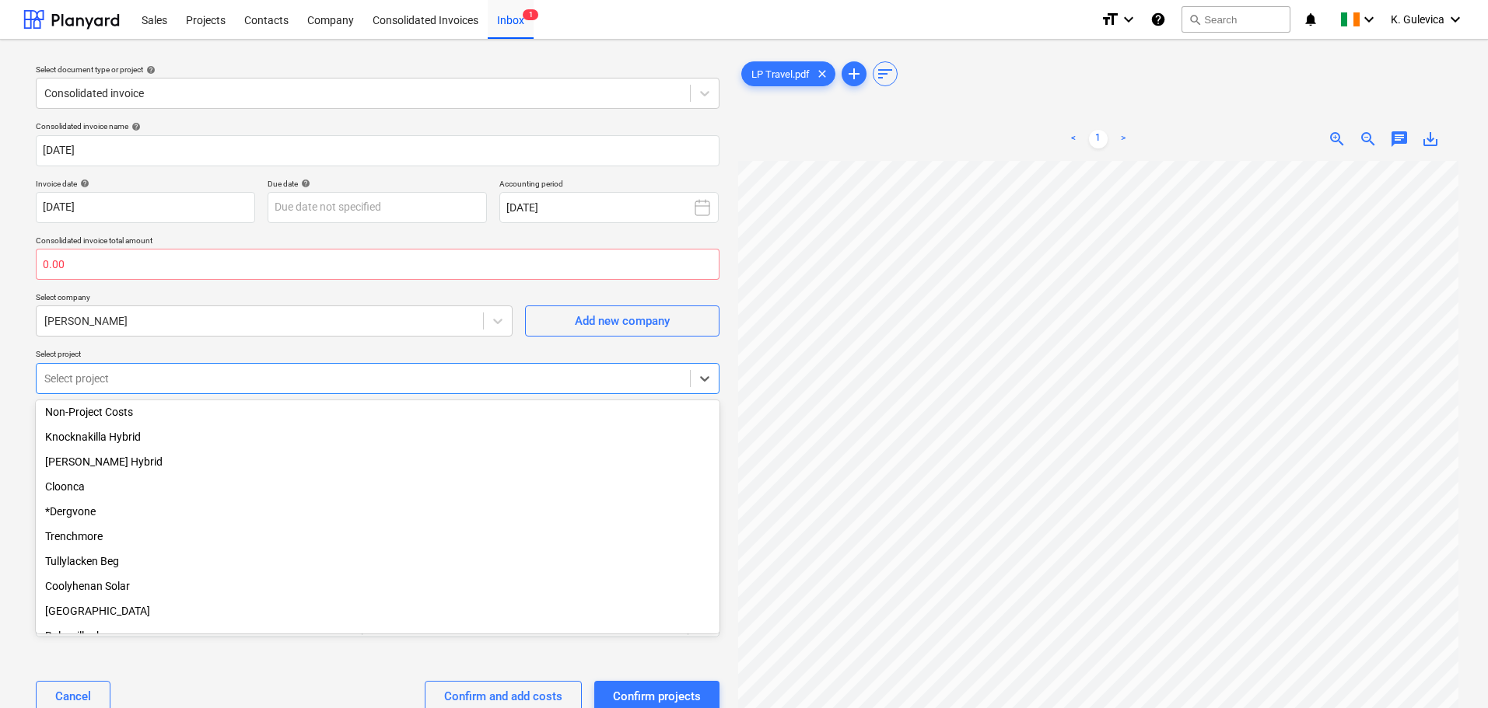
scroll to position [0, 0]
click at [248, 683] on div "Cancel Confirm and add costs Confirm projects" at bounding box center [378, 697] width 684 height 56
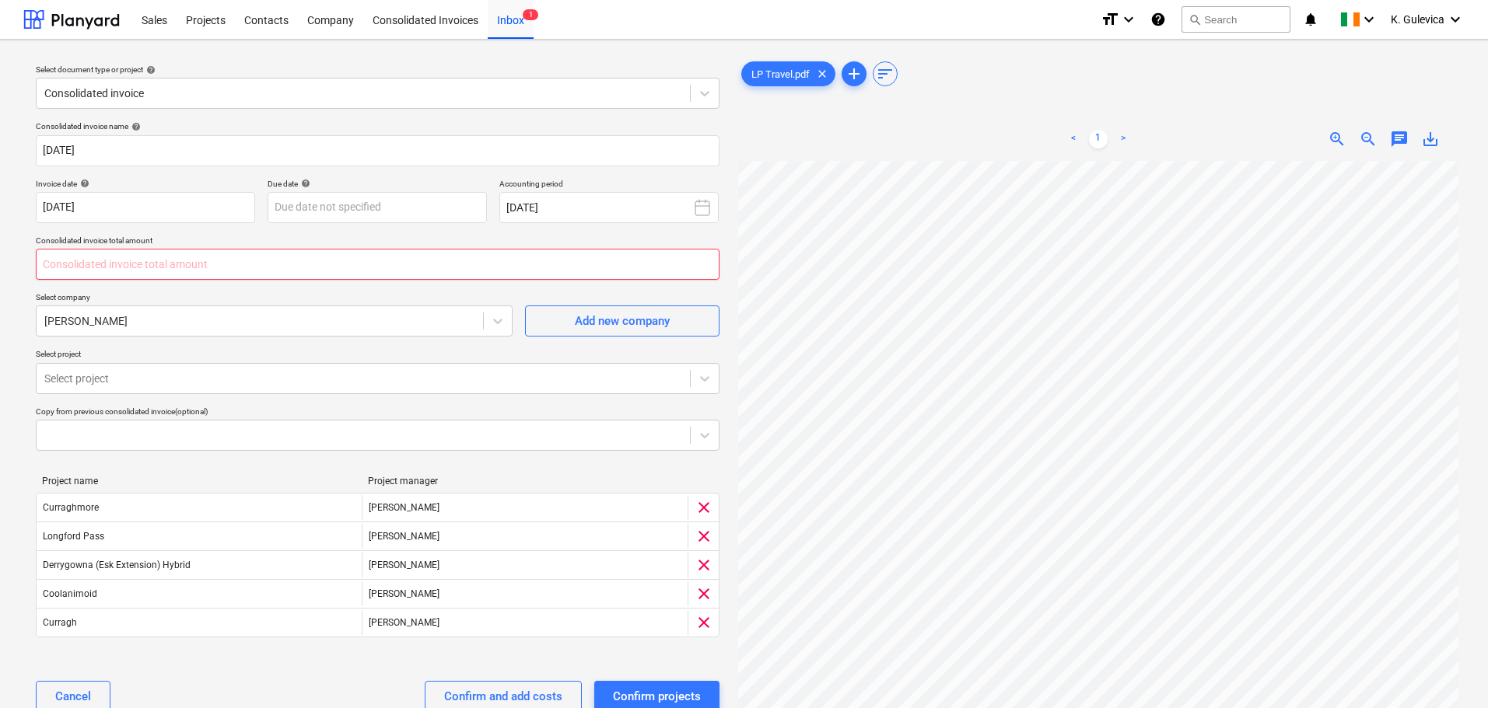
click at [114, 264] on input "text" at bounding box center [378, 264] width 684 height 31
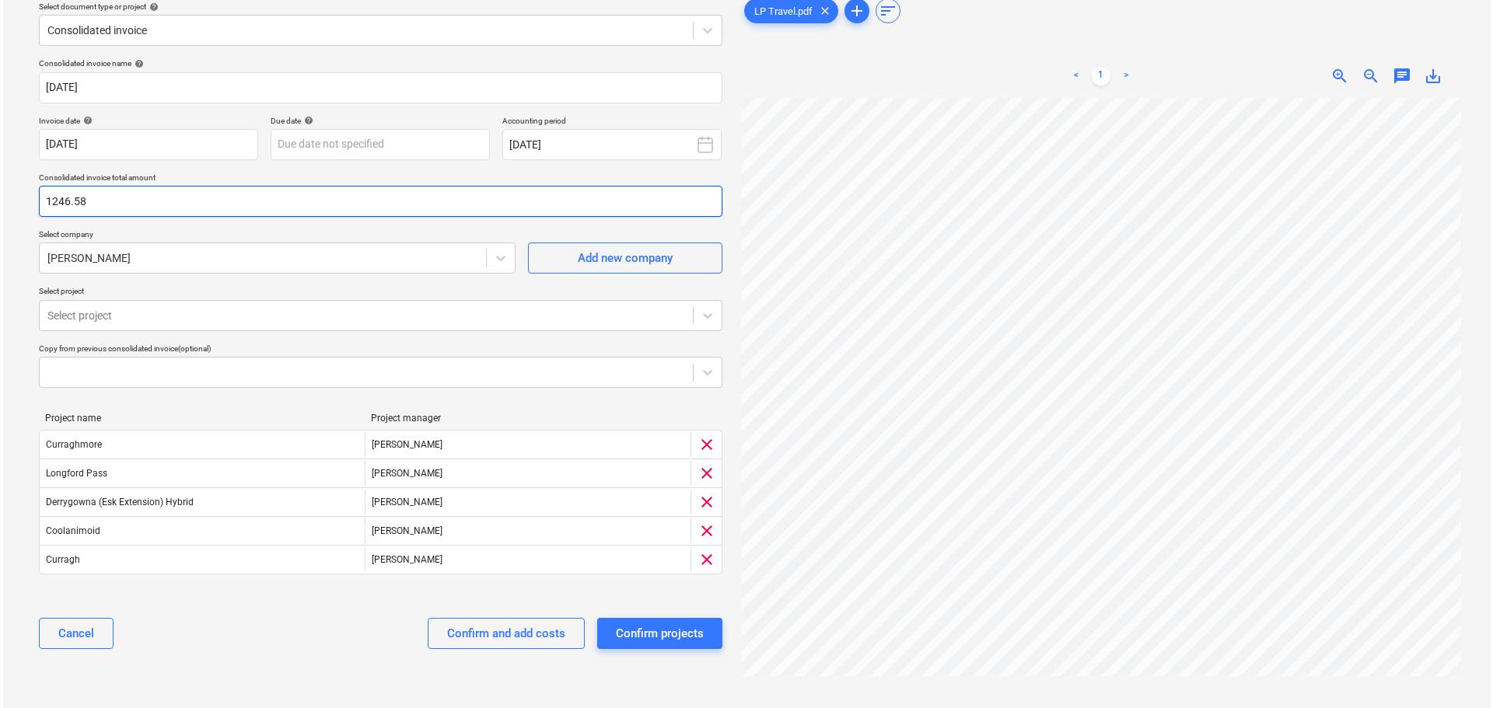
scroll to position [136, 0]
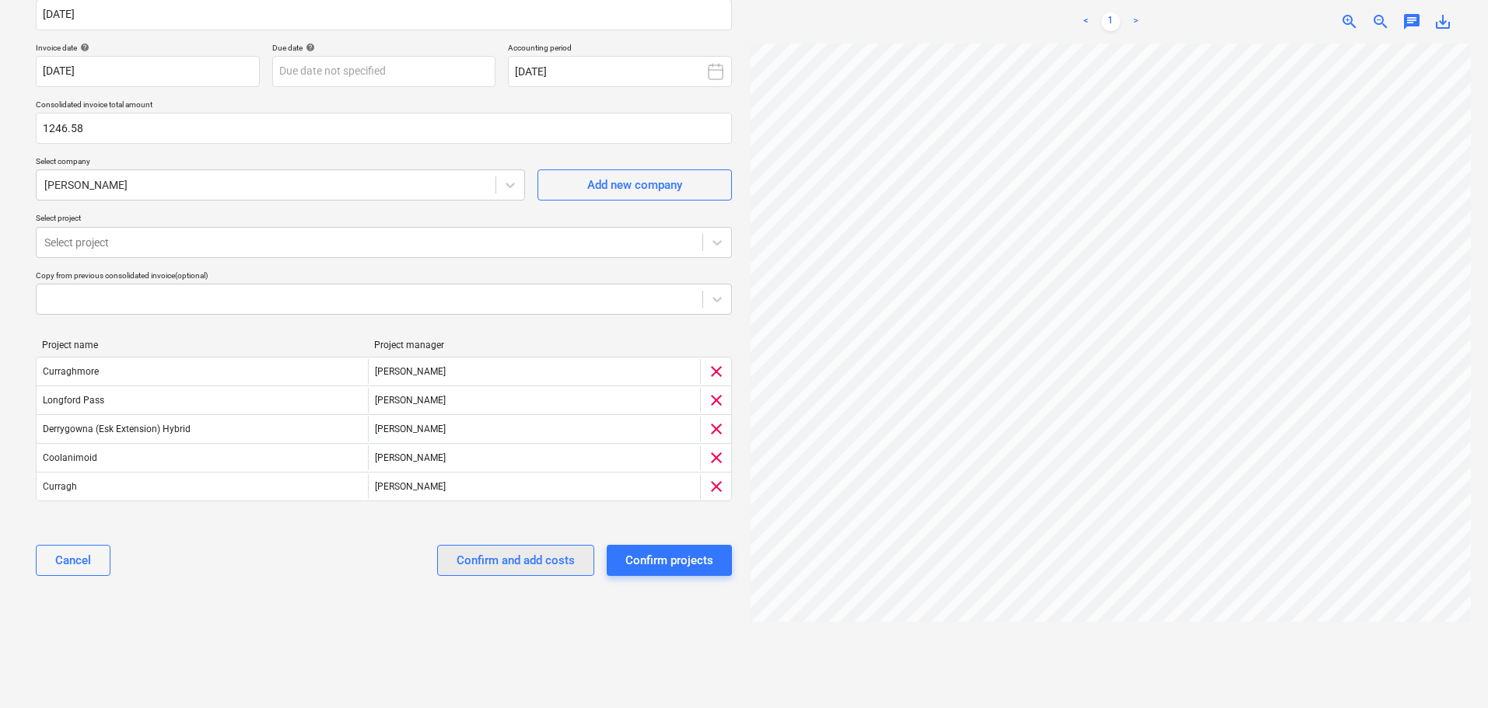
type input "1,246.58"
click at [528, 561] on div "Confirm and add costs" at bounding box center [515, 561] width 118 height 20
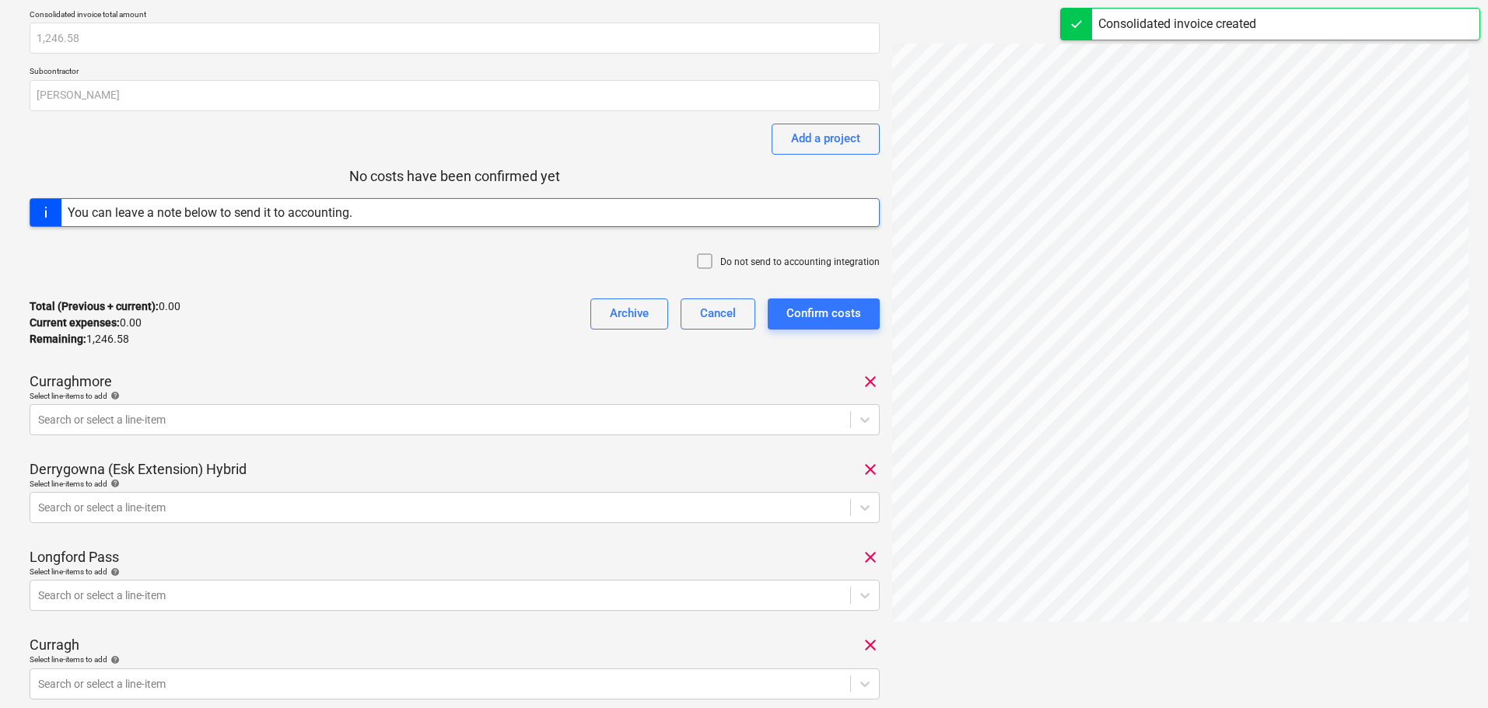
scroll to position [156, 0]
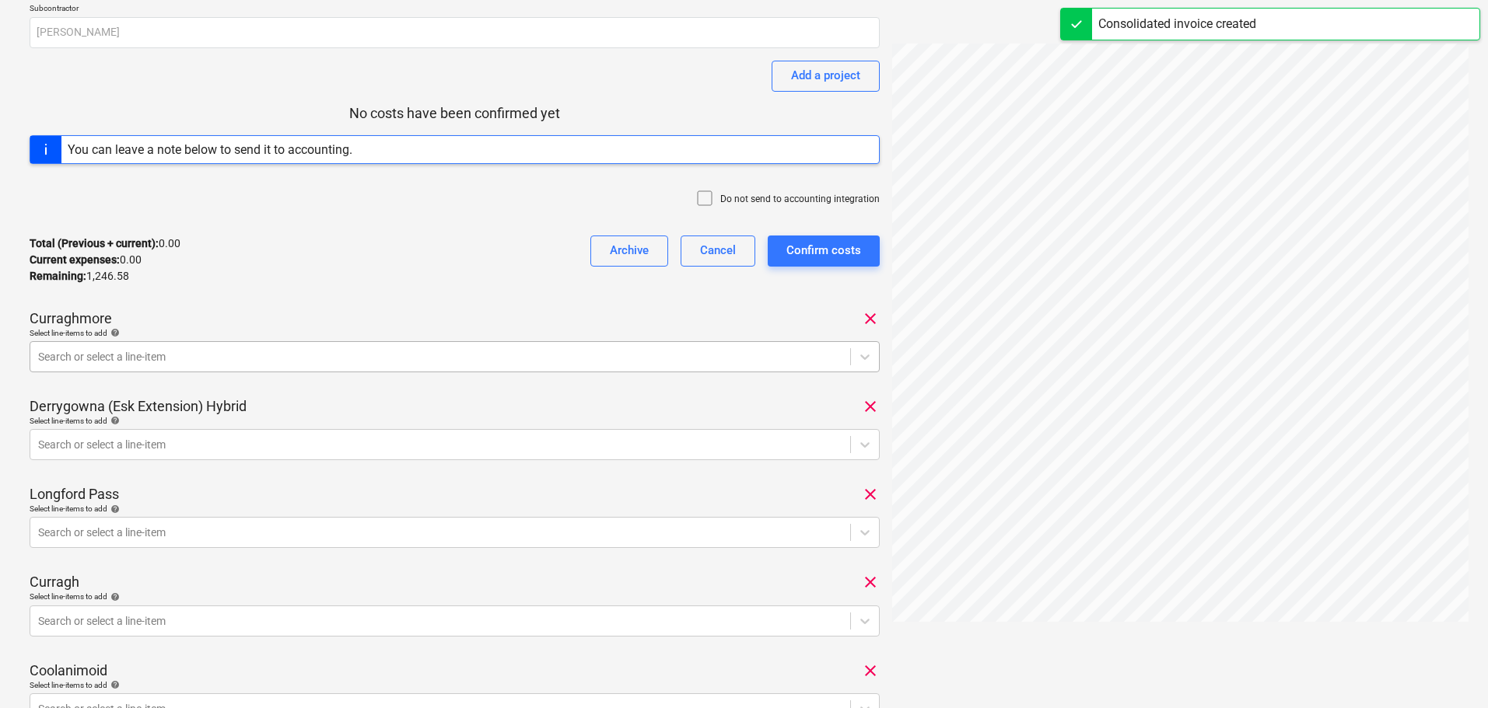
click at [248, 359] on div at bounding box center [440, 357] width 804 height 16
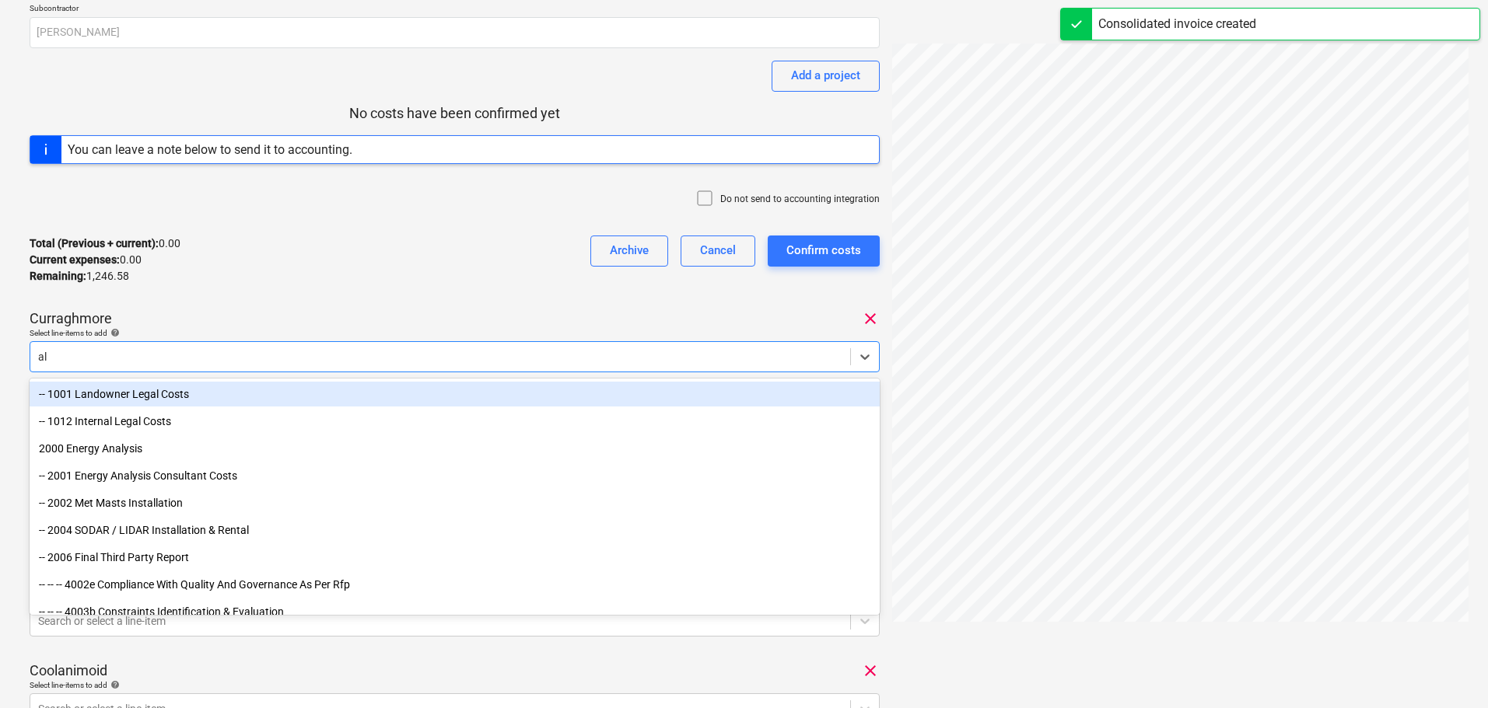
type input "all"
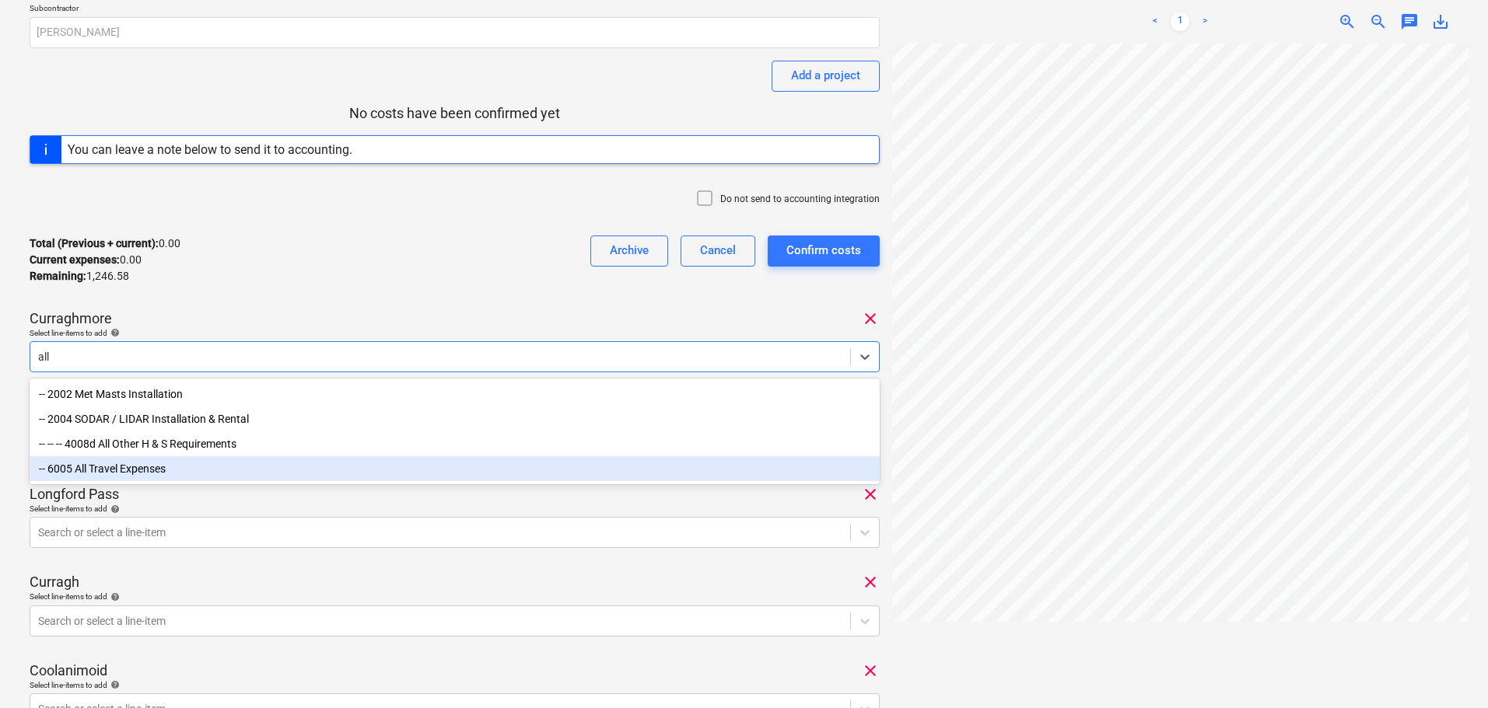
click at [152, 470] on div "-- 6005 All Travel Expenses" at bounding box center [455, 468] width 850 height 25
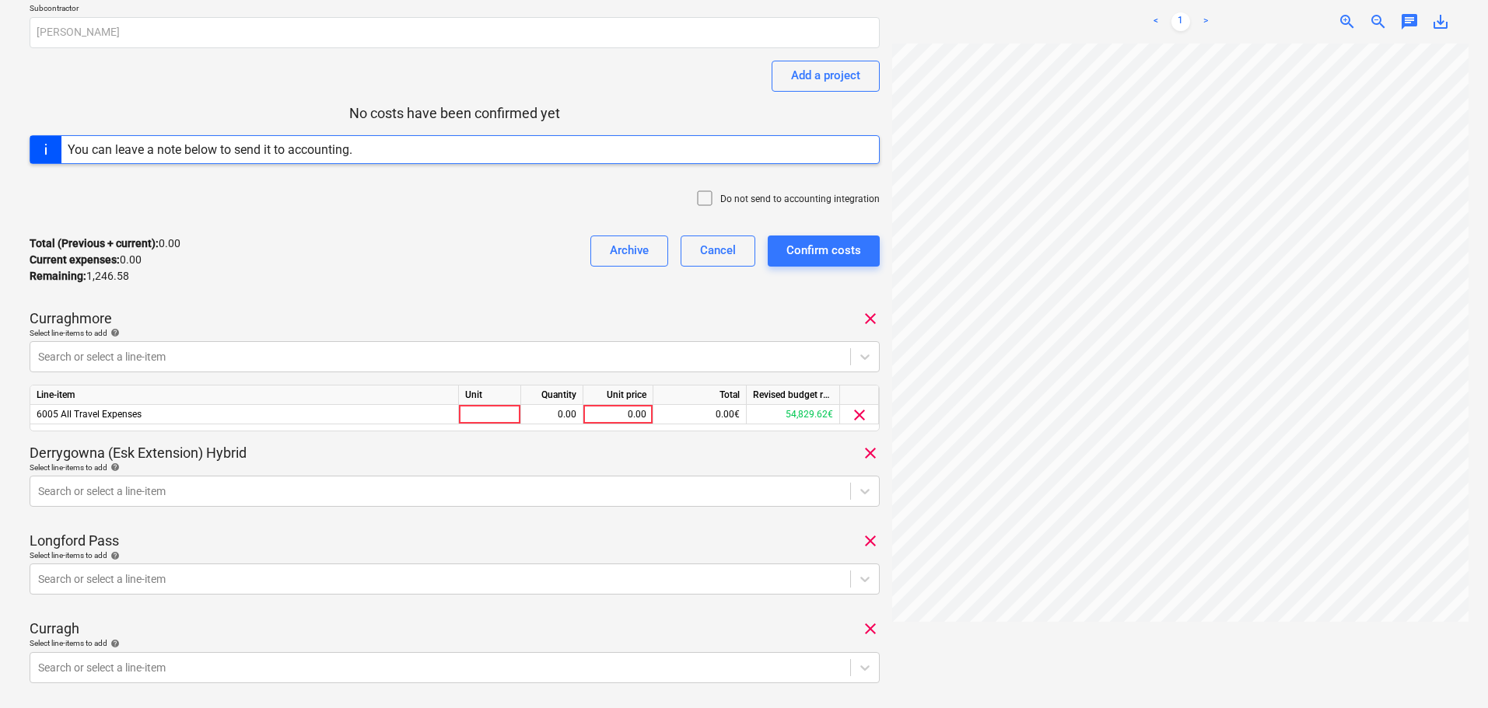
click at [359, 273] on div "Total (Previous + current) : 0.00 Current expenses : 0.00 Remaining : 1,246.58 …" at bounding box center [455, 260] width 850 height 74
click at [638, 412] on div "0.00" at bounding box center [617, 414] width 57 height 19
type input "309.67"
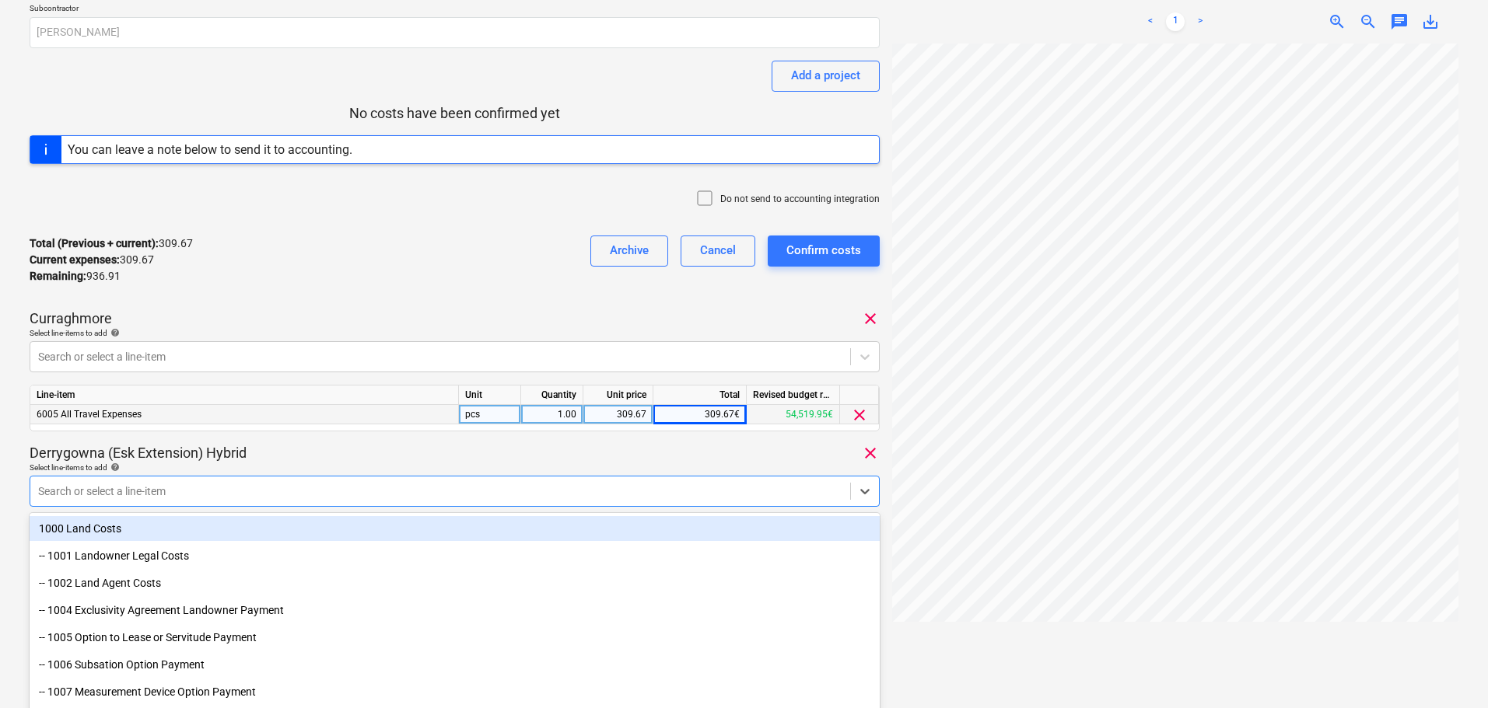
scroll to position [203, 0]
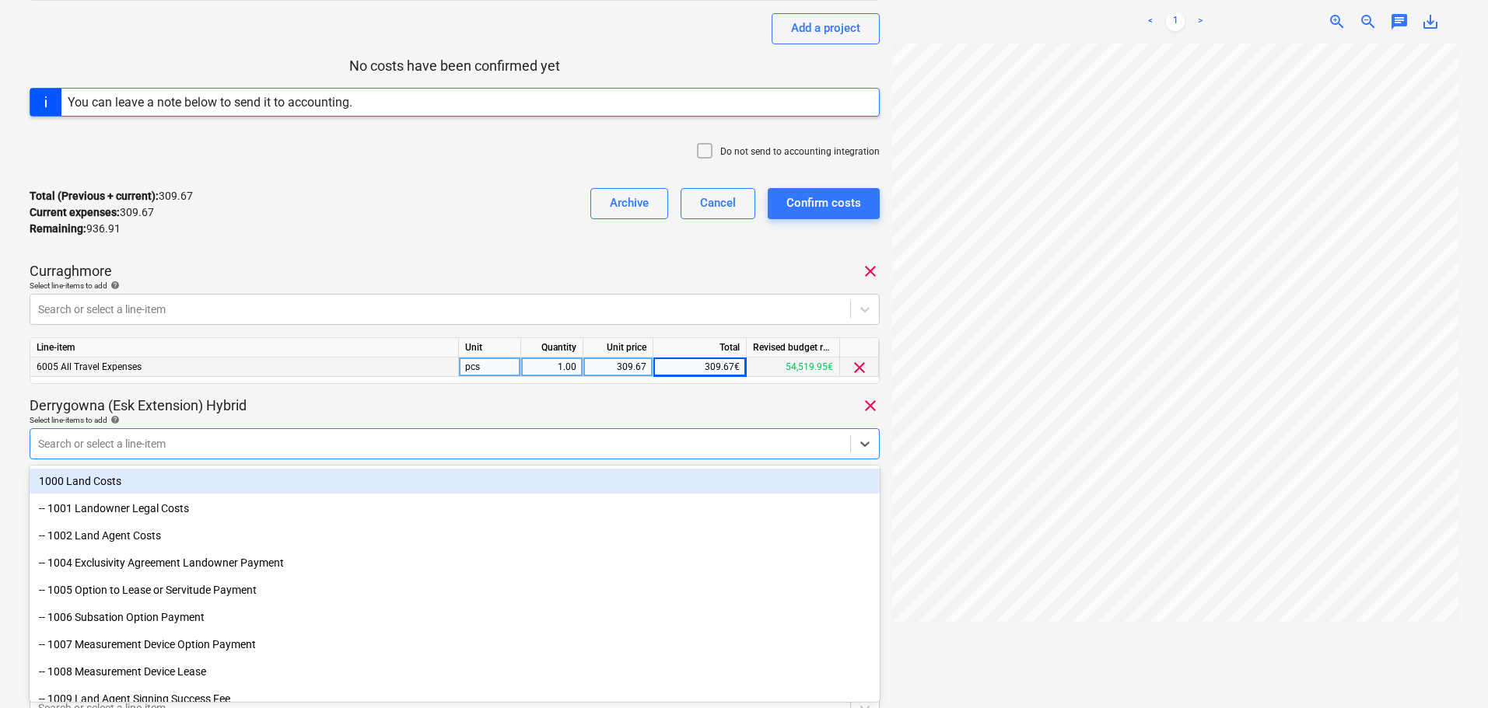
click at [192, 487] on body "Sales Projects Contacts Company Consolidated Invoices Inbox format_size keyboar…" at bounding box center [744, 151] width 1488 height 708
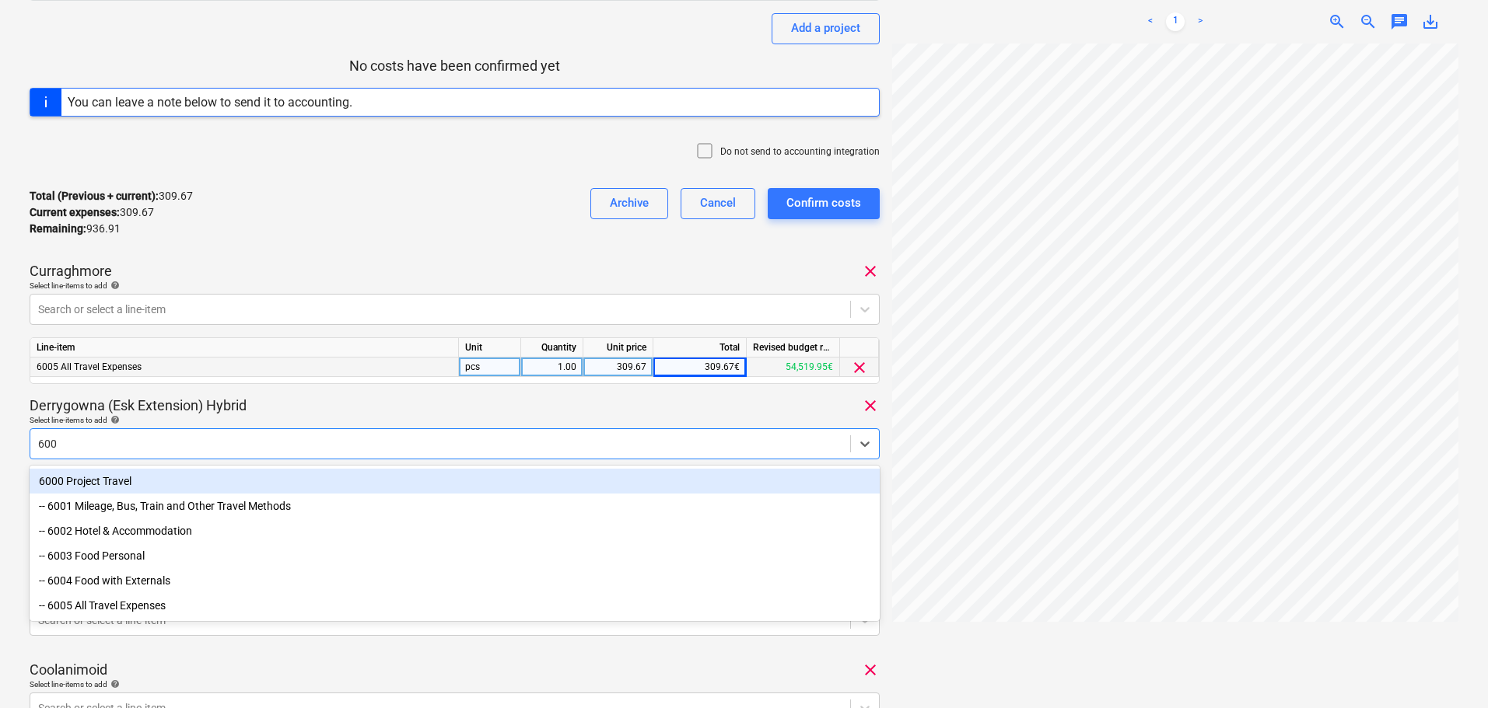
type input "6005"
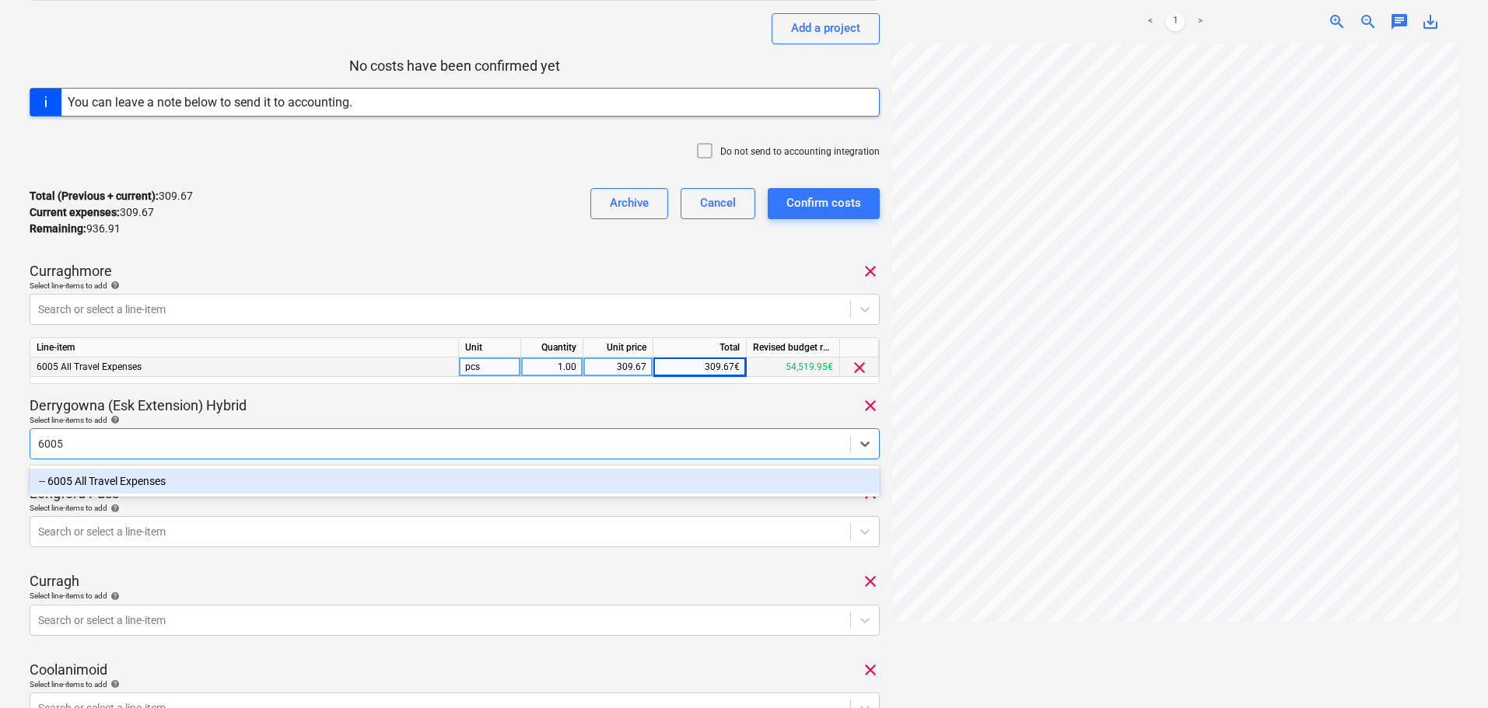
click at [208, 488] on div "-- 6005 All Travel Expenses" at bounding box center [455, 481] width 850 height 25
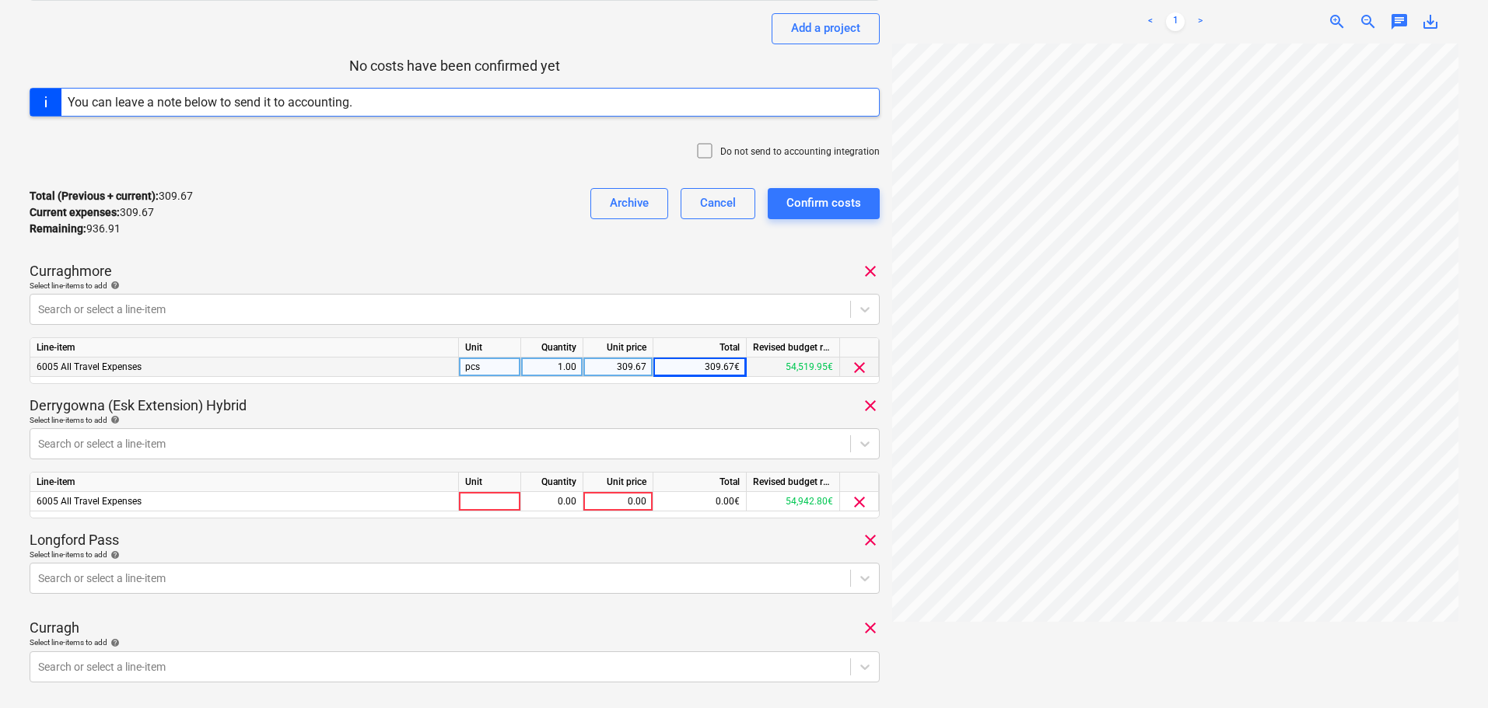
click at [297, 404] on div "Derrygowna (Esk Extension) Hybrid clear" at bounding box center [455, 406] width 850 height 19
click at [626, 498] on div "0.00" at bounding box center [617, 501] width 57 height 19
type input "139.57"
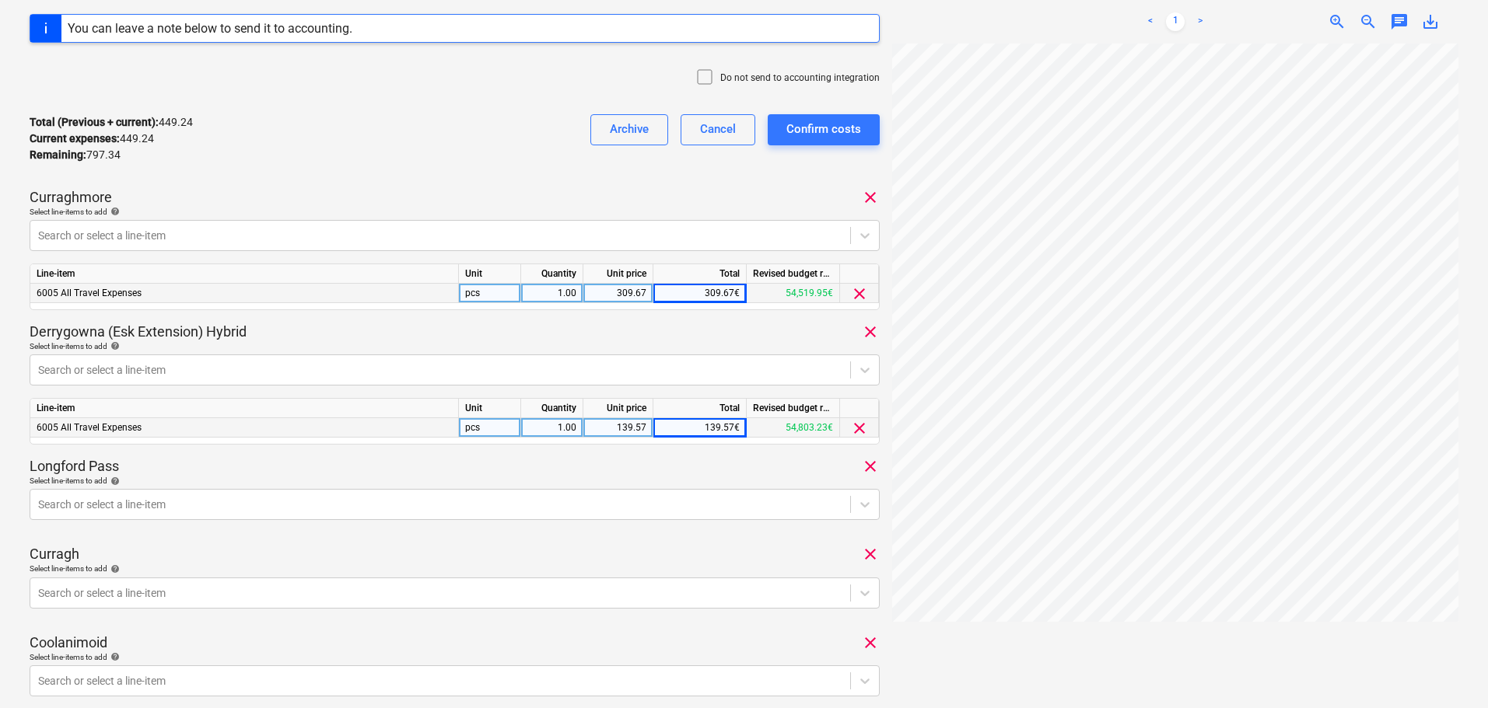
scroll to position [436, 0]
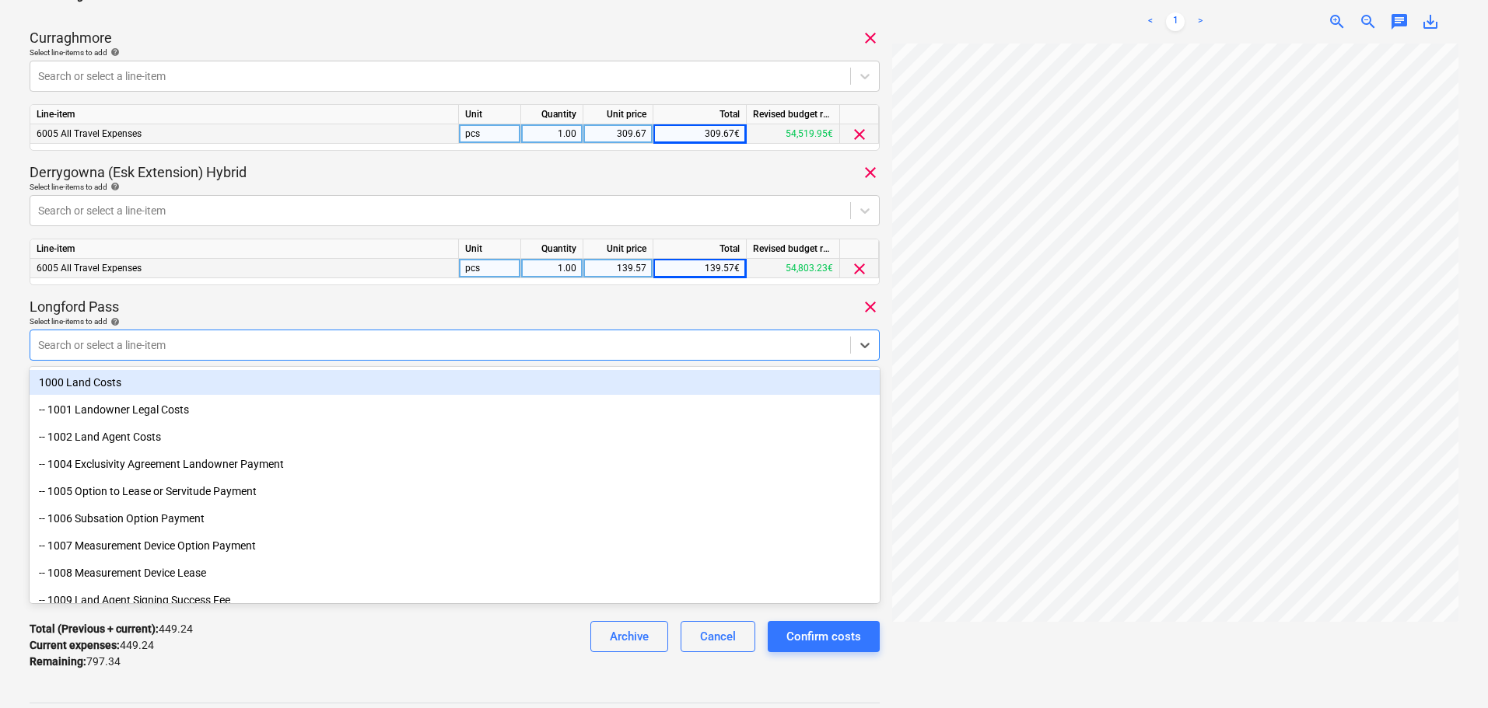
click at [275, 333] on div "Search or select a line-item" at bounding box center [455, 345] width 850 height 31
type input "all"
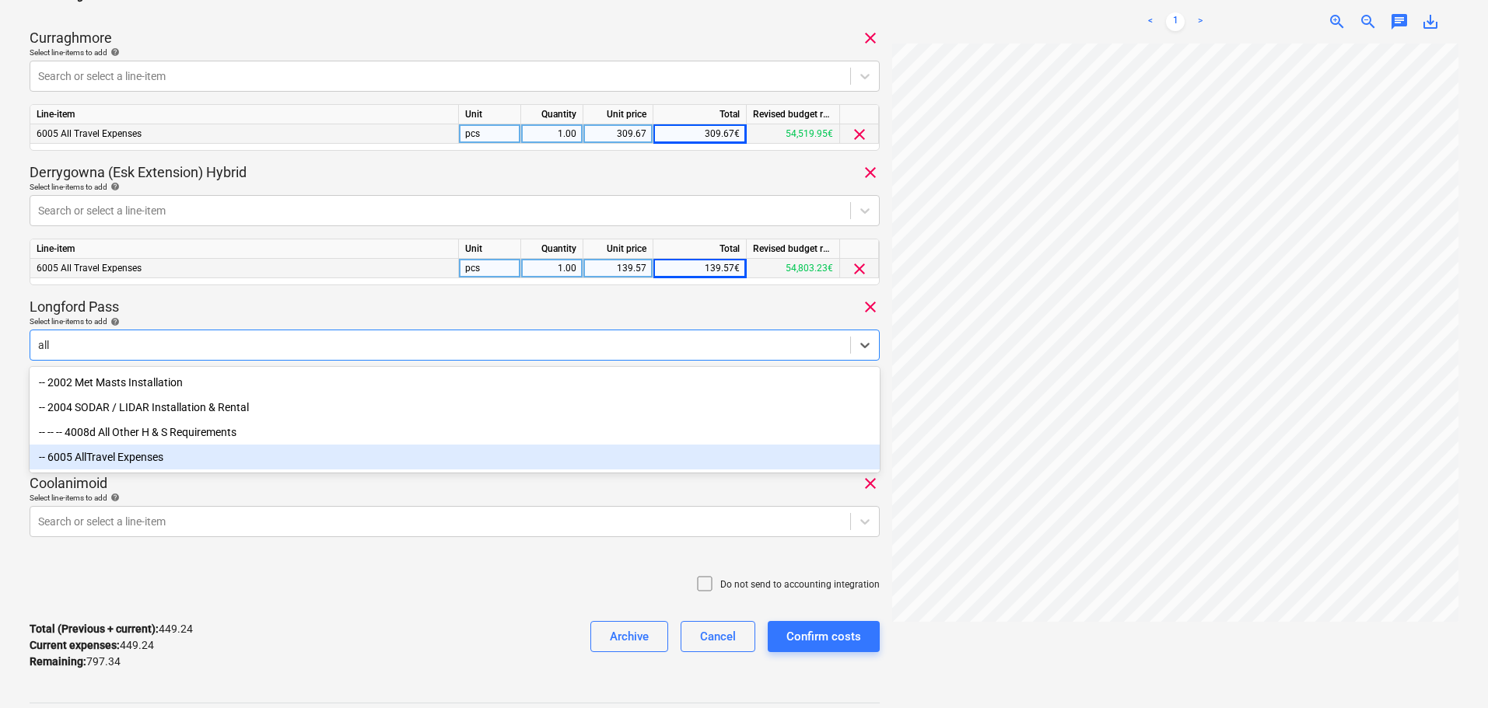
click at [172, 463] on div "-- 6005 AllTravel Expenses" at bounding box center [455, 457] width 850 height 25
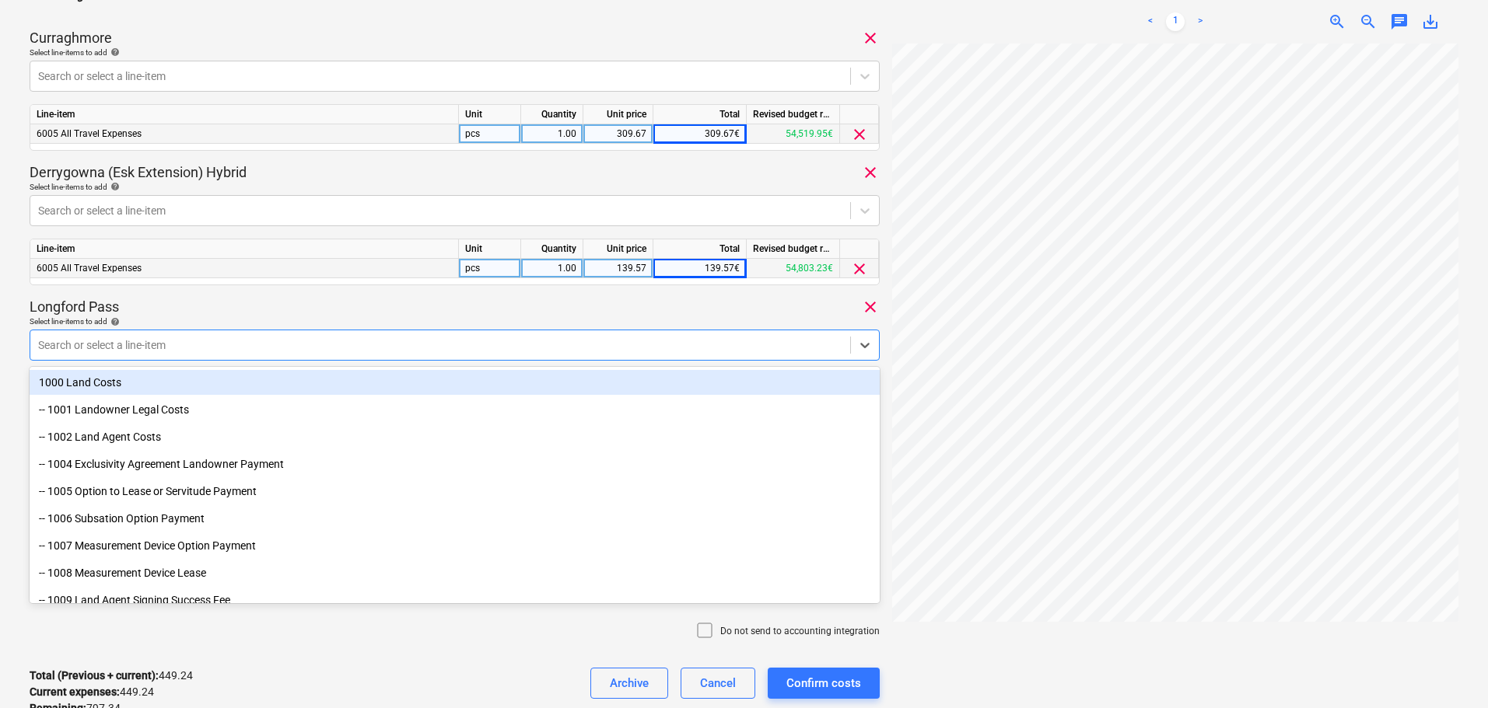
click at [290, 312] on div "Longford Pass clear" at bounding box center [455, 307] width 850 height 19
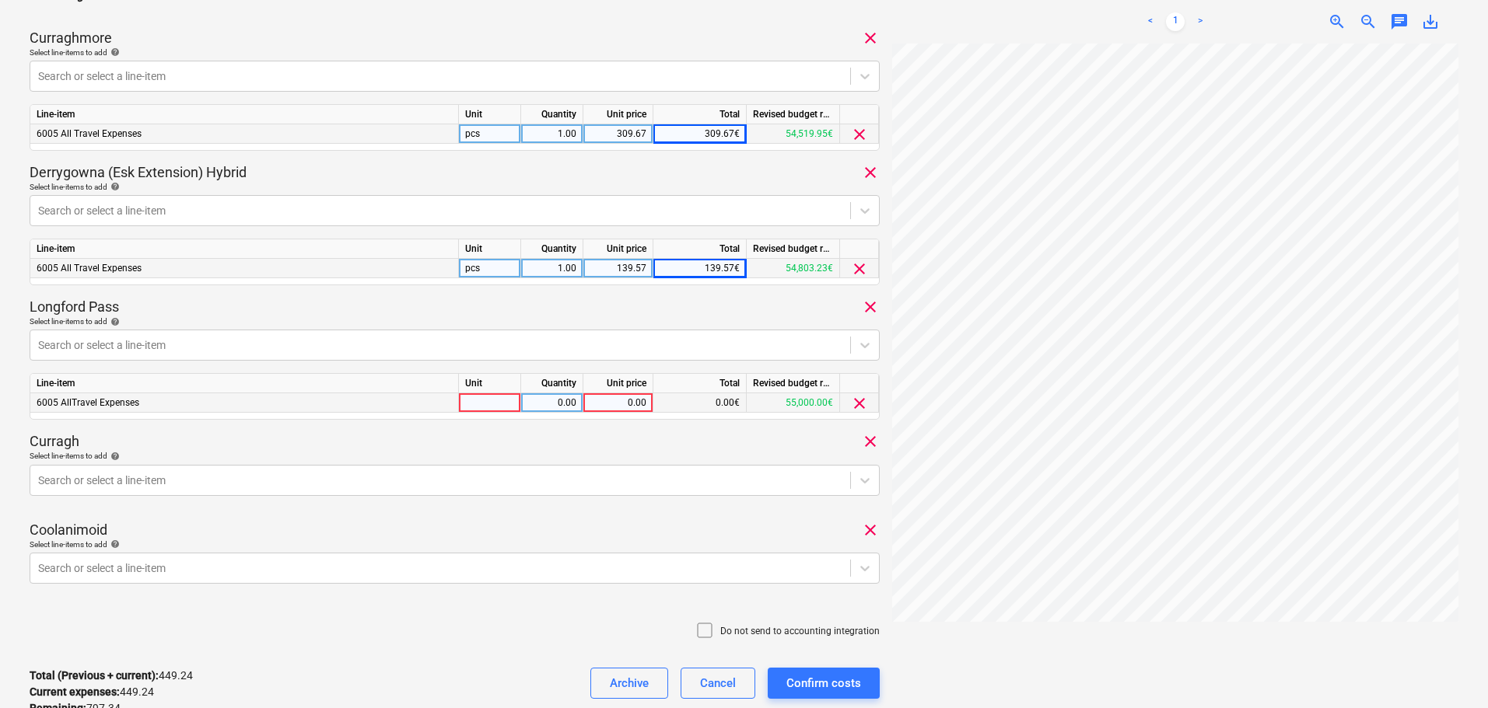
click at [627, 399] on div "0.00" at bounding box center [617, 403] width 57 height 19
type input "192.14"
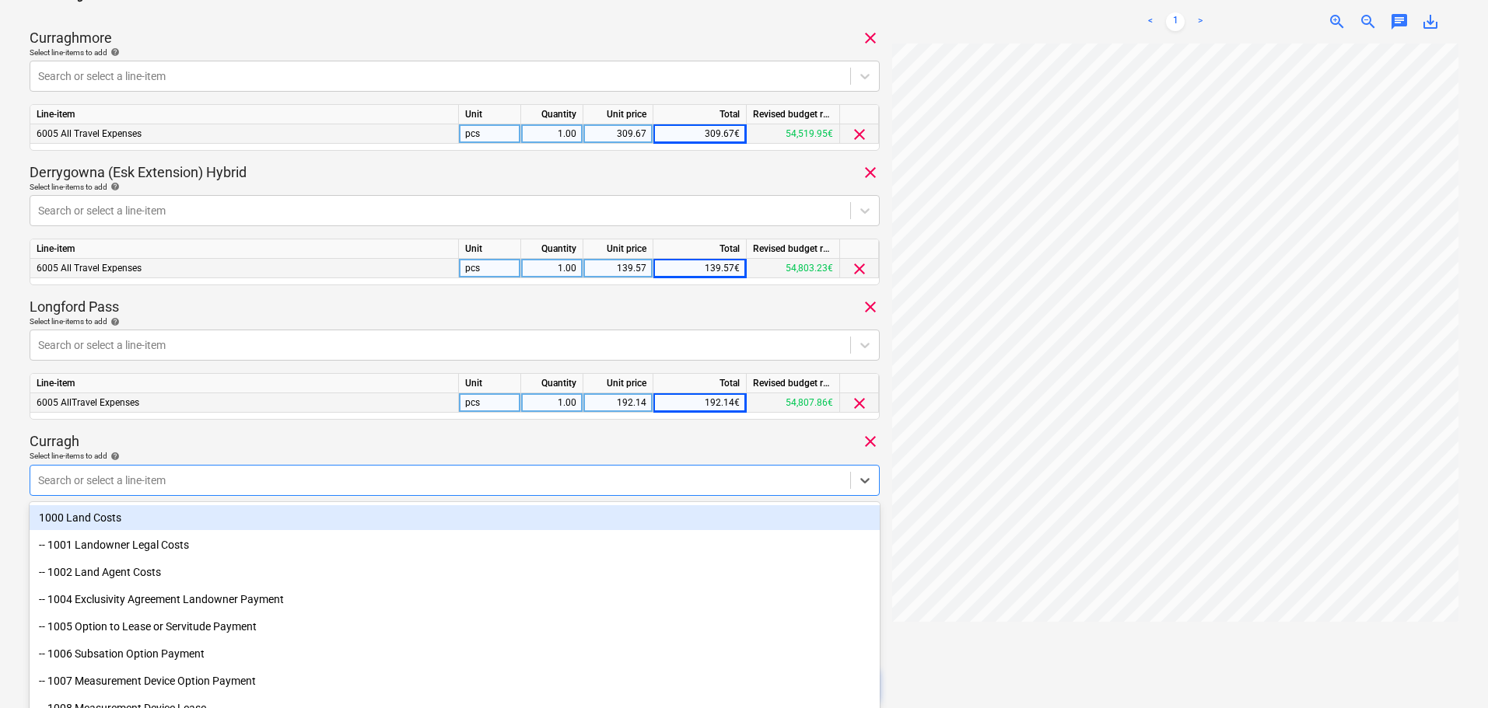
scroll to position [473, 0]
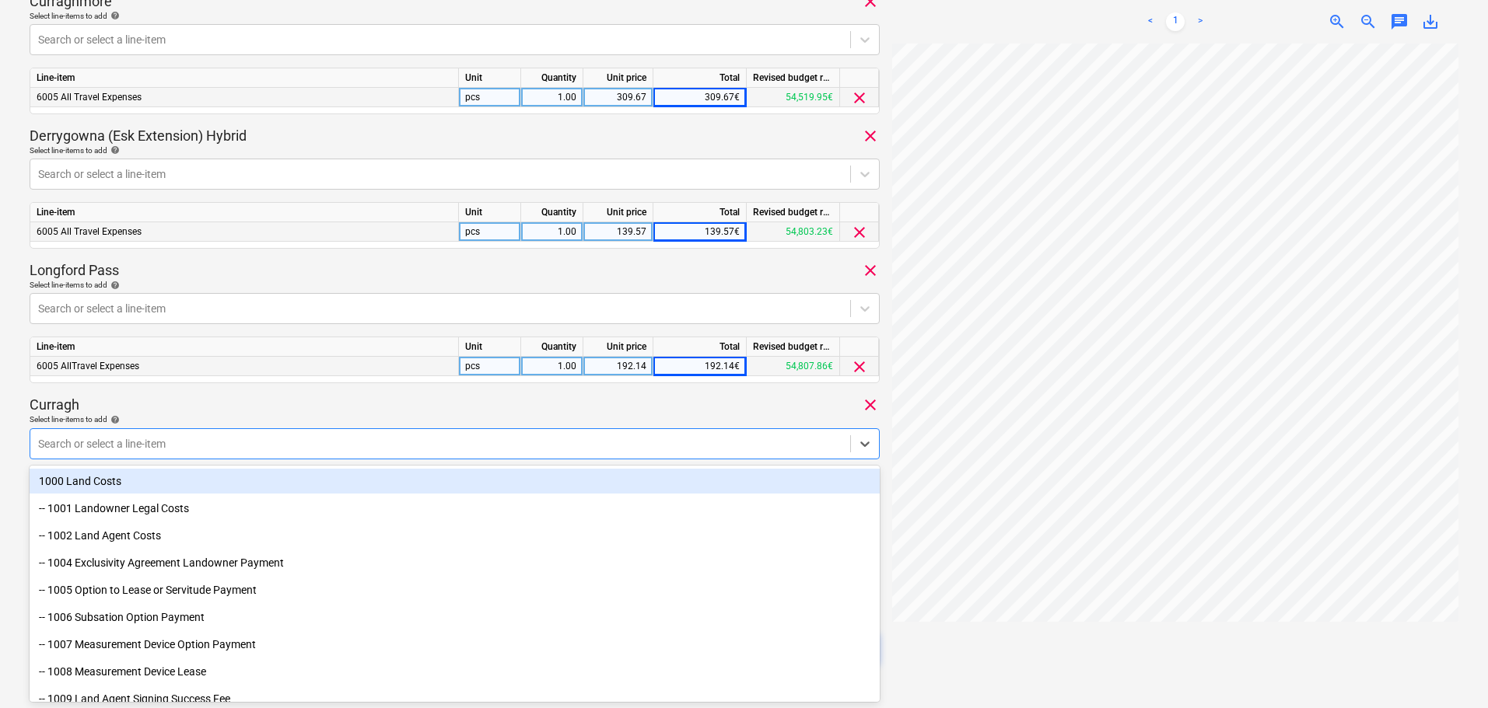
type input "all"
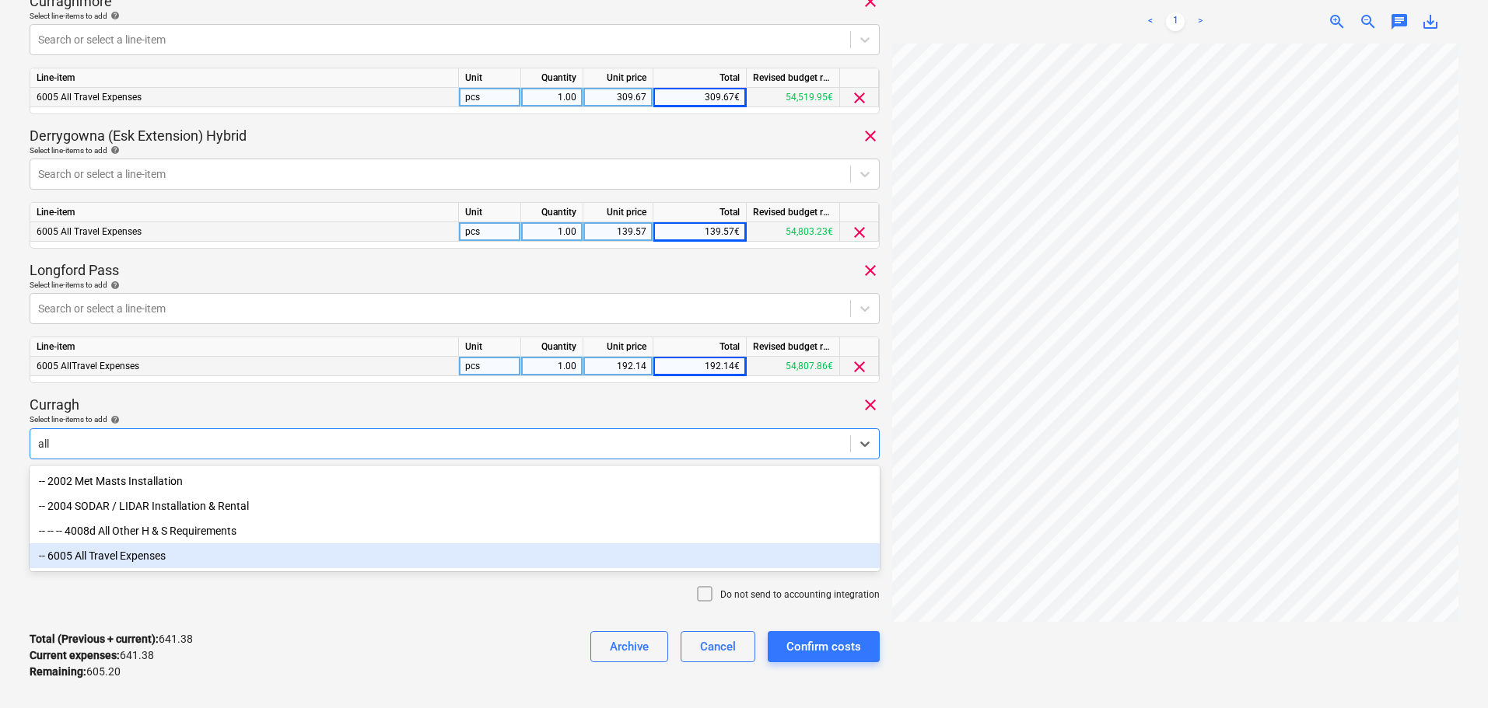
click at [110, 559] on div "-- 6005 All Travel Expenses" at bounding box center [455, 556] width 850 height 25
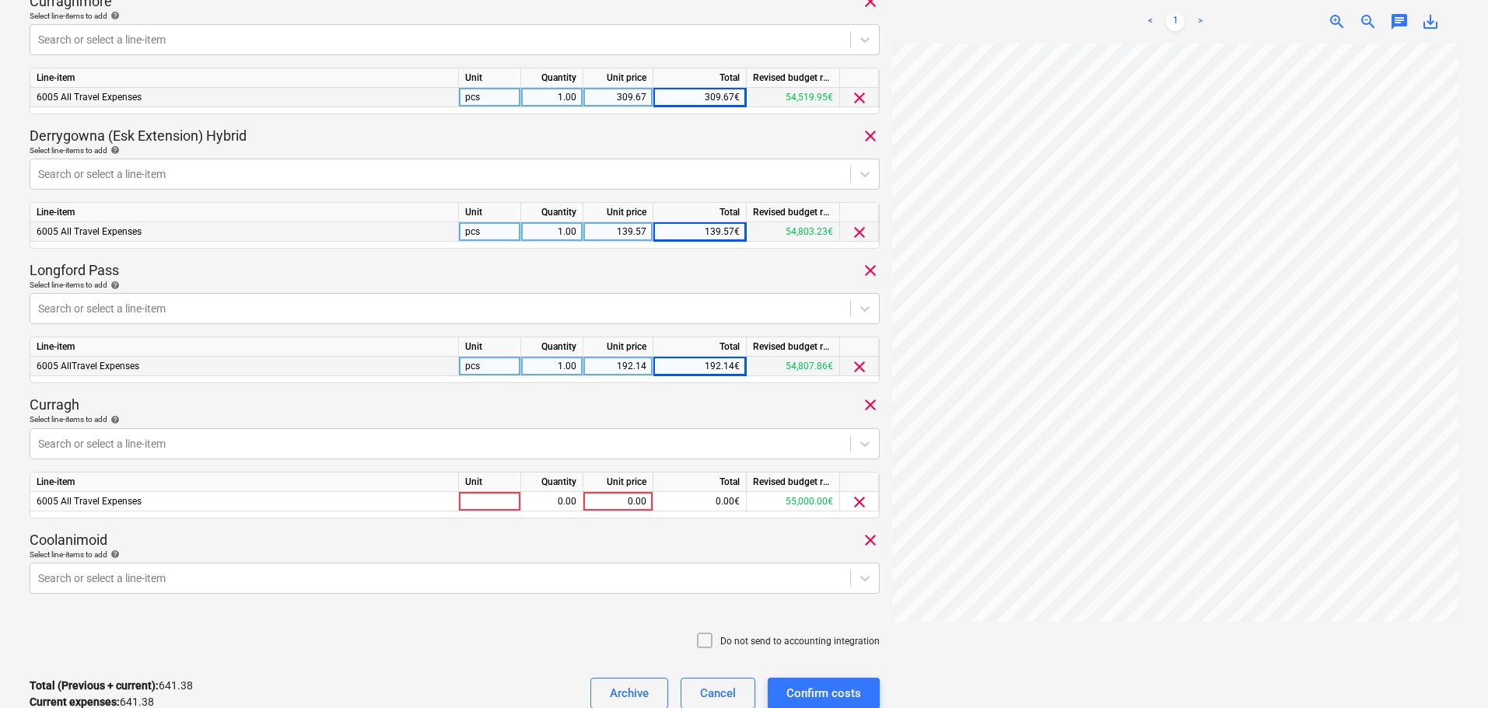
click at [295, 390] on div "[DATE] Consolidated invoice total amount 1,246.58 Subcontractor [PERSON_NAME] A…" at bounding box center [455, 162] width 850 height 1154
click at [633, 505] on div "0.00" at bounding box center [617, 501] width 57 height 19
type input "182.92"
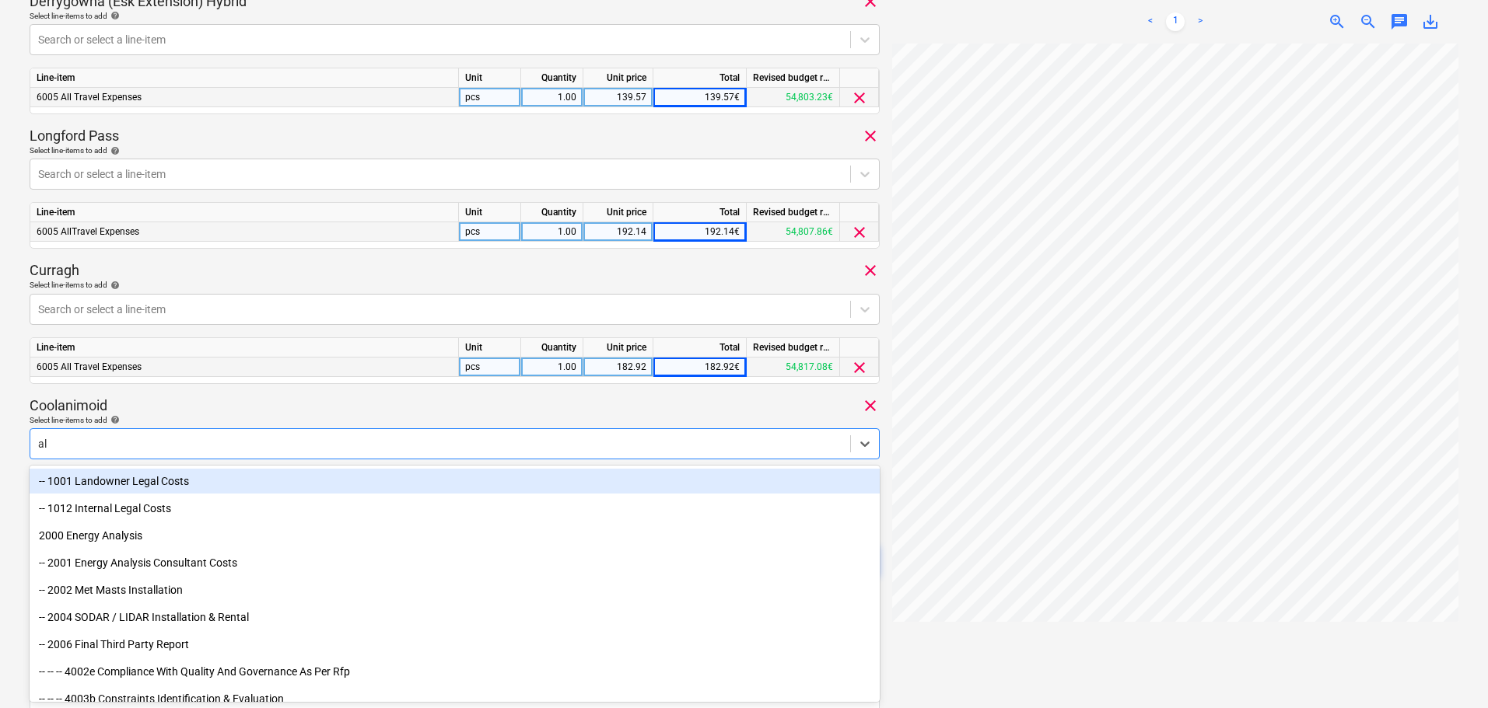
type input "all"
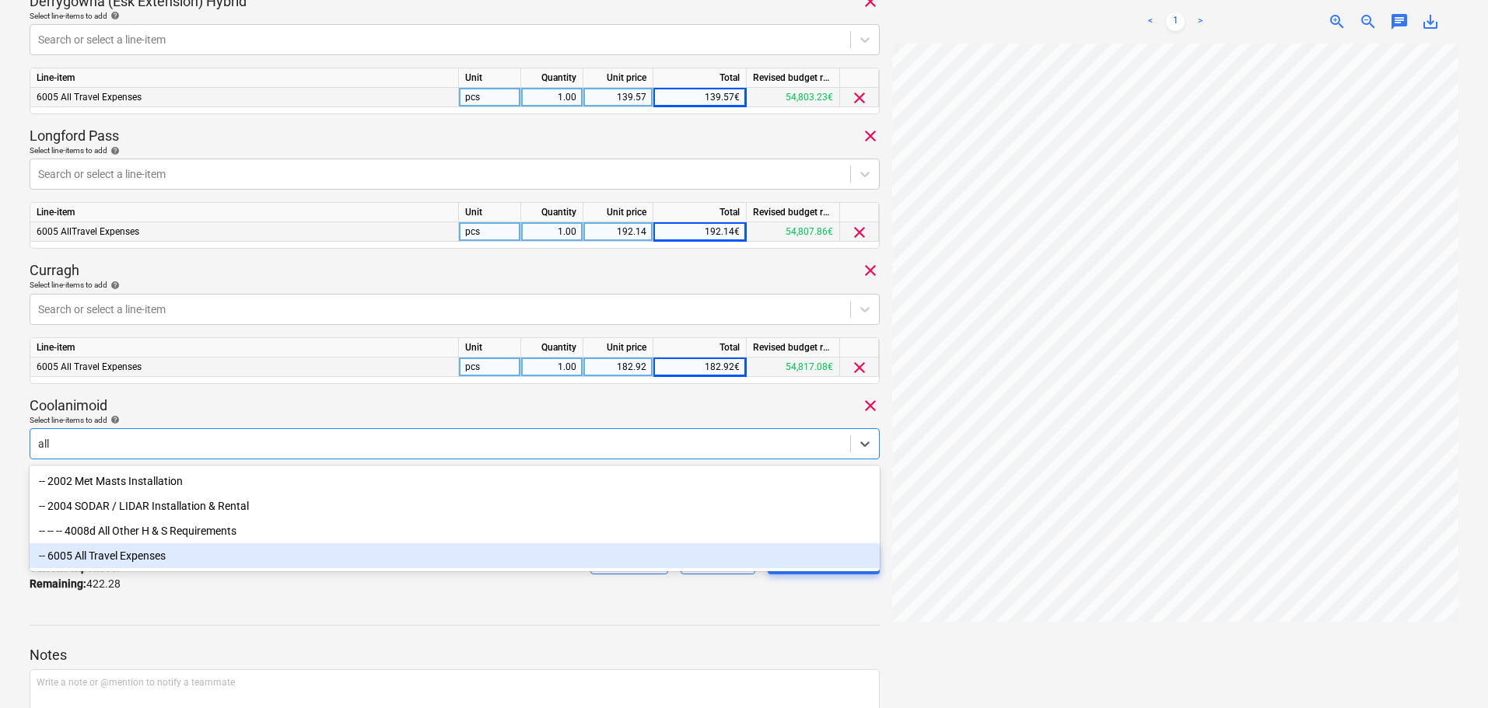
click at [138, 551] on div "-- 6005 All Travel Expenses" at bounding box center [455, 556] width 850 height 25
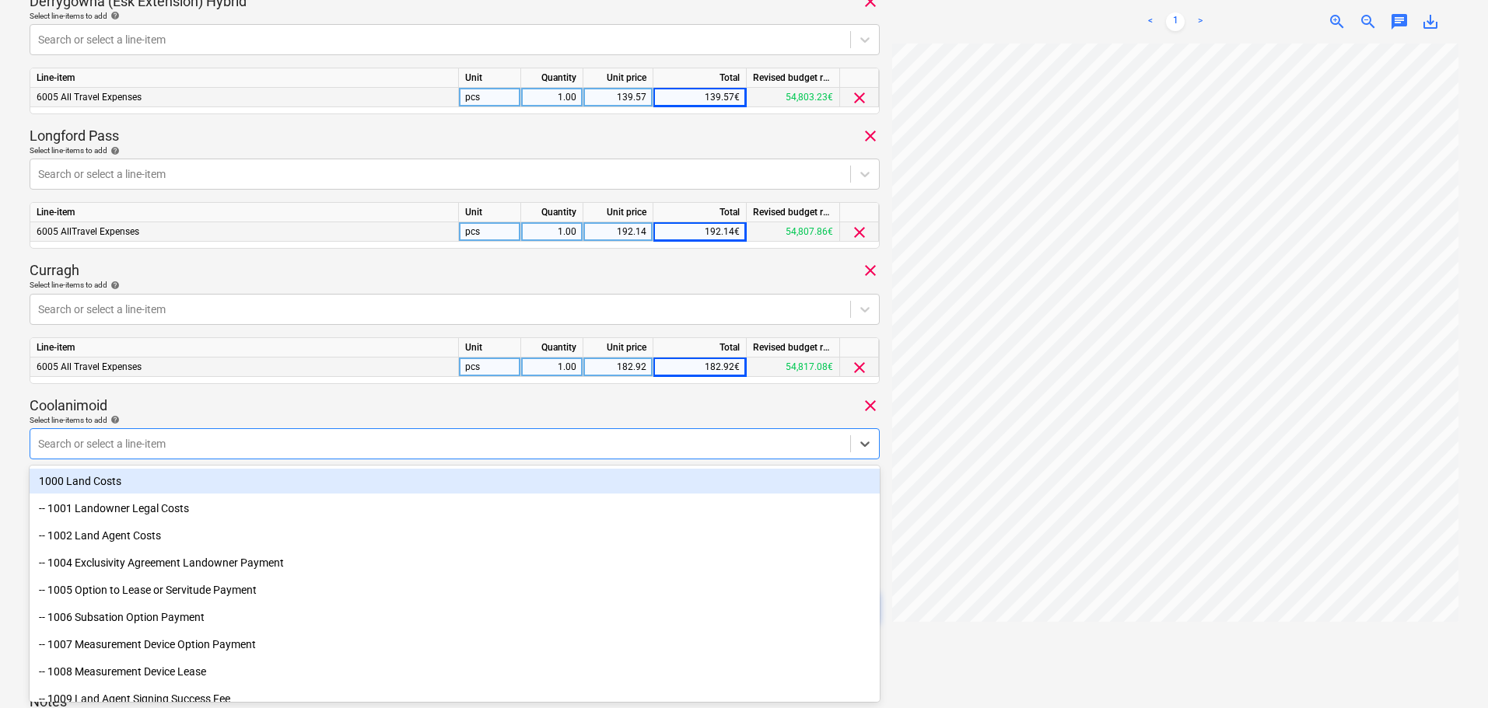
drag, startPoint x: 303, startPoint y: 408, endPoint x: 313, endPoint y: 425, distance: 19.5
click at [305, 407] on div "Coolanimoid clear" at bounding box center [455, 406] width 850 height 19
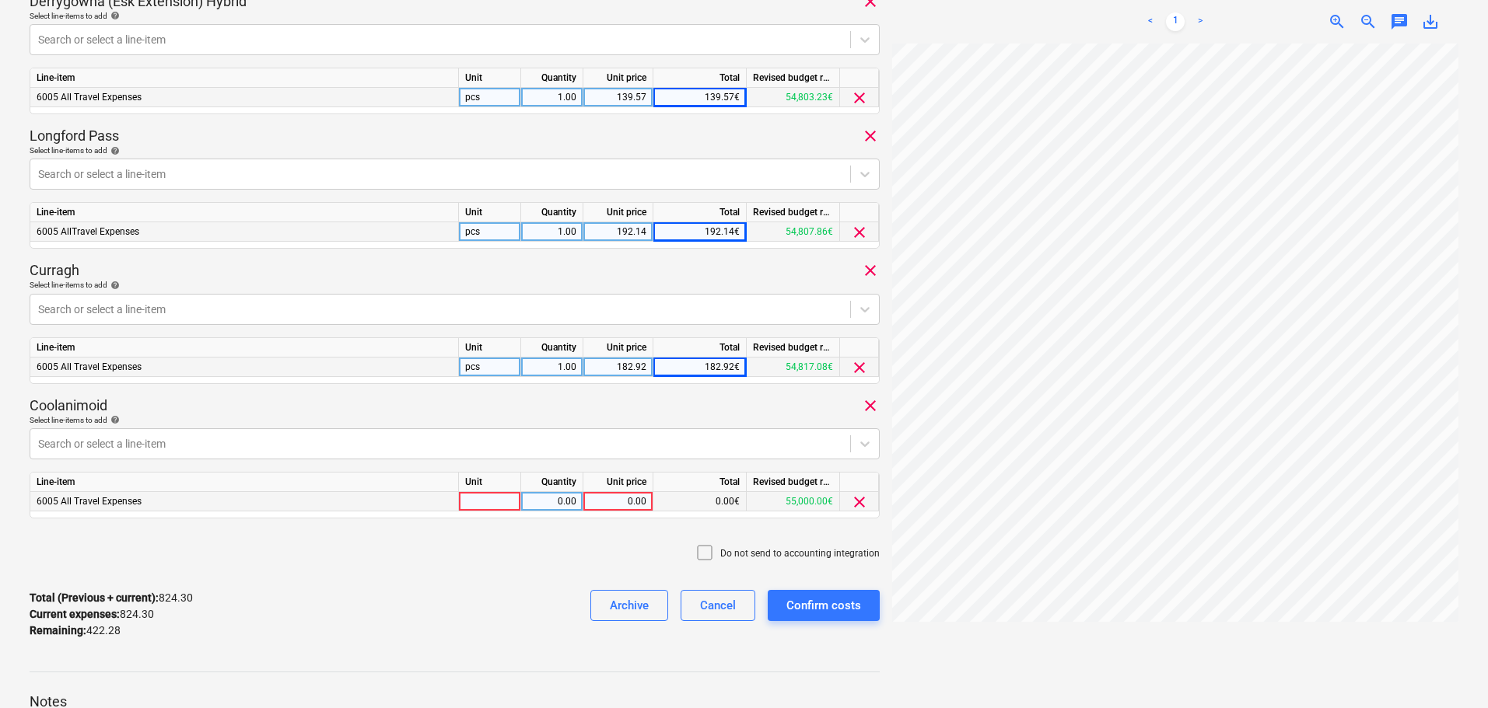
click at [628, 500] on div "0.00" at bounding box center [617, 501] width 57 height 19
type input "120.54"
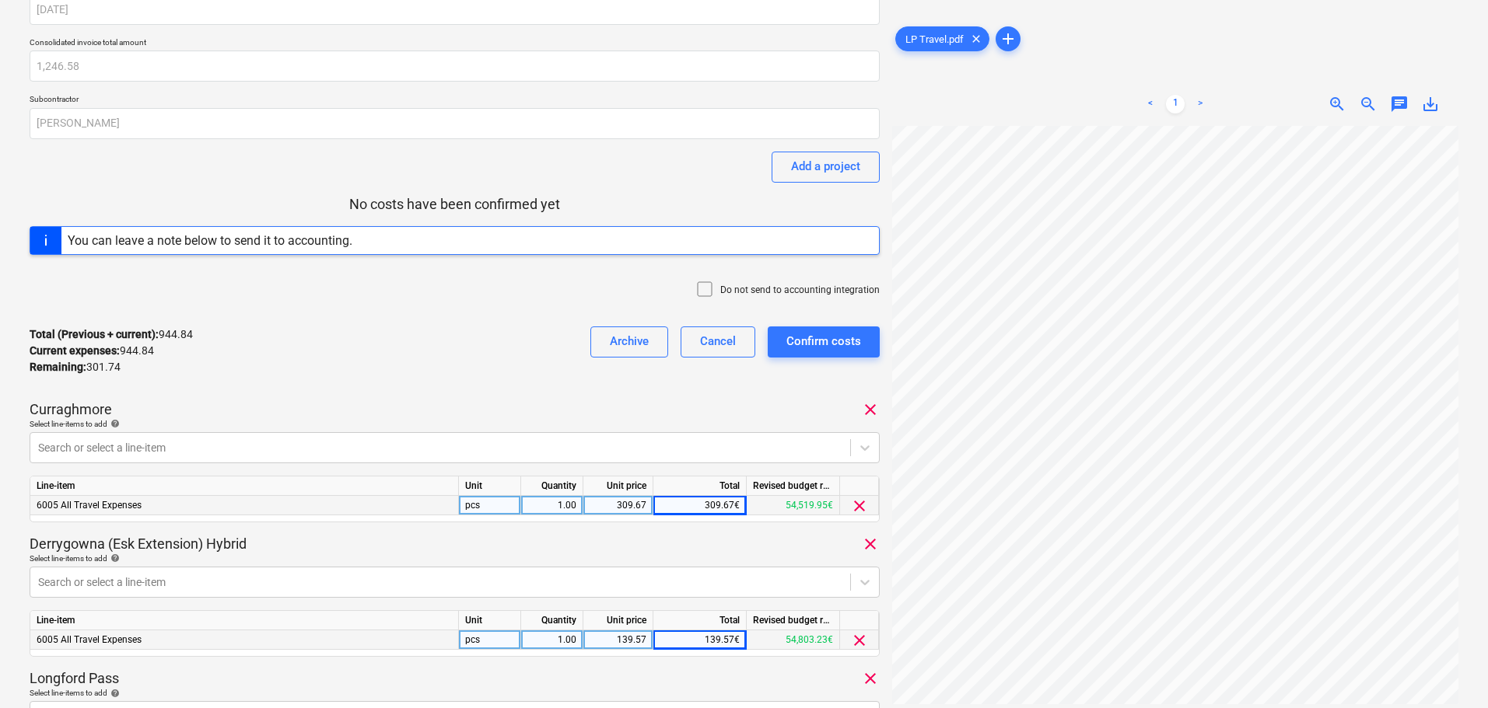
scroll to position [63, 0]
click at [834, 176] on div "Add a project" at bounding box center [825, 168] width 69 height 20
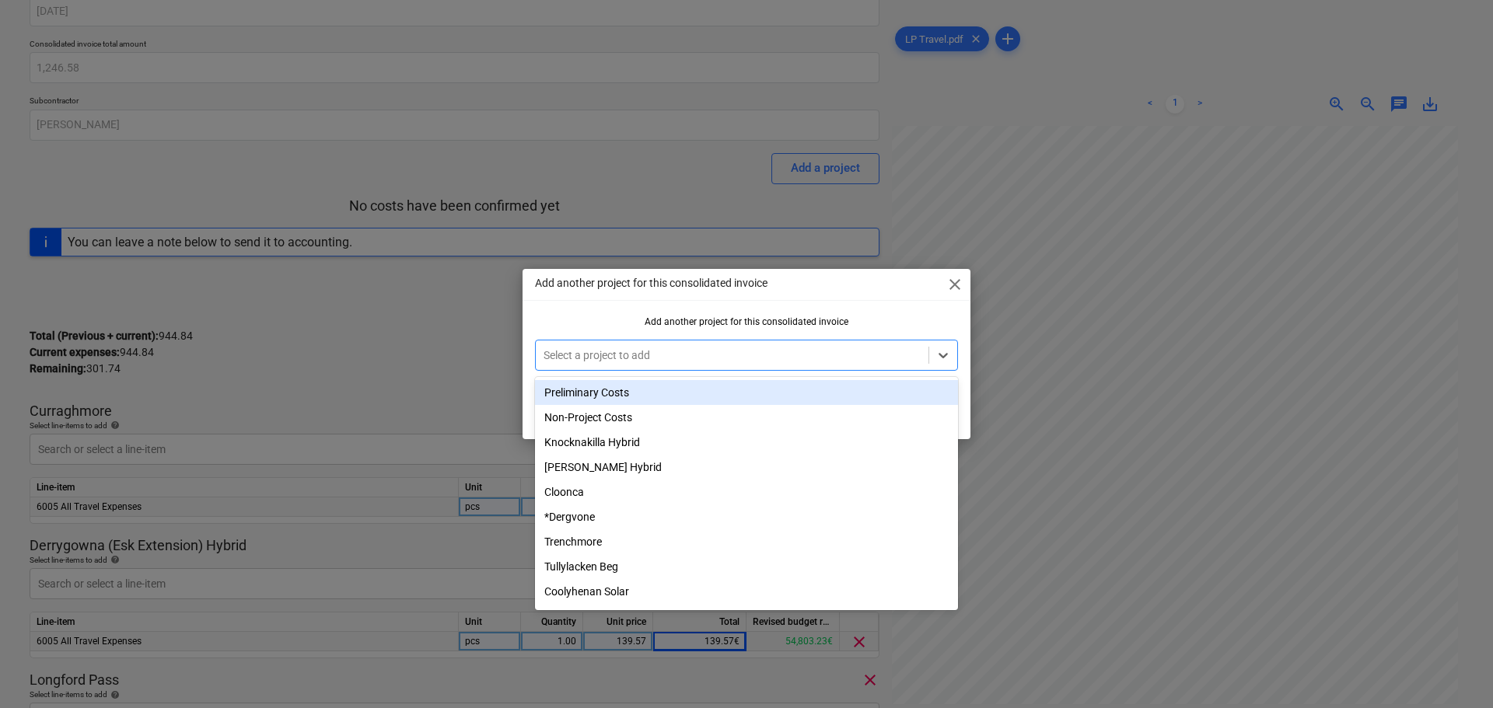
click at [715, 355] on div at bounding box center [732, 356] width 377 height 16
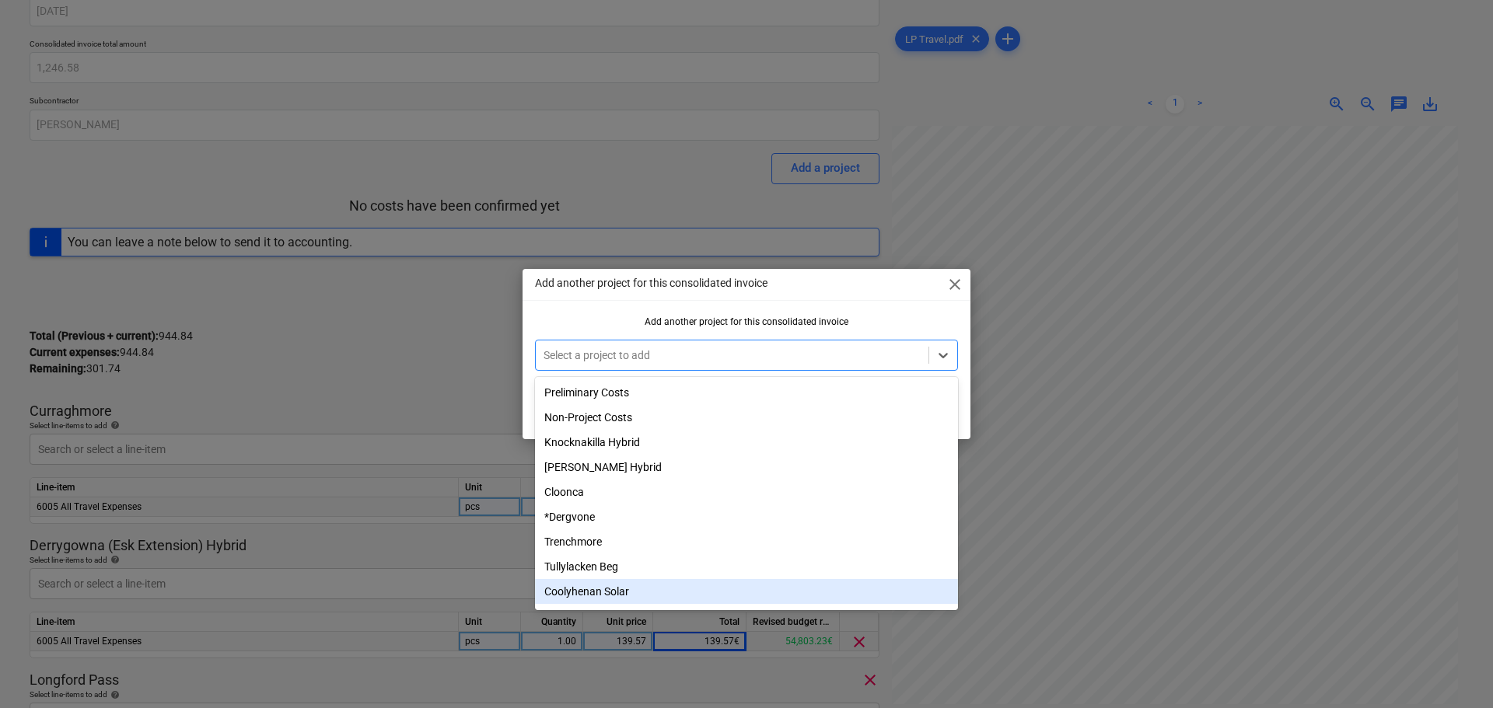
click at [579, 599] on div "Coolyhenan Solar" at bounding box center [746, 591] width 423 height 25
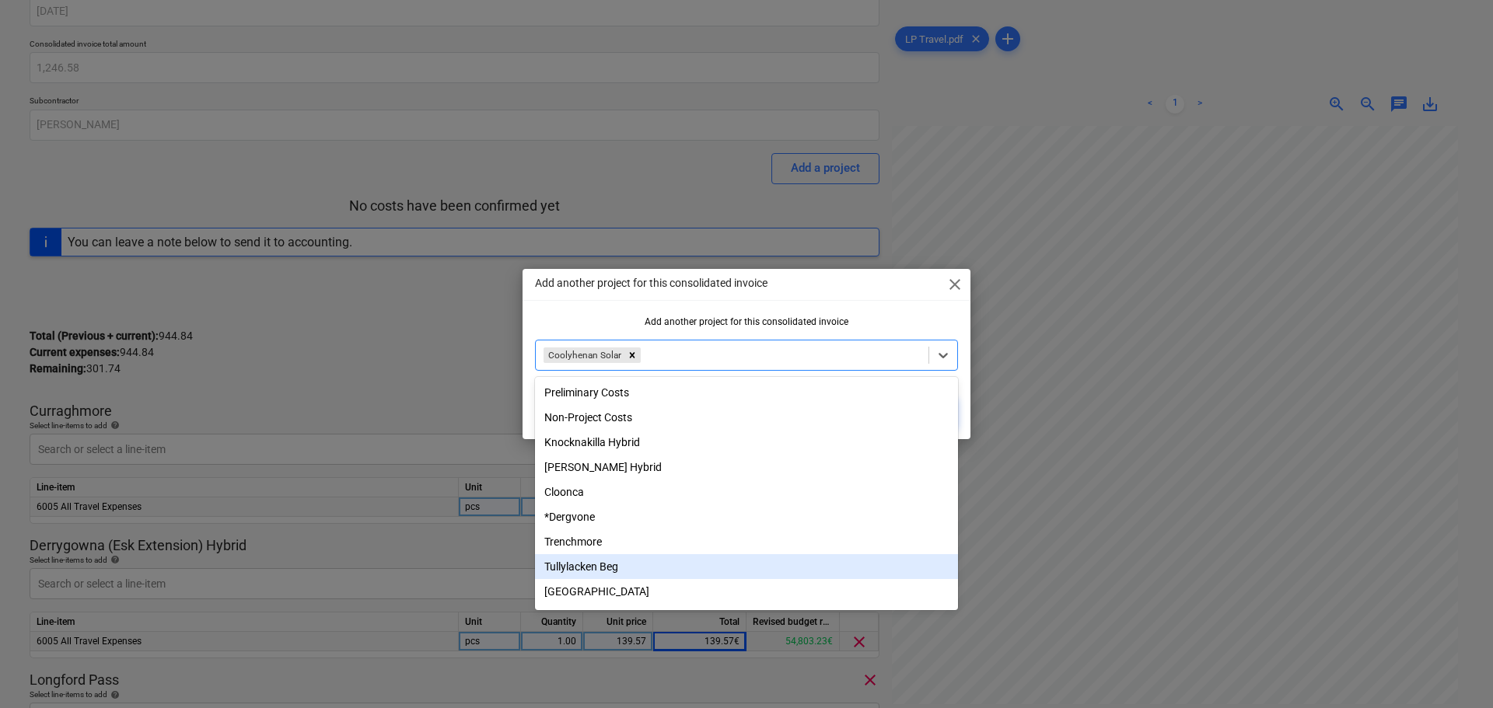
click at [411, 309] on div "Add another project for this consolidated invoice close Add another project for…" at bounding box center [746, 354] width 1493 height 708
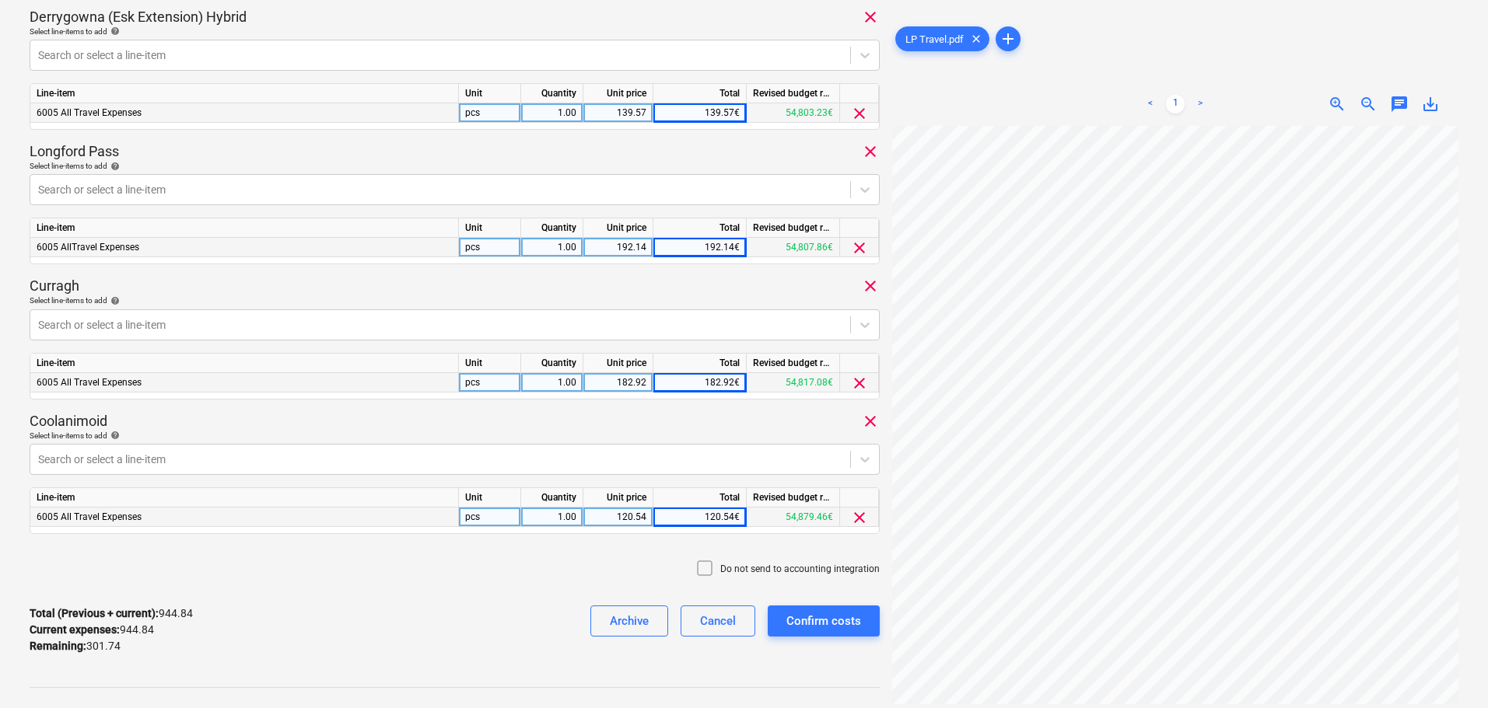
scroll to position [153, 0]
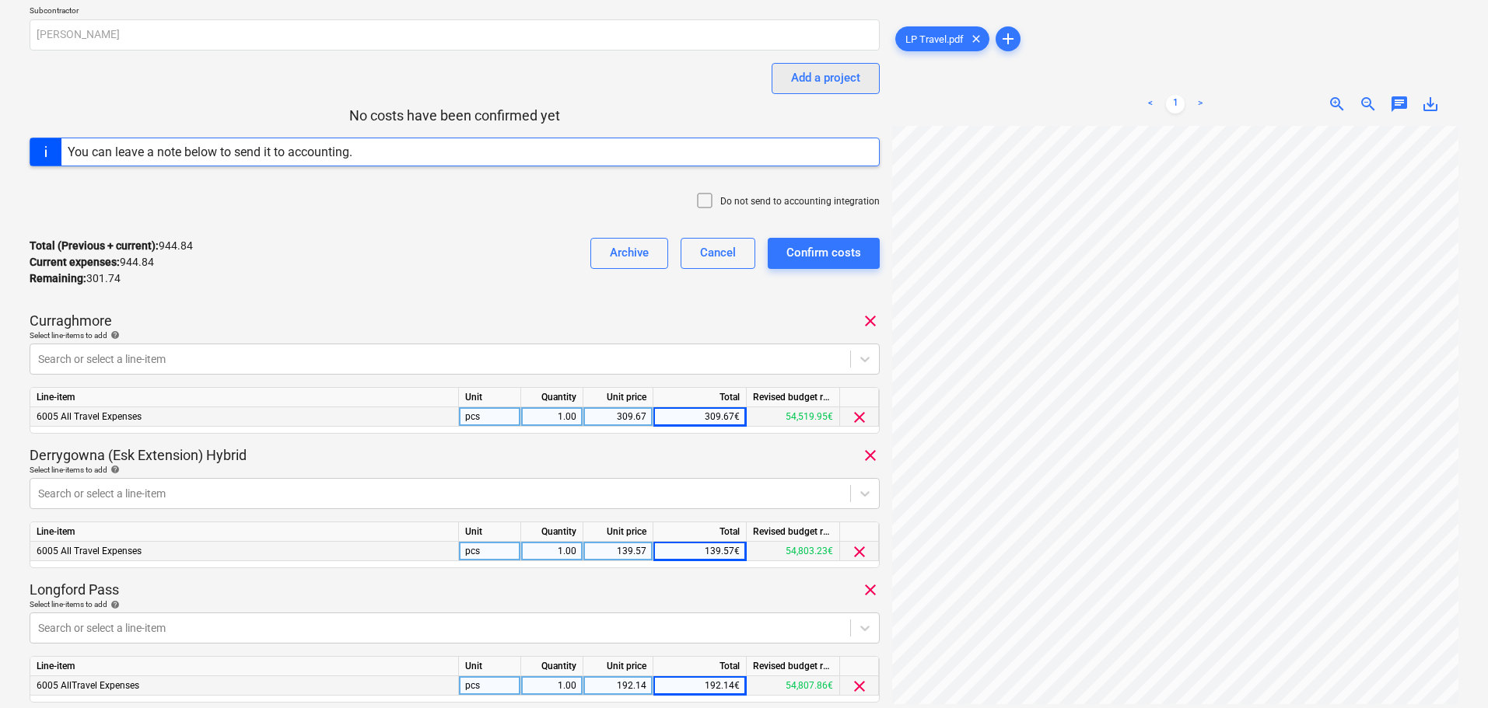
click at [841, 72] on div "Add a project" at bounding box center [825, 78] width 69 height 20
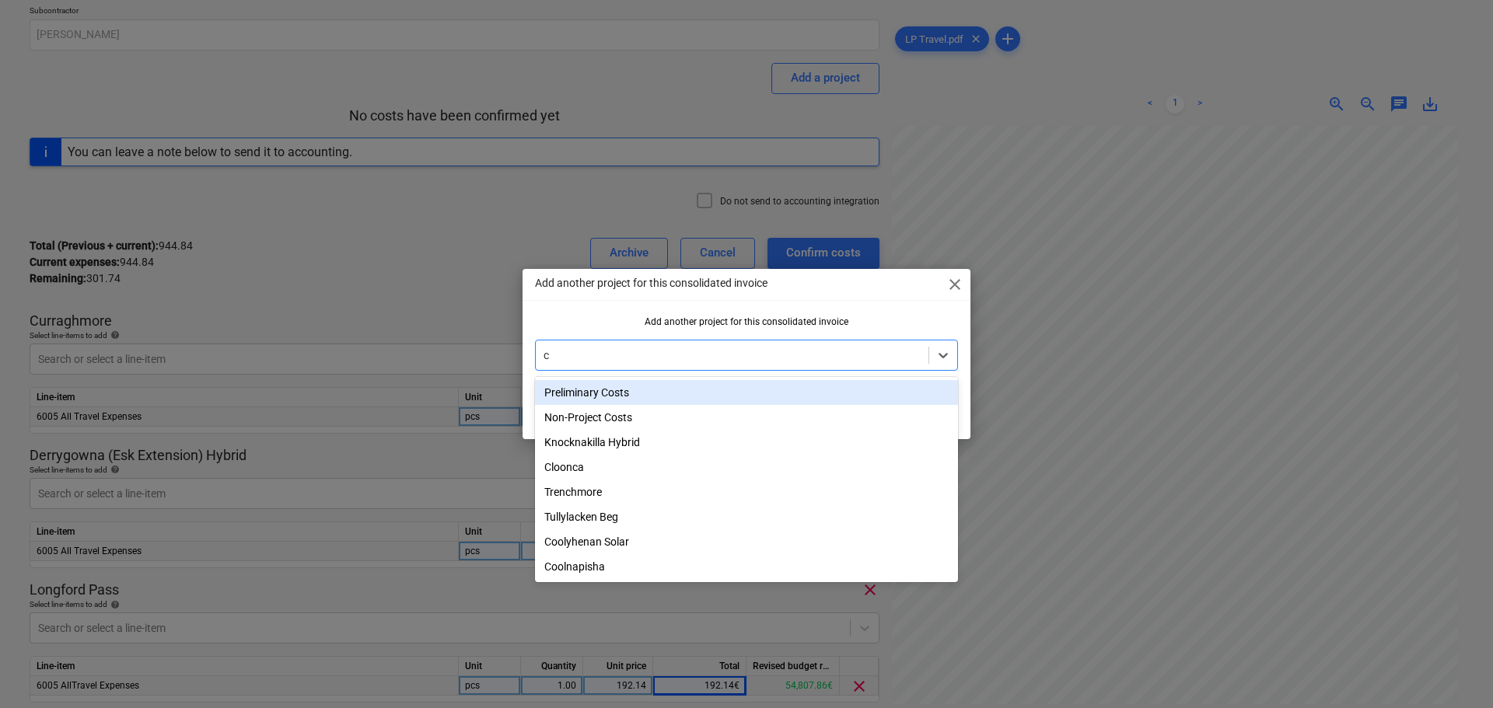
type input "co"
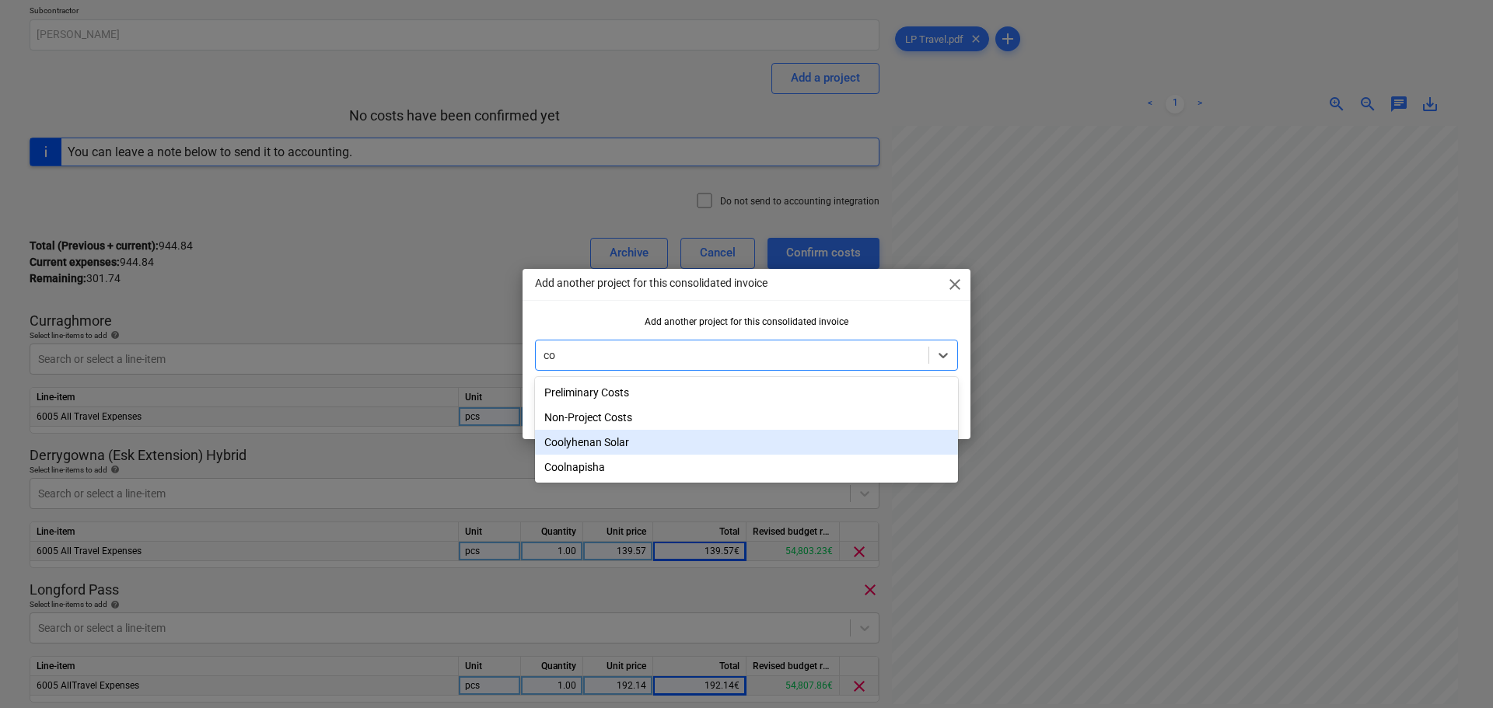
click at [624, 443] on div "Coolyhenan Solar" at bounding box center [746, 442] width 423 height 25
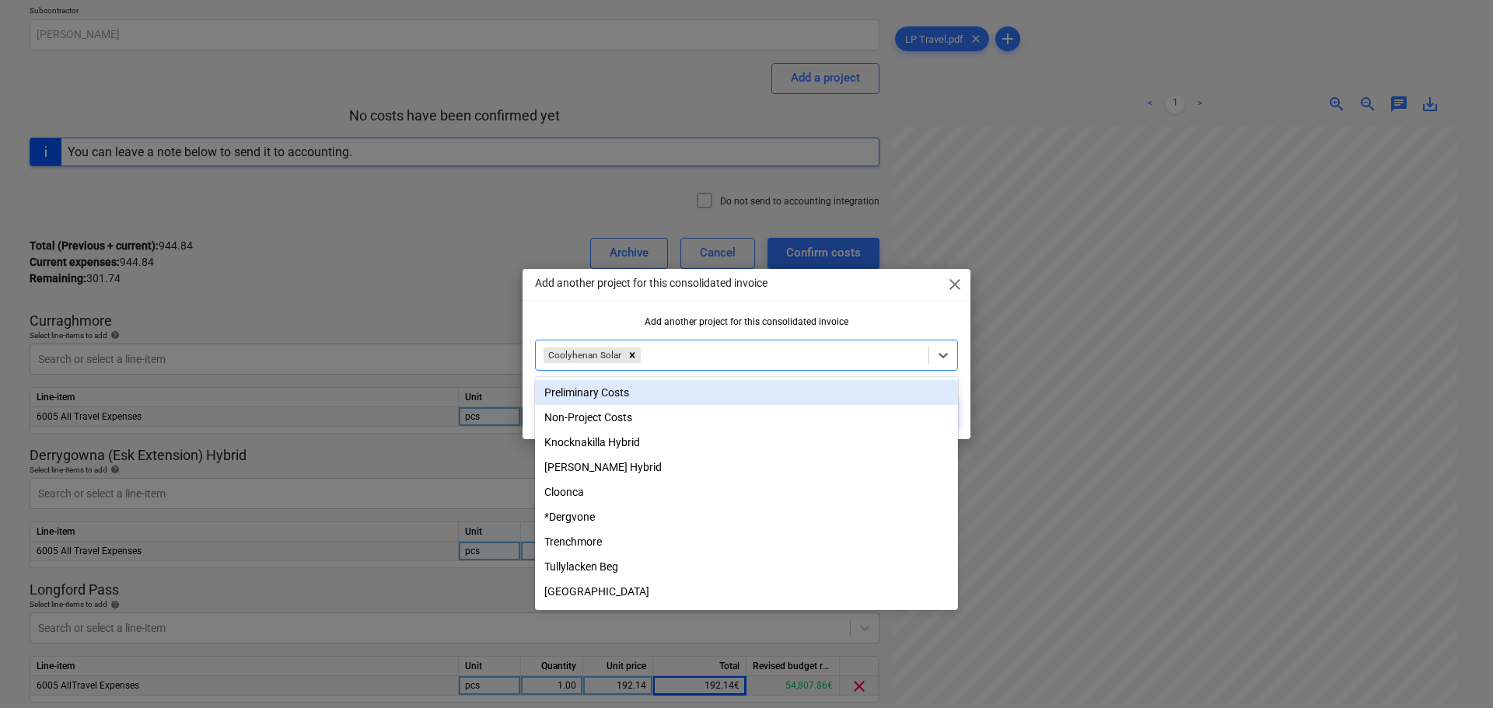
click at [689, 358] on div at bounding box center [782, 356] width 277 height 16
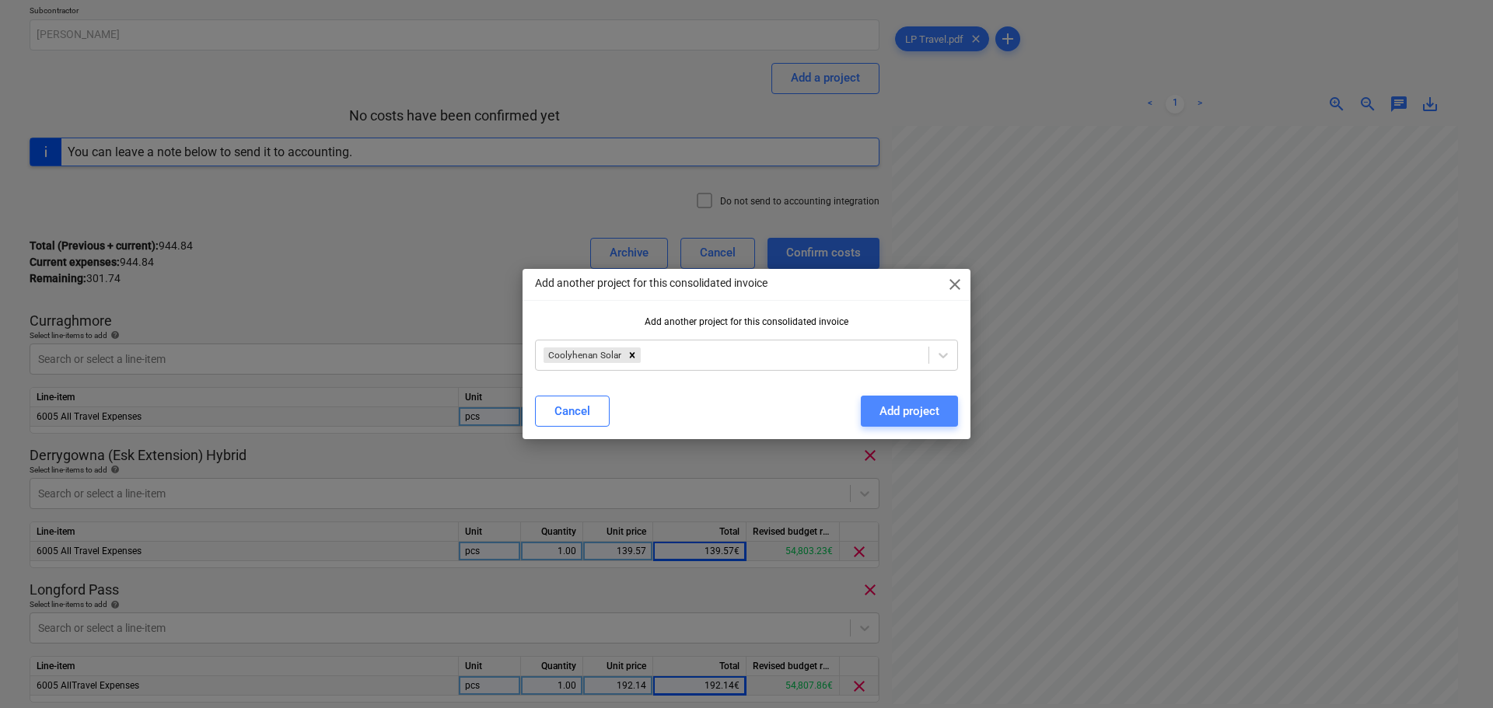
click at [909, 411] on div "Add project" at bounding box center [910, 411] width 60 height 20
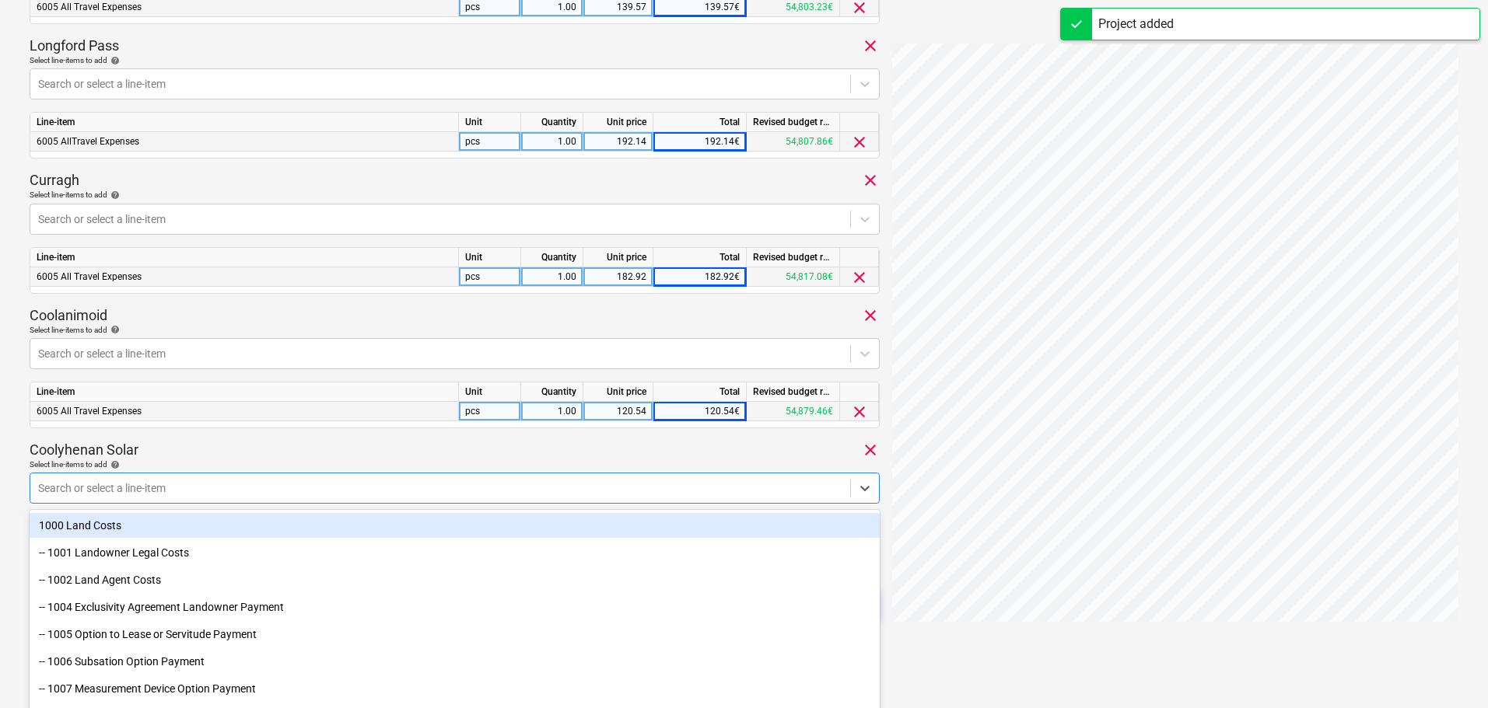
scroll to position [742, 0]
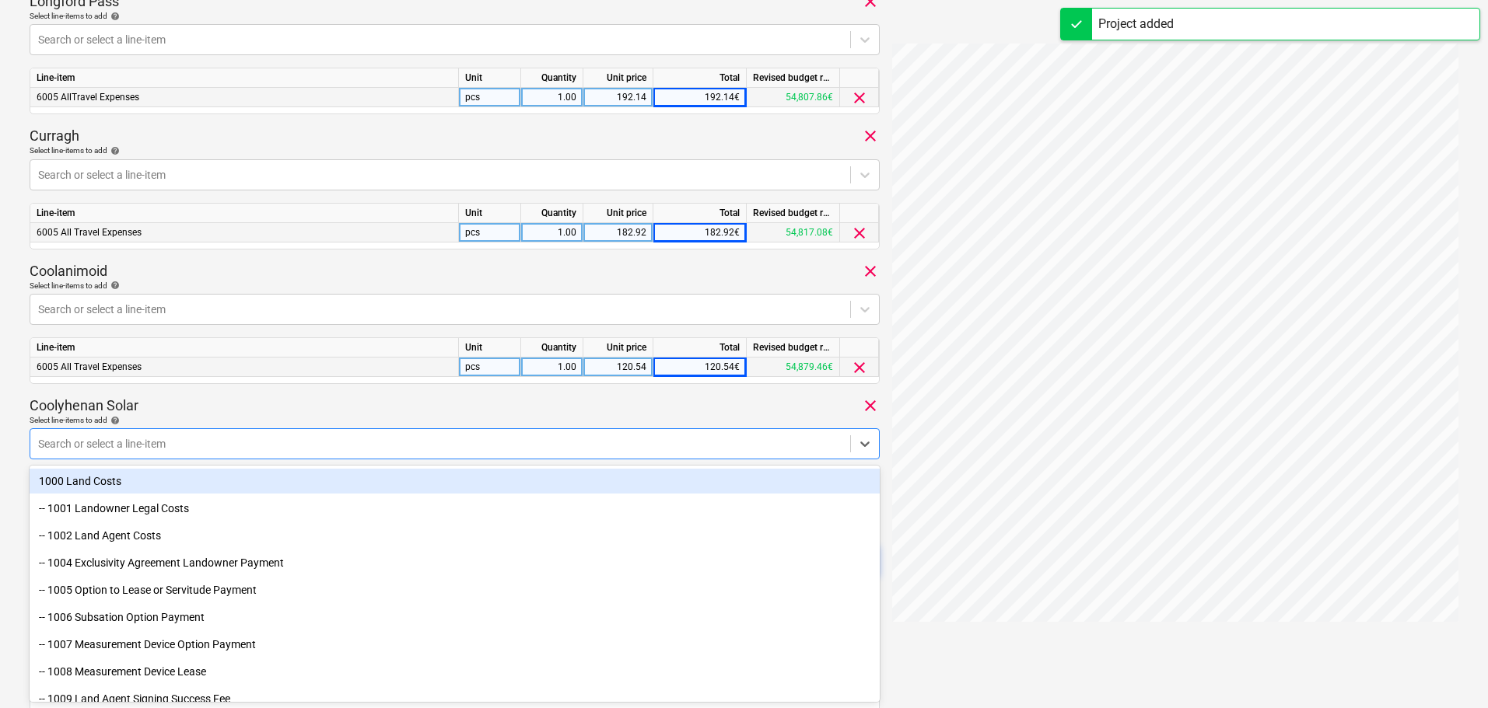
type input "all"
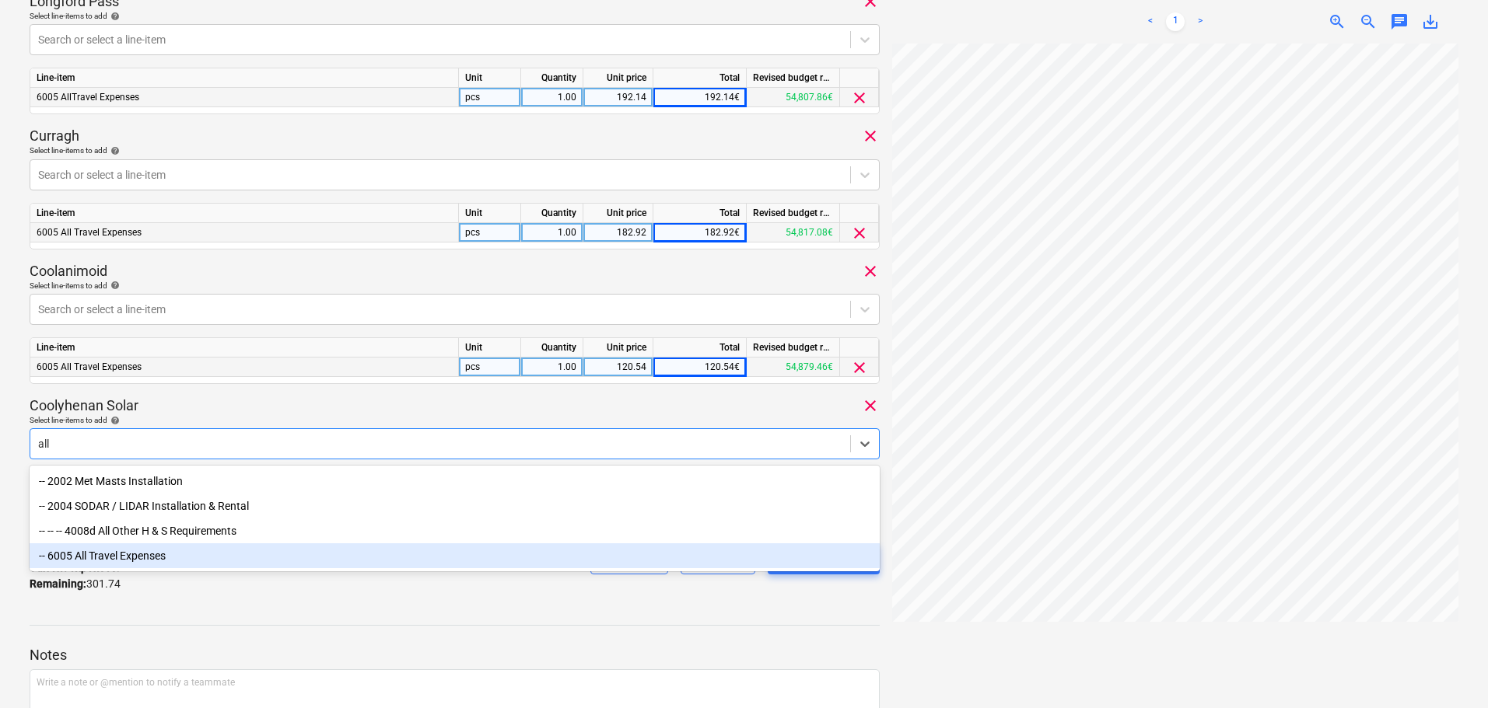
click at [154, 558] on div "-- 6005 All Travel Expenses" at bounding box center [455, 556] width 850 height 25
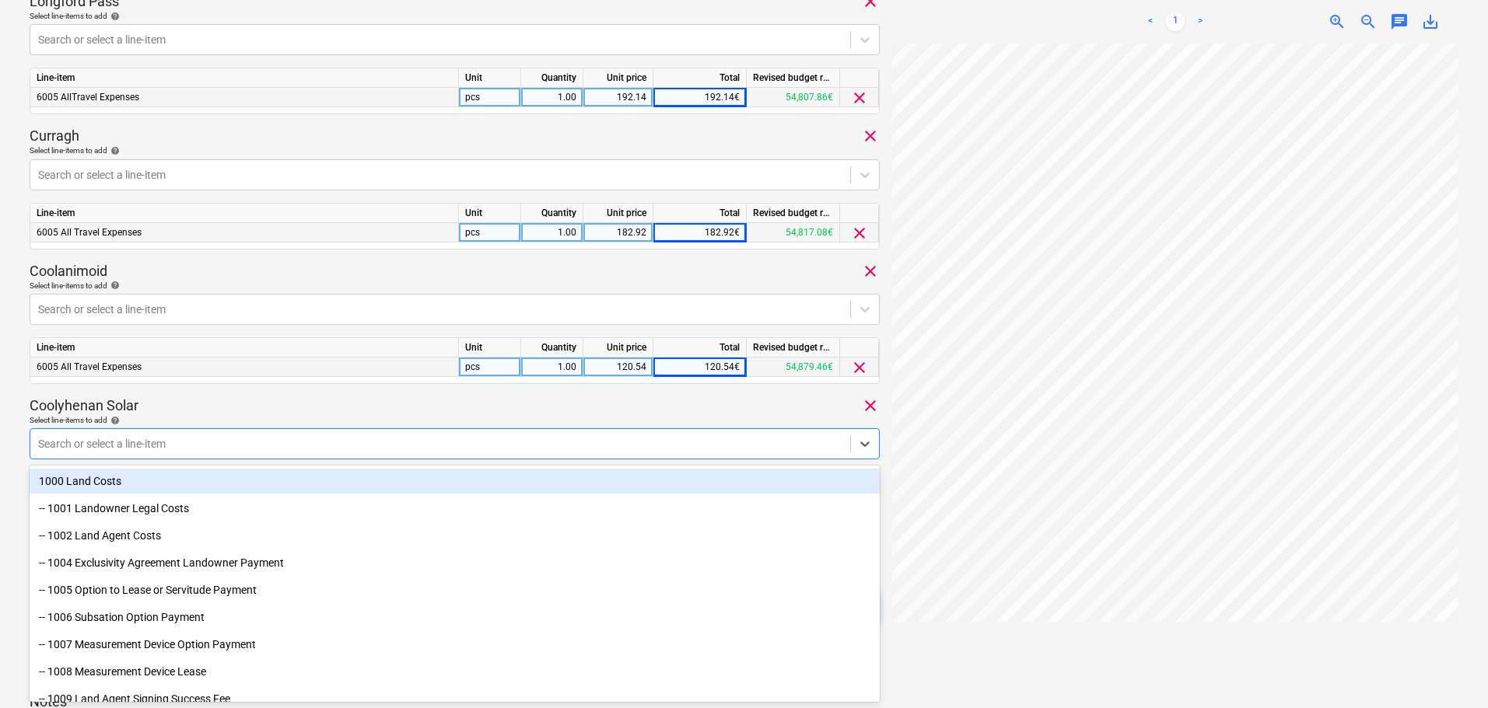
drag, startPoint x: 303, startPoint y: 396, endPoint x: 320, endPoint y: 403, distance: 18.5
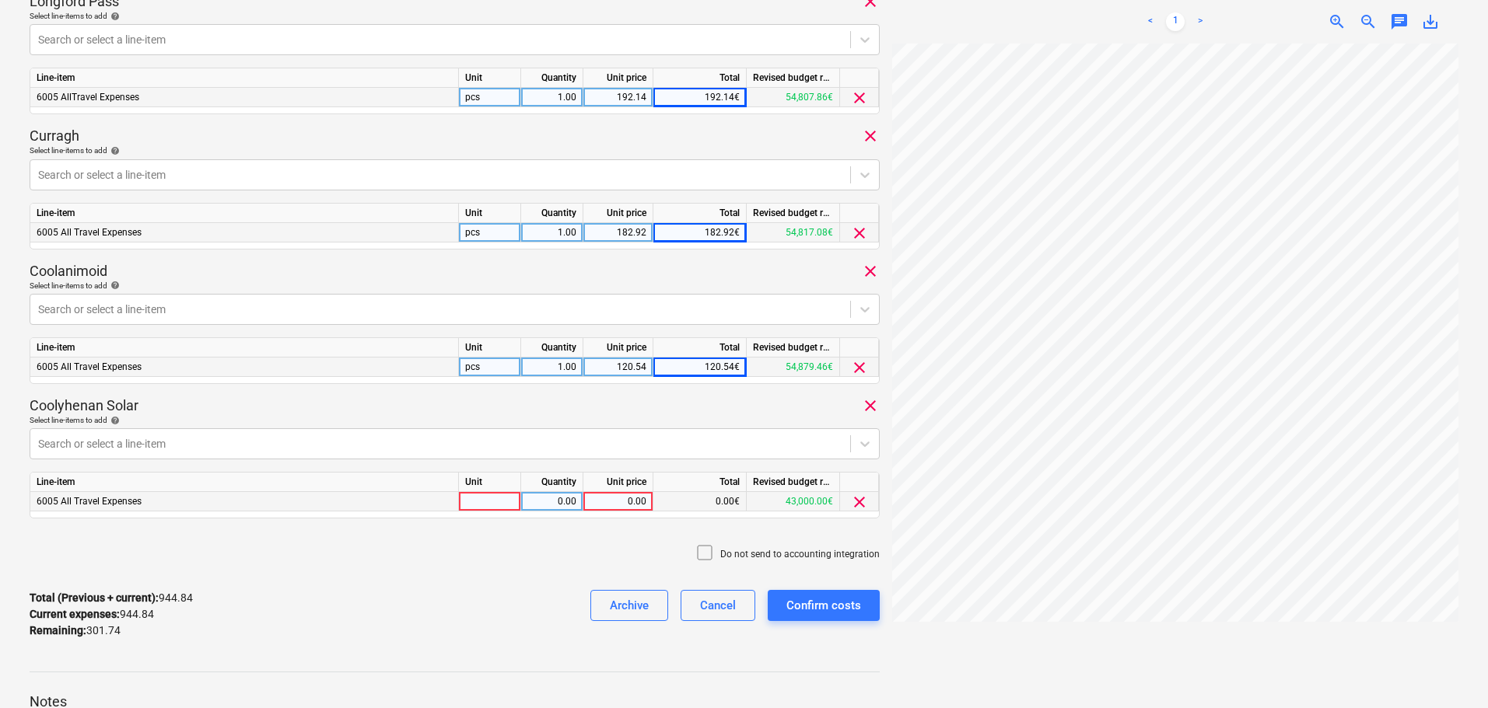
click at [633, 496] on div "0.00" at bounding box center [617, 501] width 57 height 19
type input "43.50"
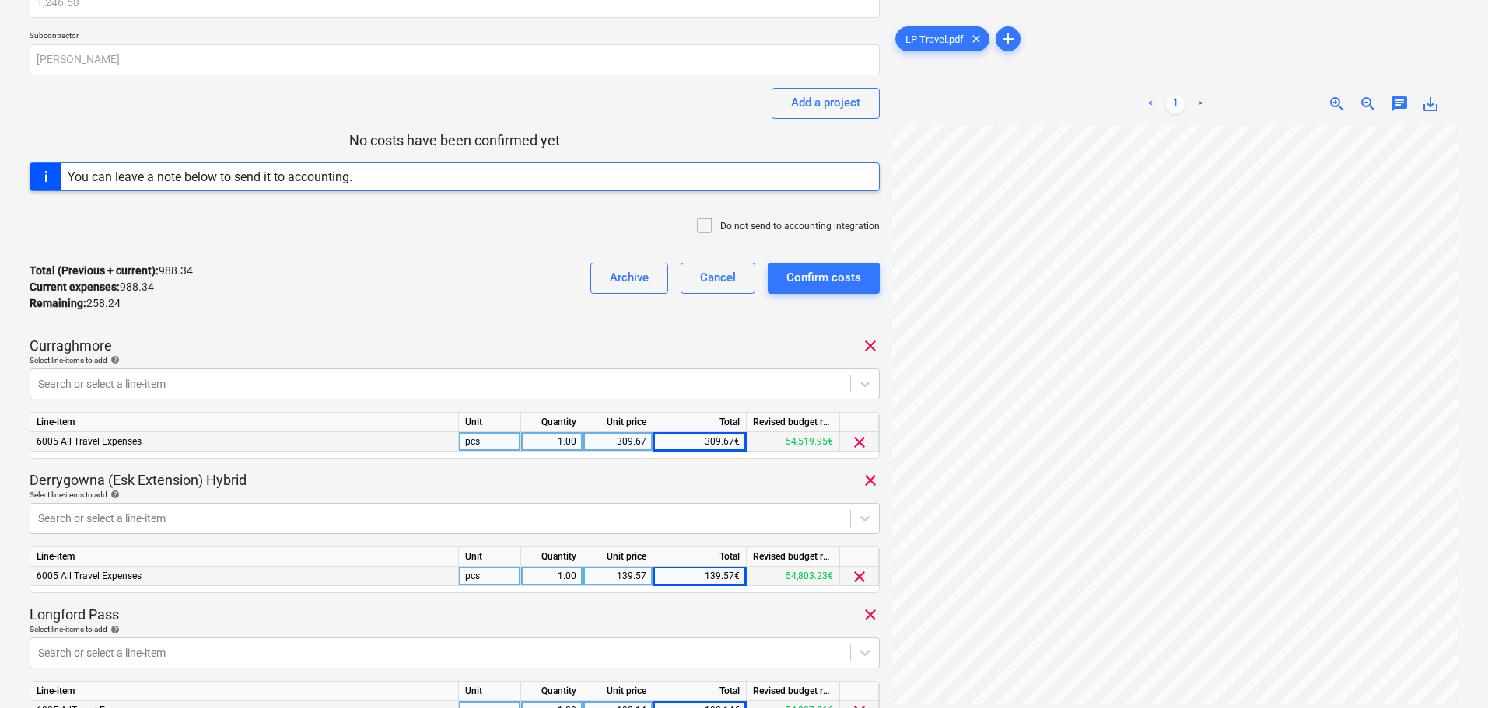
scroll to position [42, 0]
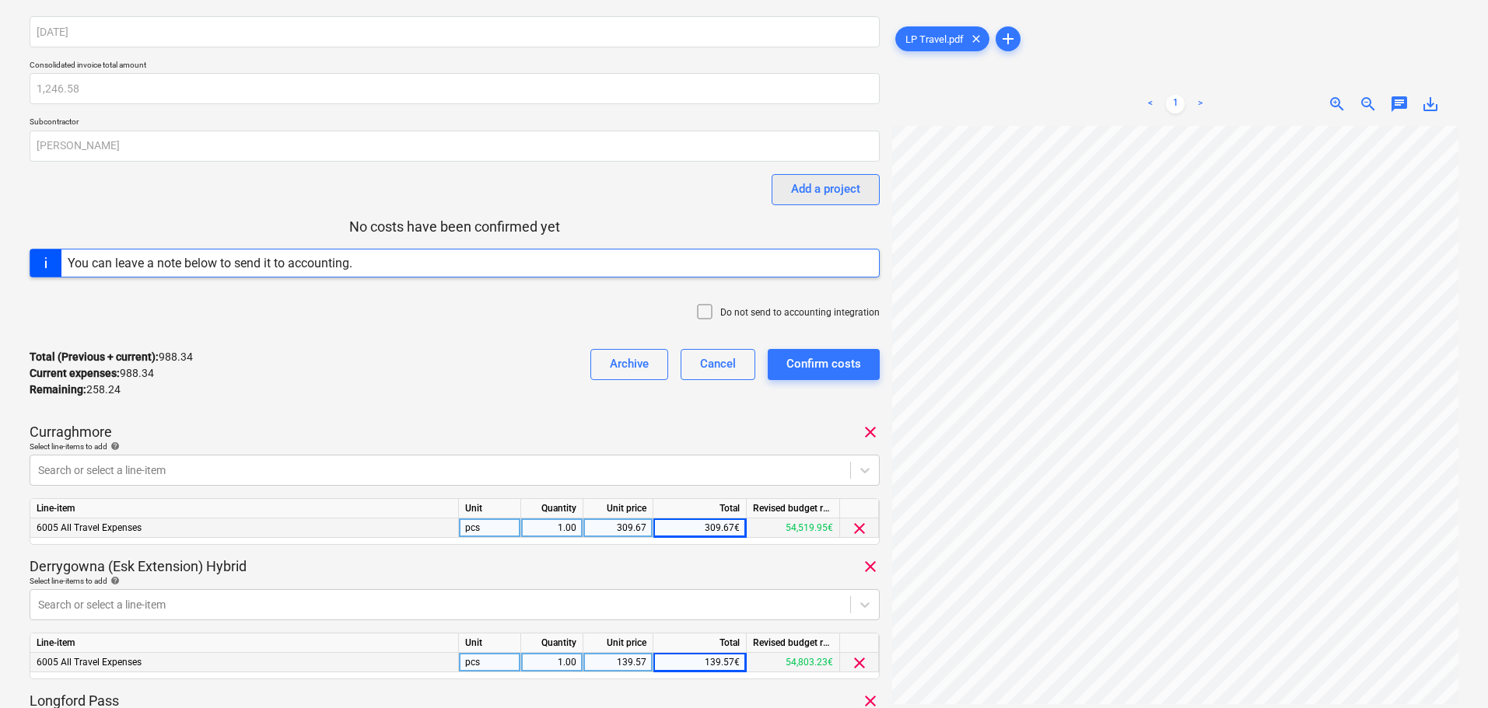
click at [834, 197] on div "Add a project" at bounding box center [825, 189] width 69 height 20
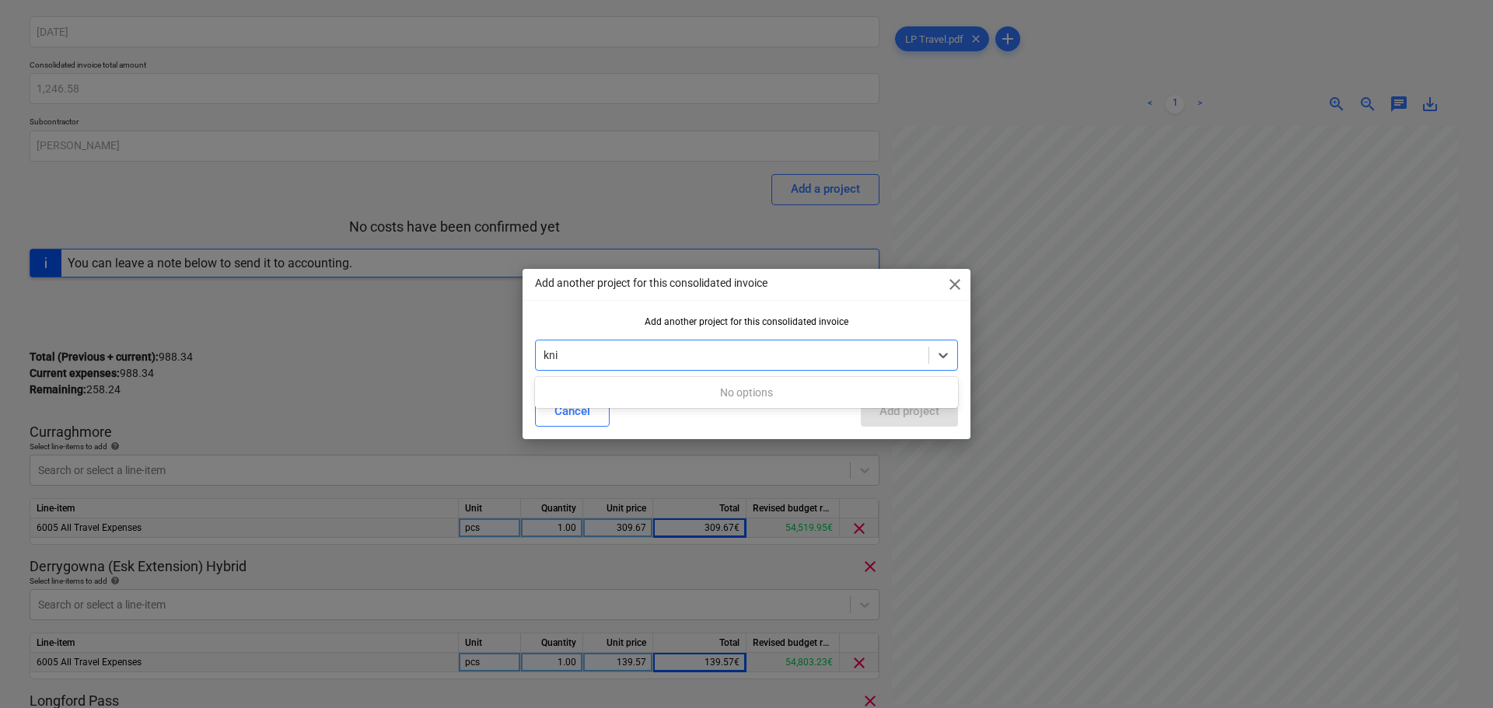
type input "kn"
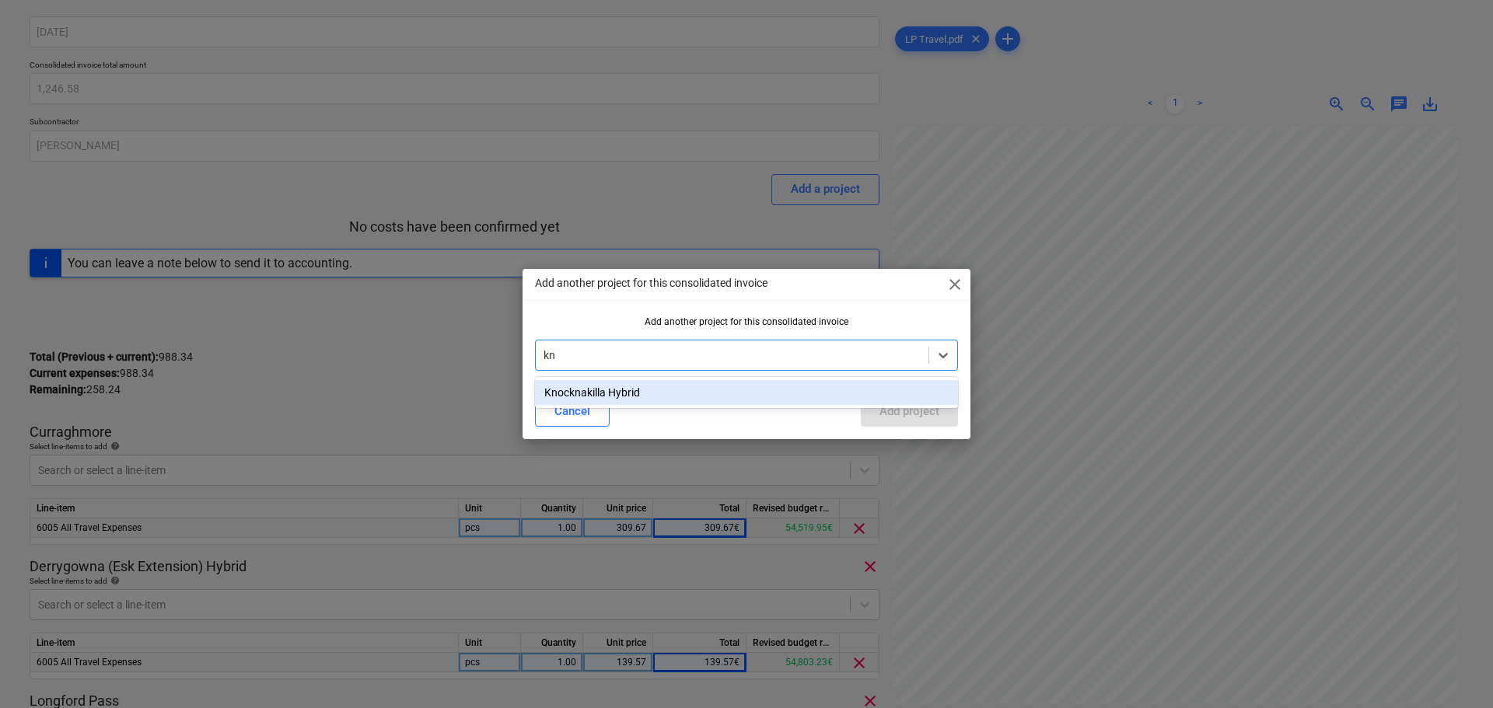
click at [720, 391] on div "Knocknakilla Hybrid" at bounding box center [746, 392] width 423 height 25
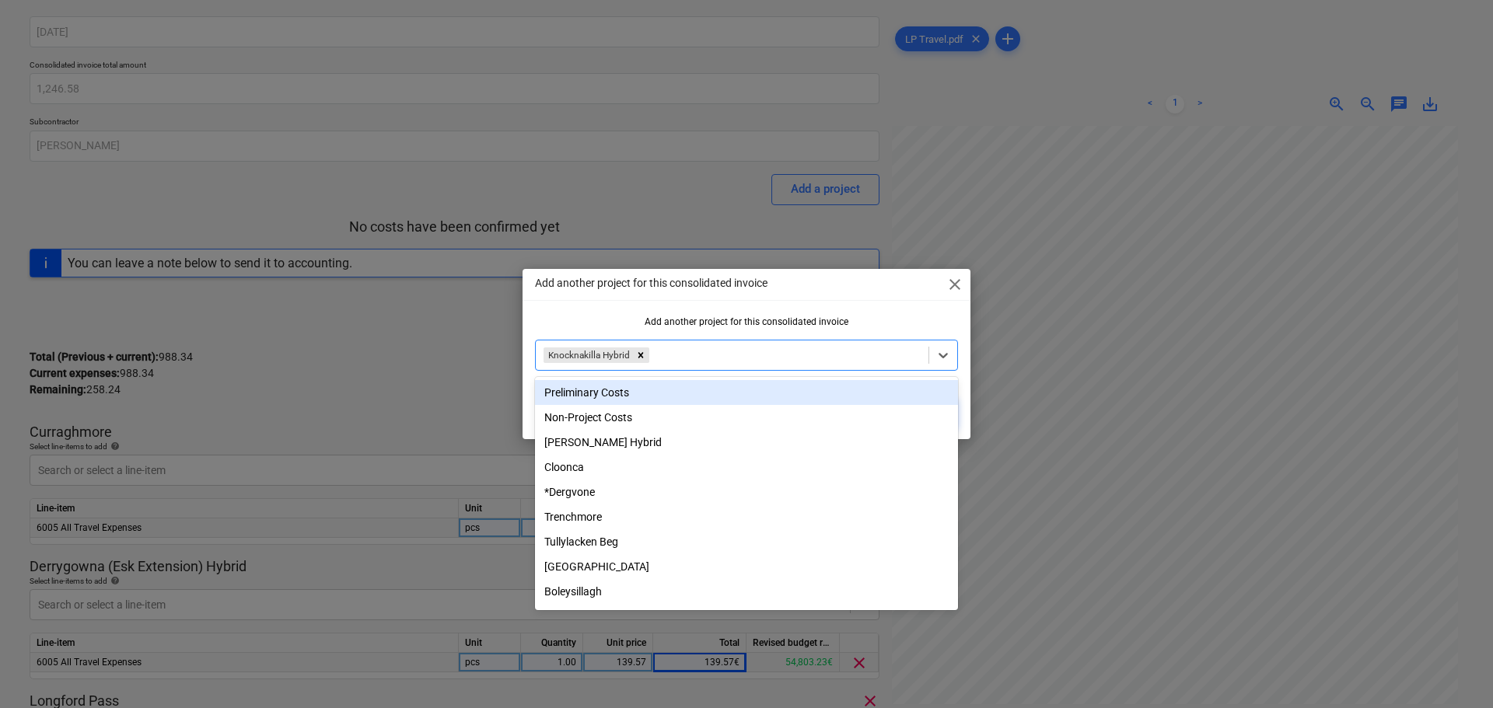
click at [709, 350] on div at bounding box center [786, 356] width 268 height 16
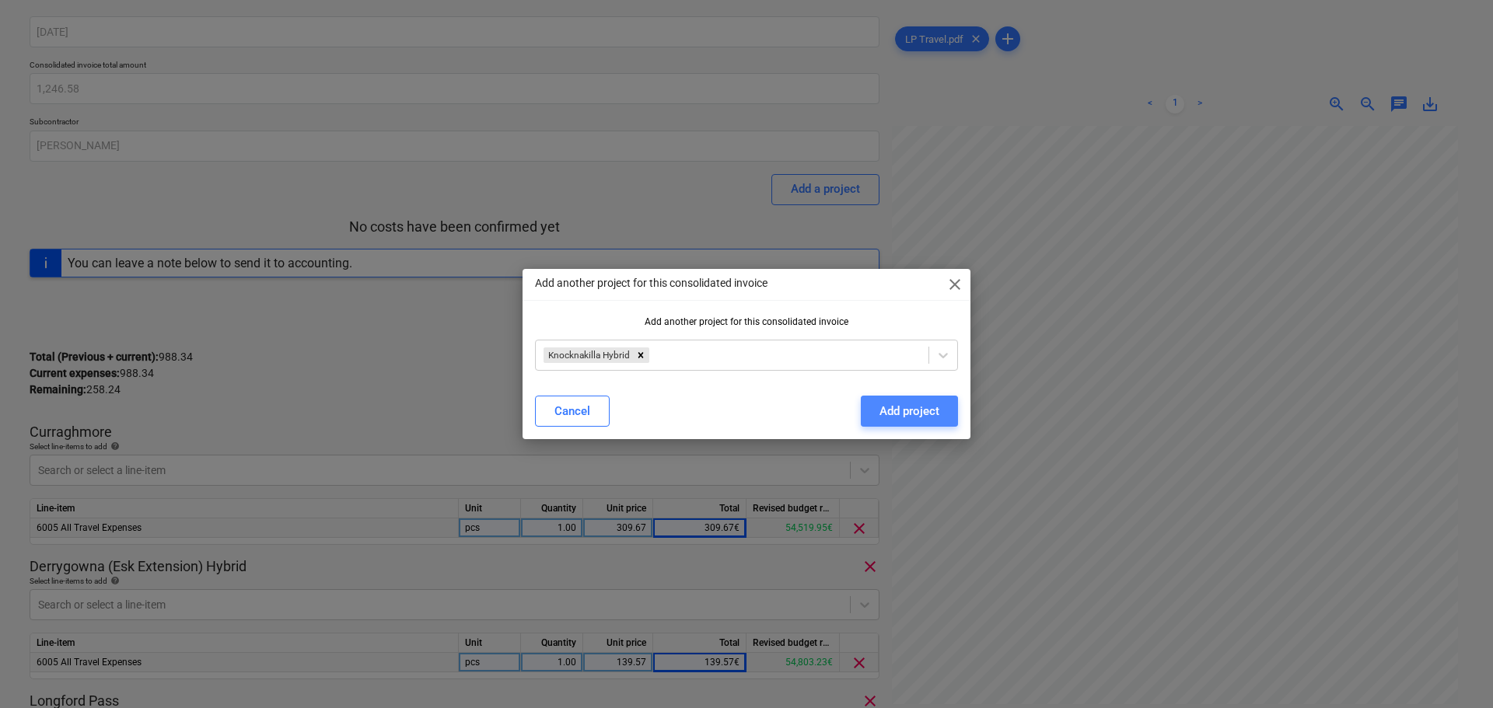
click at [920, 404] on div "Add project" at bounding box center [910, 411] width 60 height 20
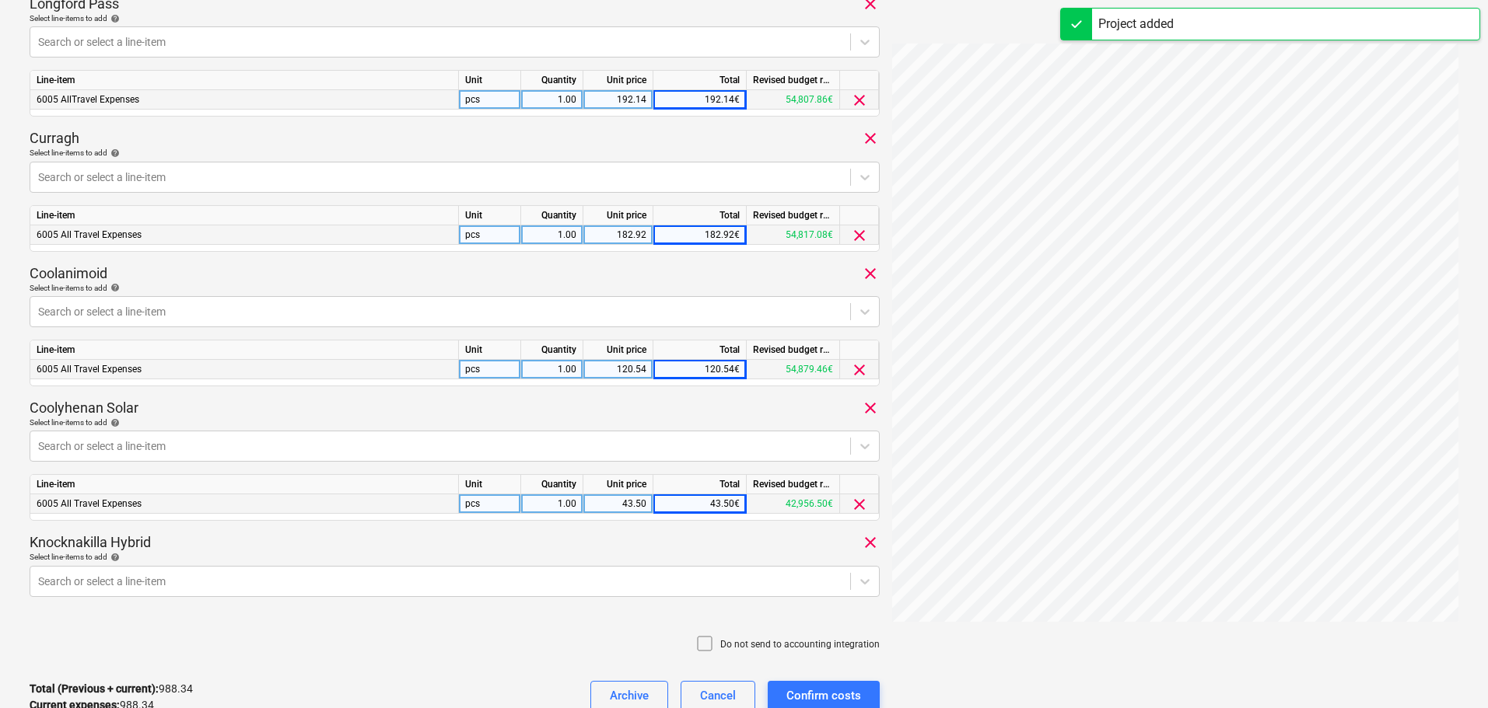
scroll to position [897, 0]
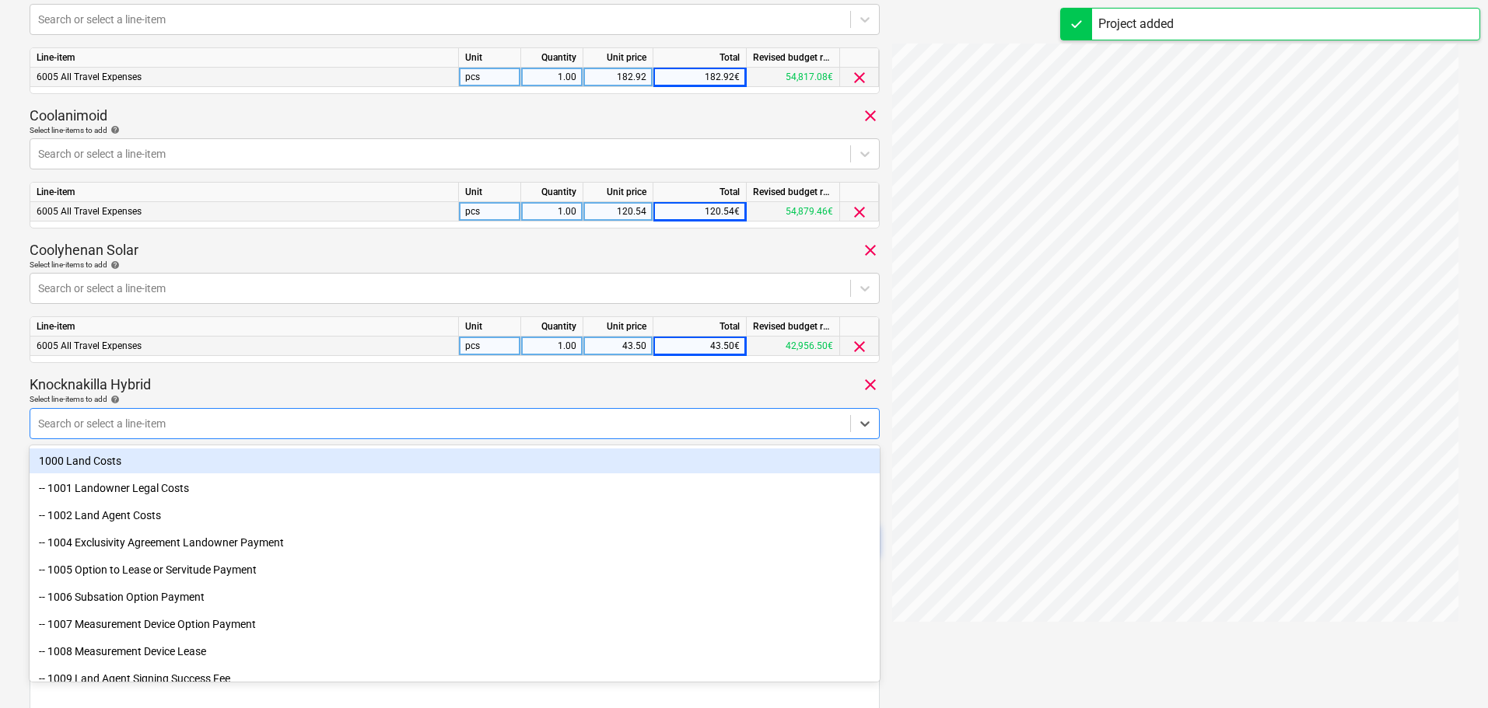
click at [373, 418] on div at bounding box center [440, 424] width 804 height 16
type input "all"
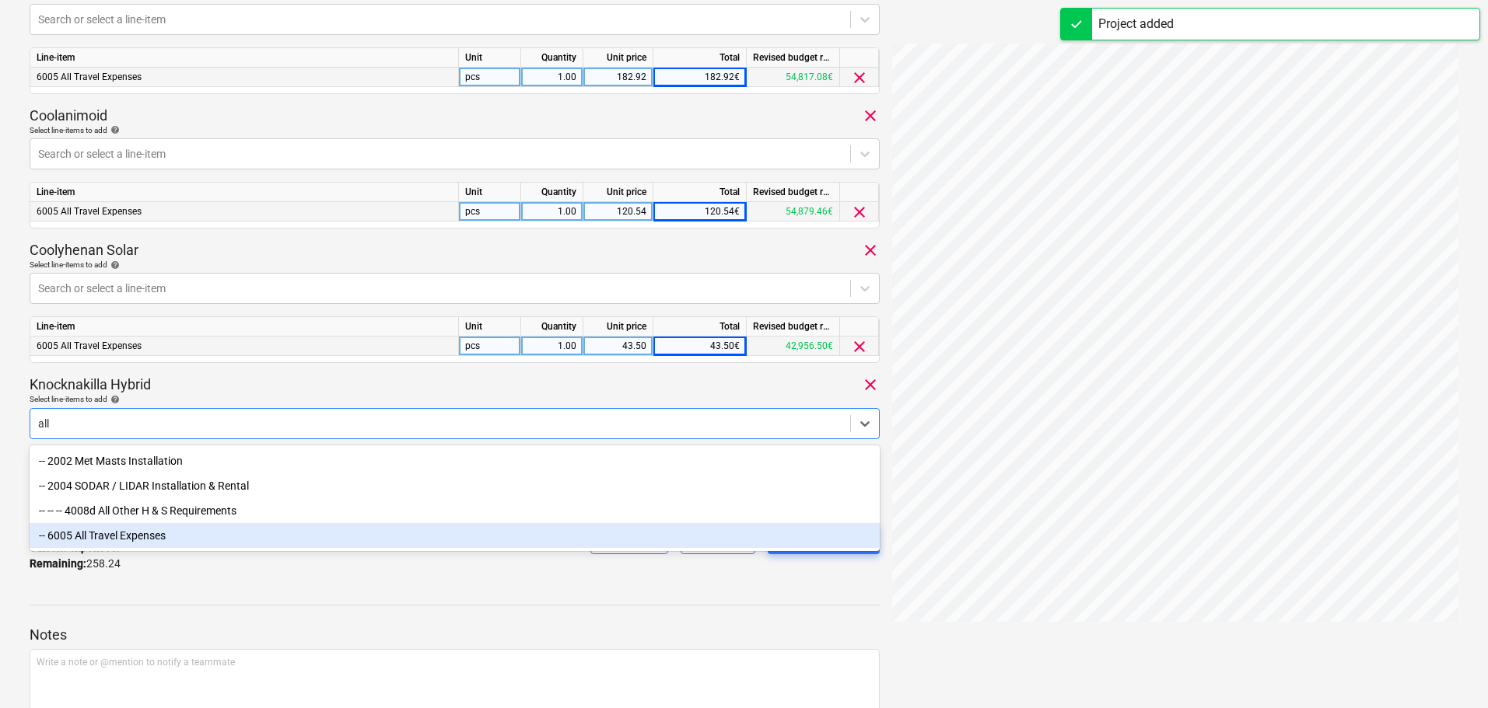
click at [166, 540] on div "-- 6005 All Travel Expenses" at bounding box center [455, 535] width 850 height 25
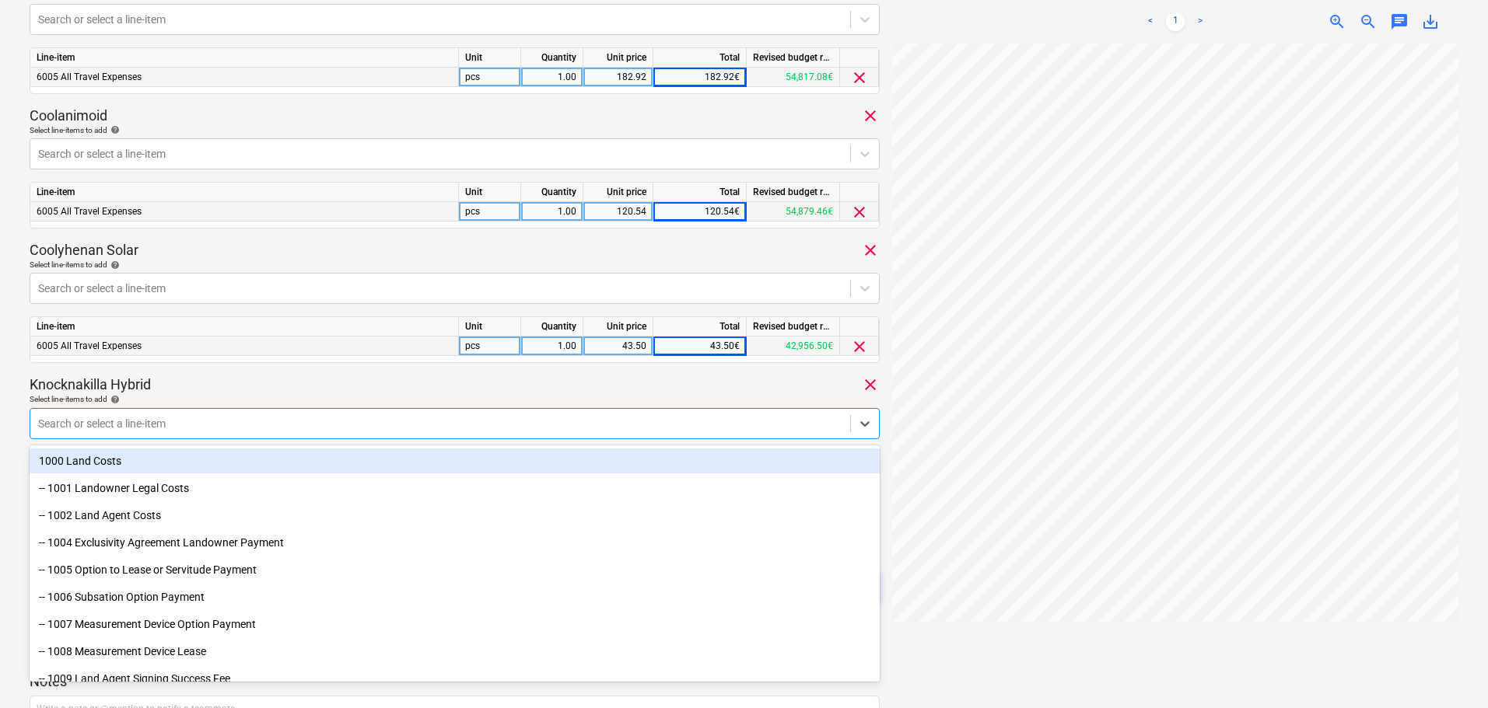
click at [414, 376] on div "Knocknakilla Hybrid clear" at bounding box center [455, 385] width 850 height 19
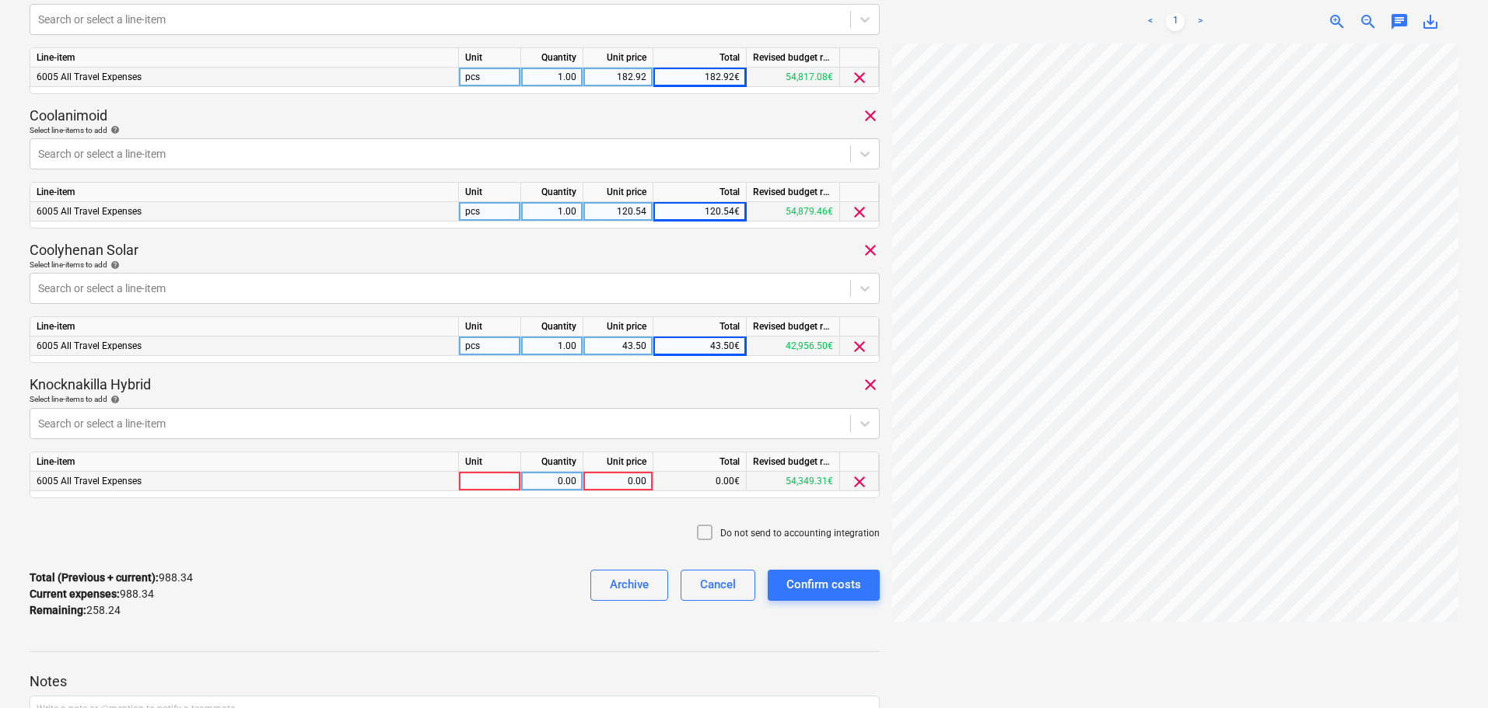
click at [621, 485] on div "0.00" at bounding box center [617, 481] width 57 height 19
type input "258.24"
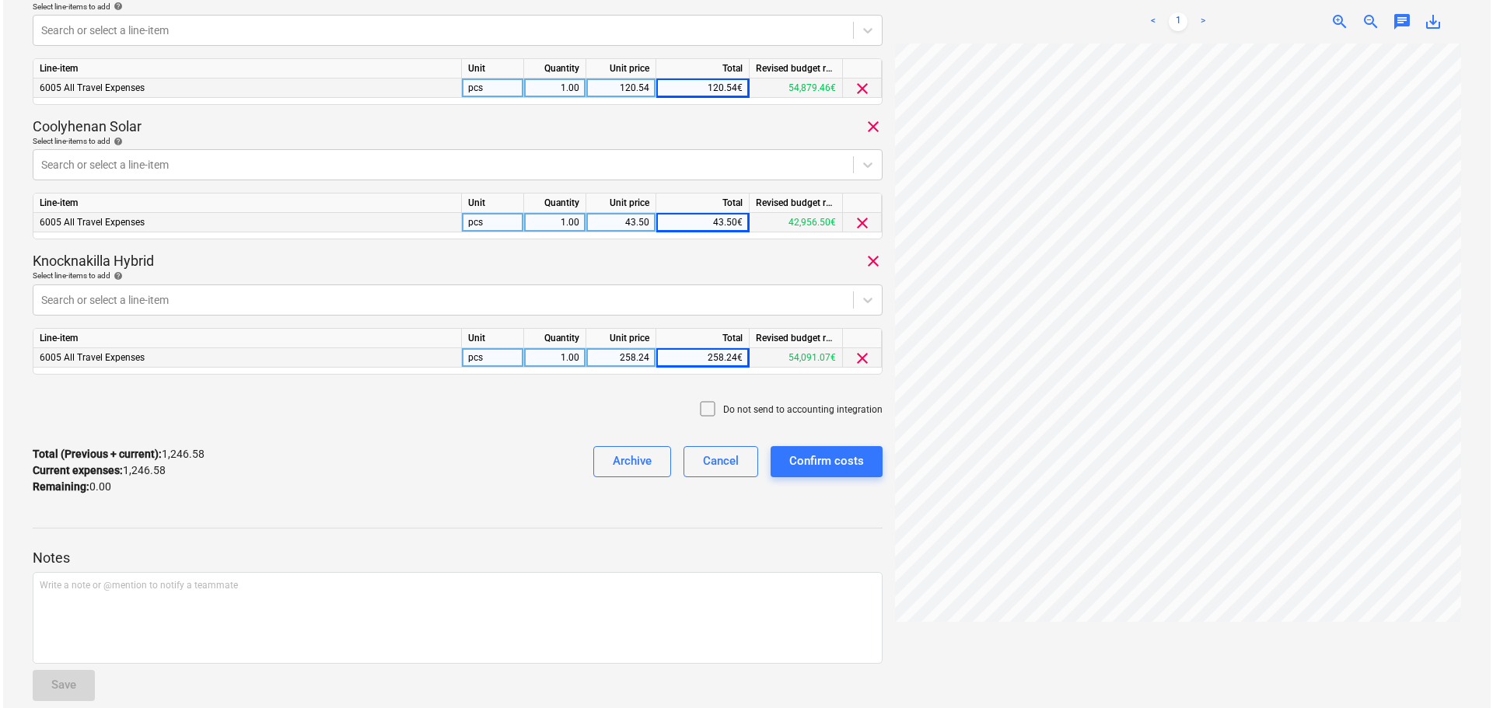
scroll to position [1045, 0]
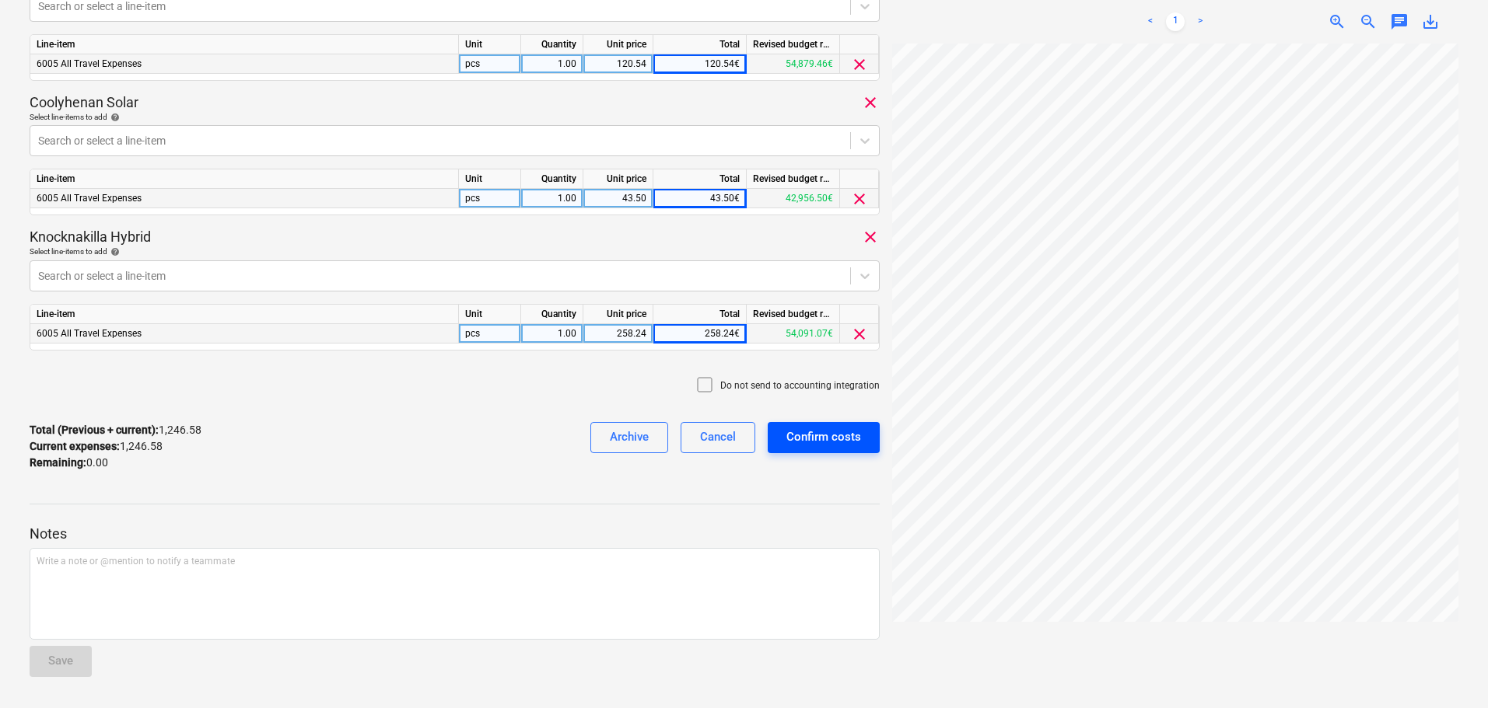
click at [851, 434] on div "Confirm costs" at bounding box center [823, 437] width 75 height 20
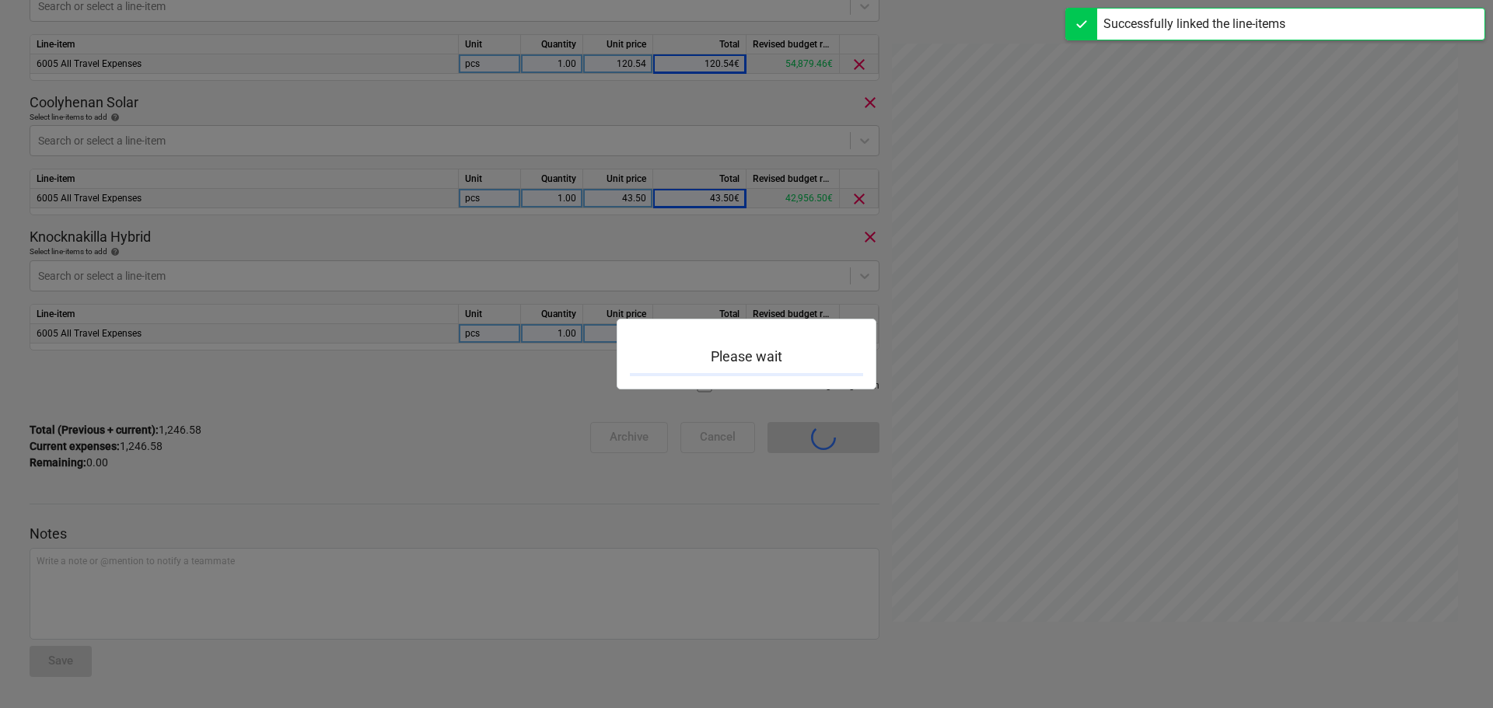
scroll to position [136, 0]
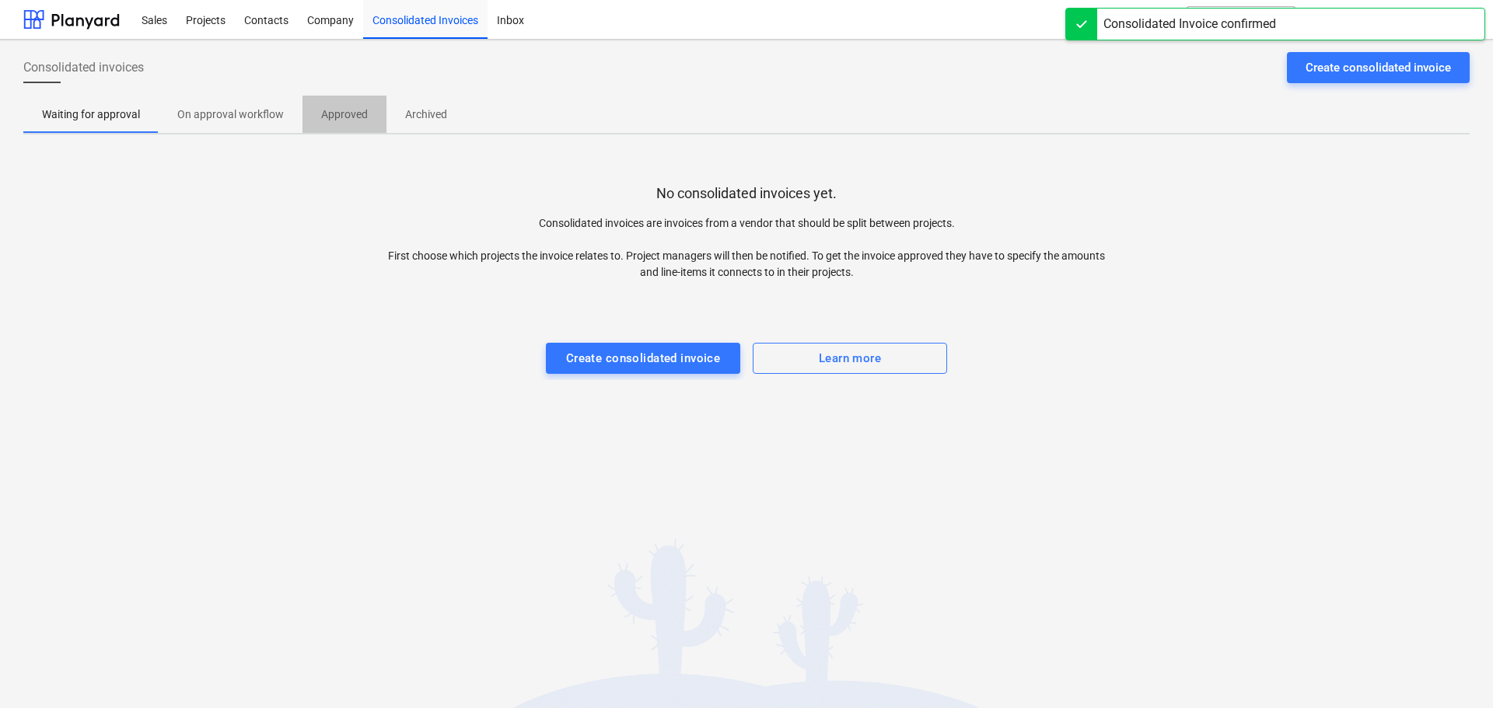
click at [349, 116] on p "Approved" at bounding box center [344, 115] width 47 height 16
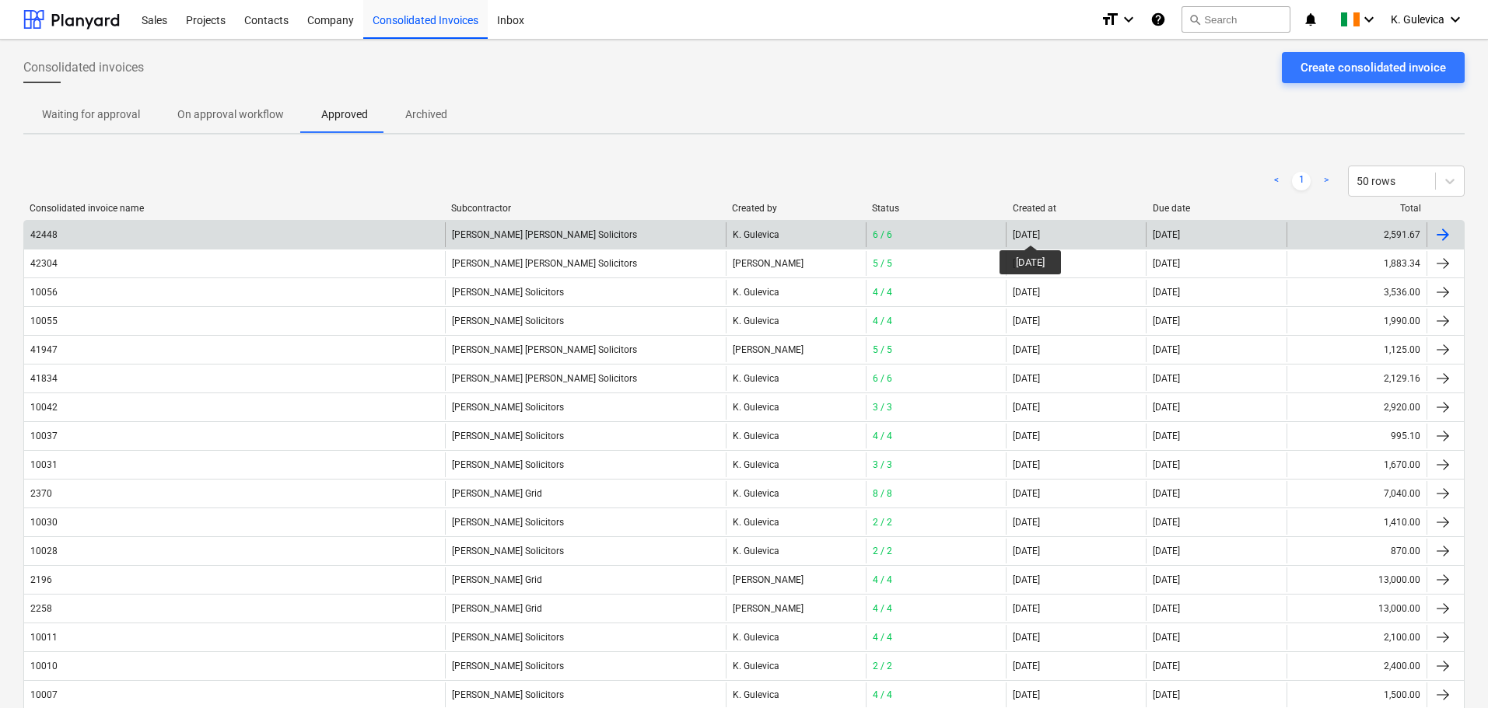
click at [1040, 231] on div "[DATE]" at bounding box center [1026, 234] width 27 height 11
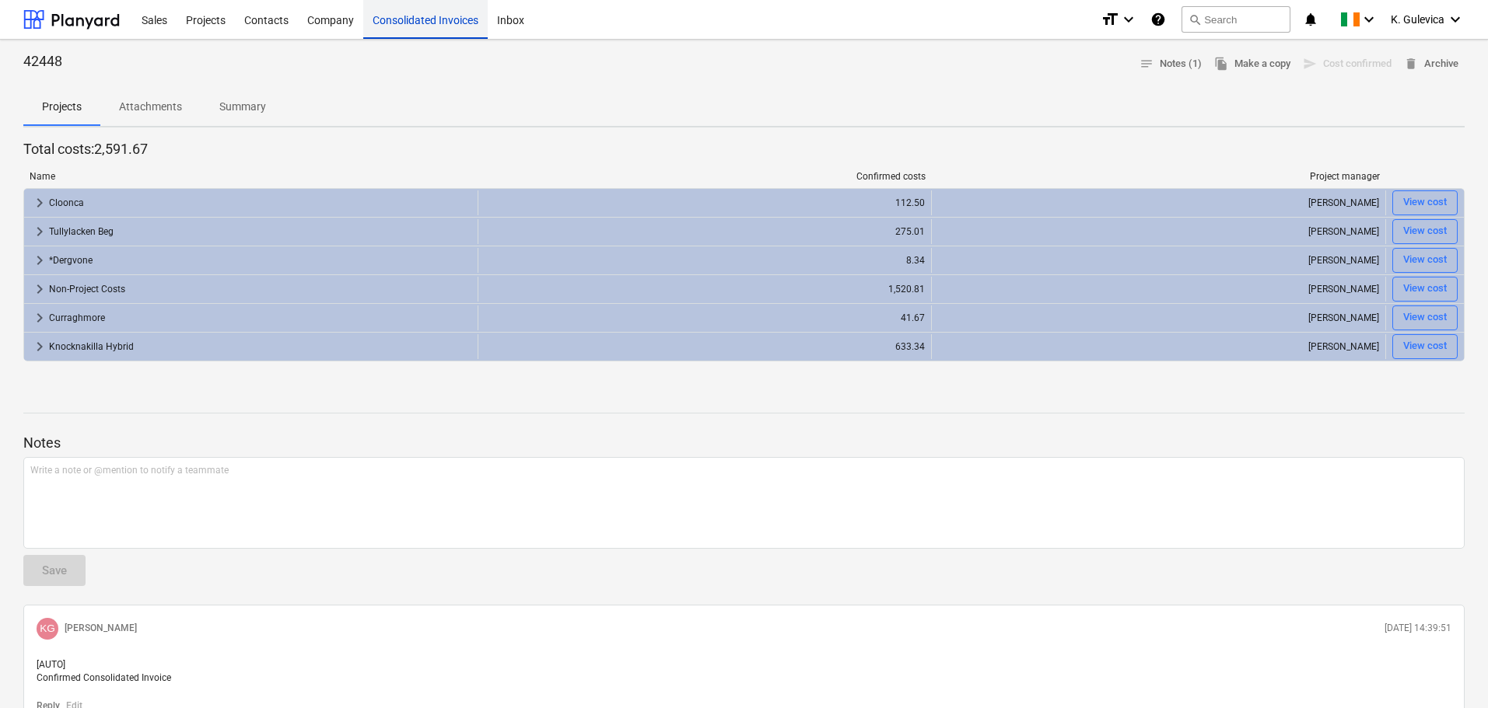
click at [420, 27] on div "Consolidated Invoices" at bounding box center [425, 19] width 124 height 40
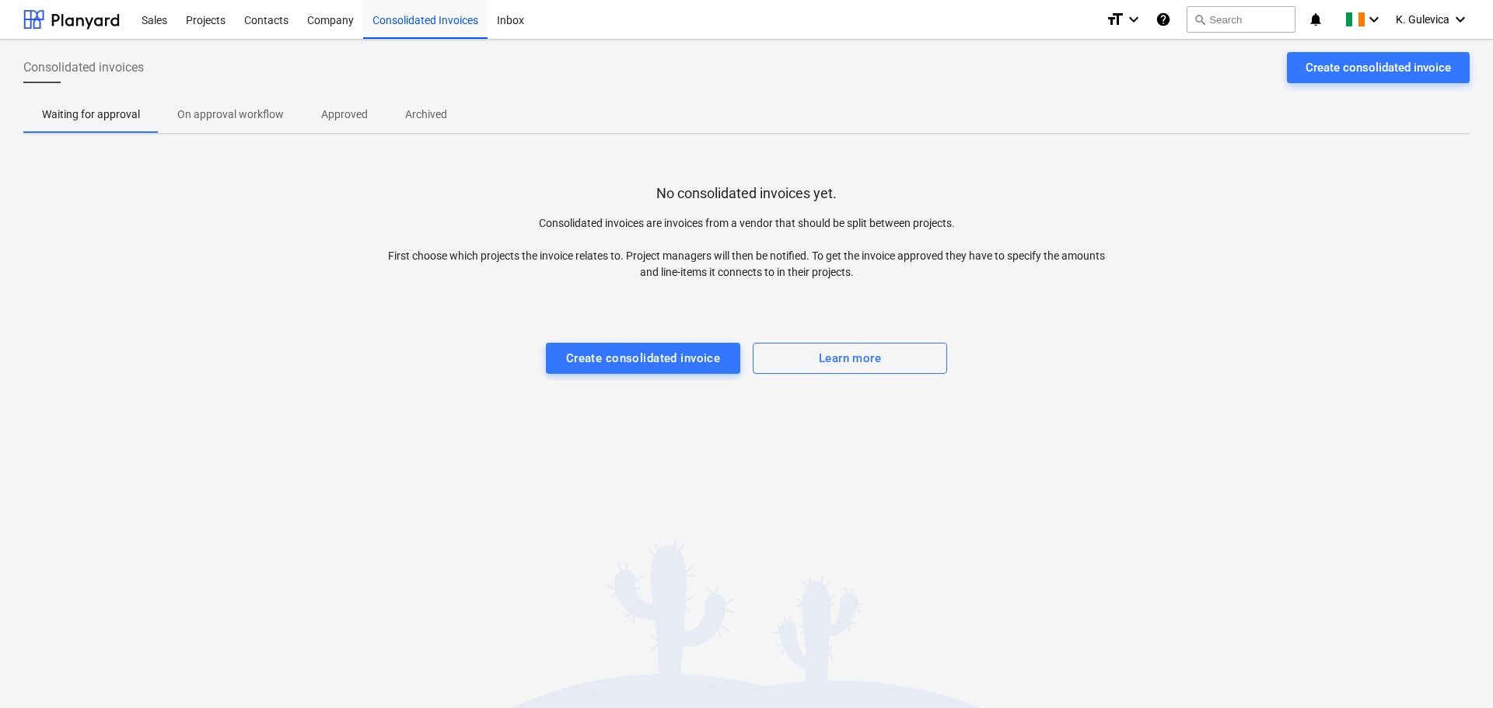
click at [341, 113] on p "Approved" at bounding box center [344, 115] width 47 height 16
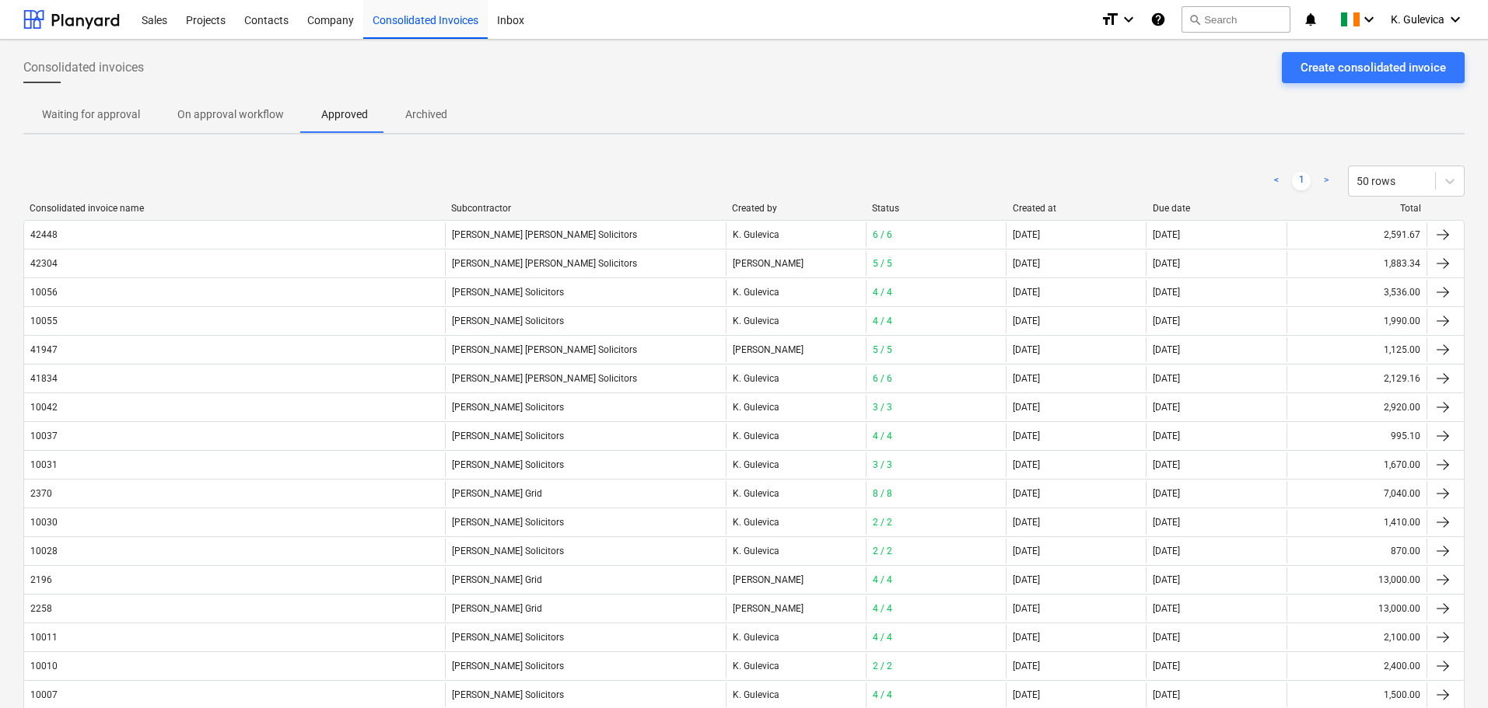
click at [1044, 203] on div "Created at" at bounding box center [1077, 208] width 128 height 11
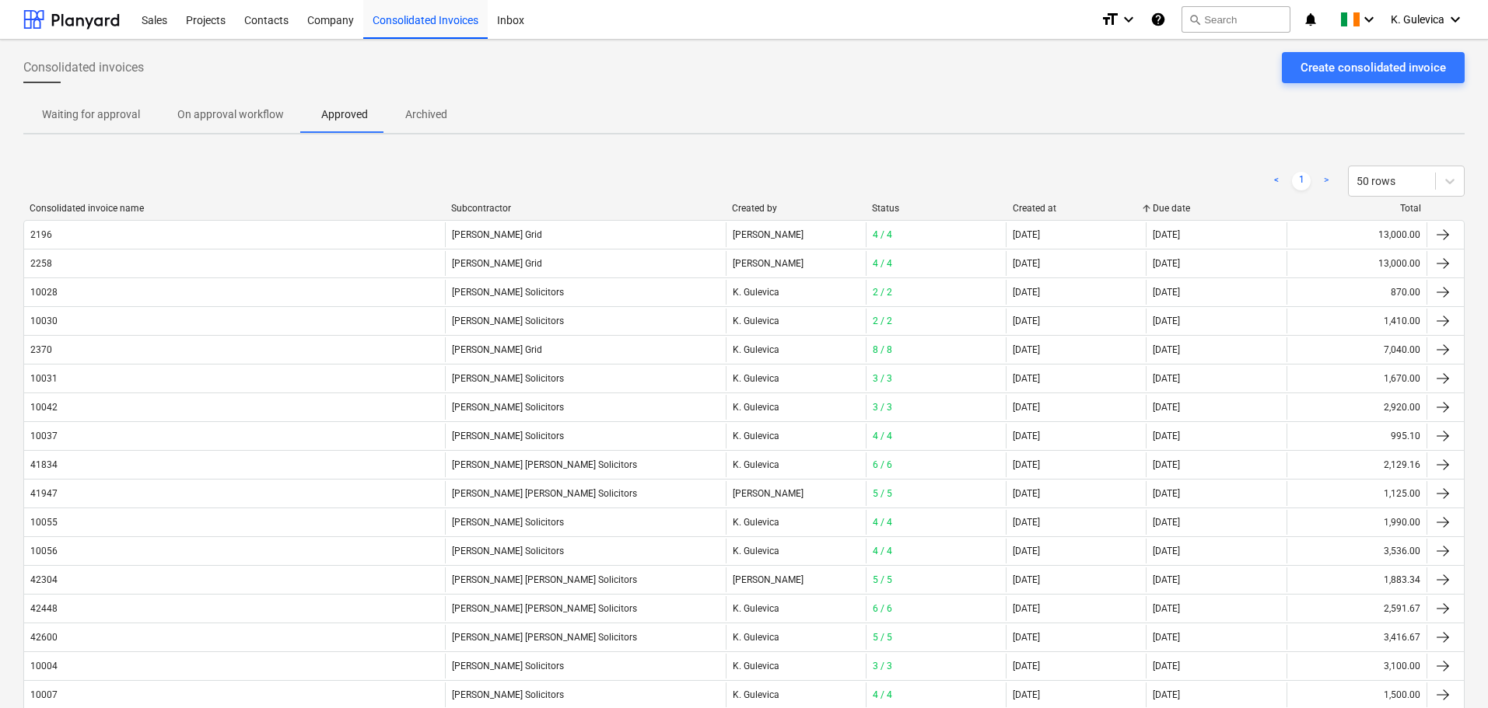
click at [1044, 203] on div "Created at" at bounding box center [1077, 208] width 128 height 11
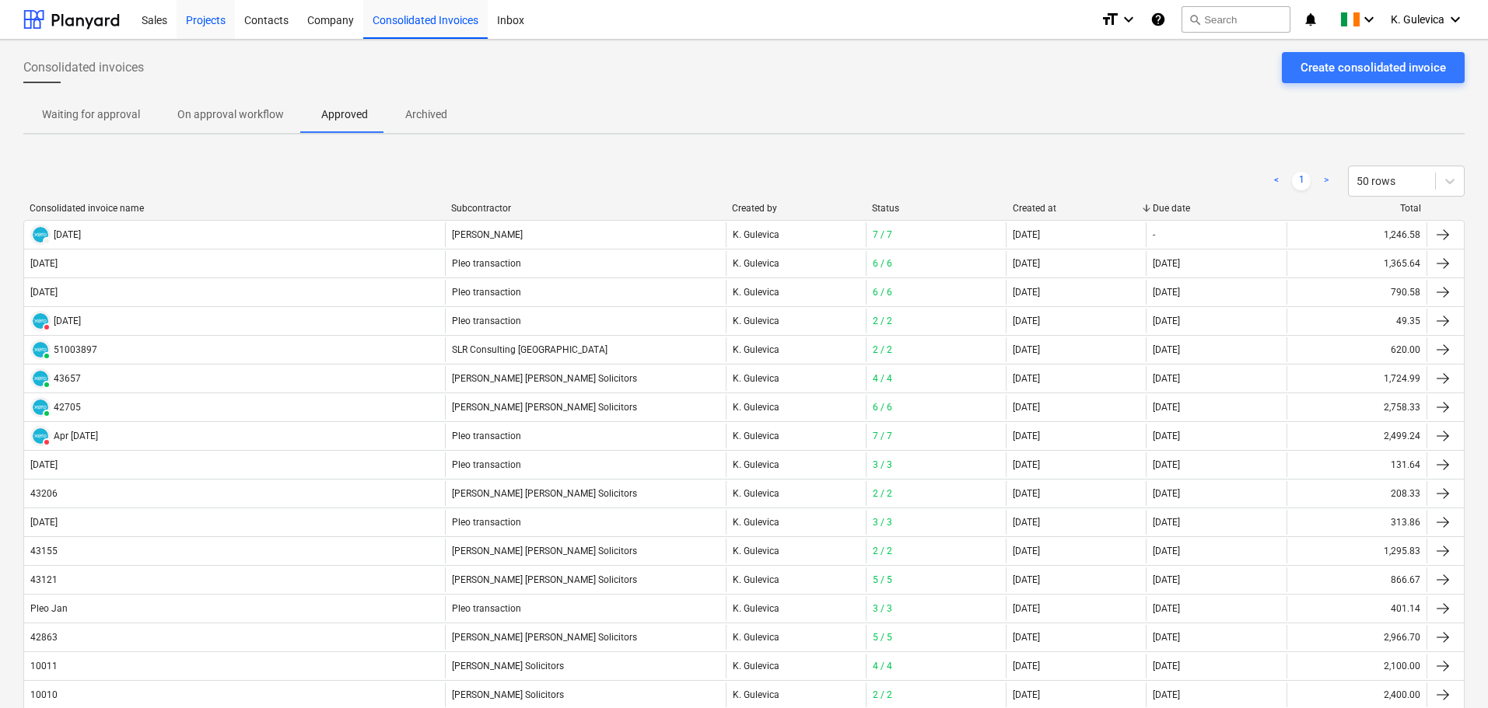
click at [207, 23] on div "Projects" at bounding box center [206, 19] width 58 height 40
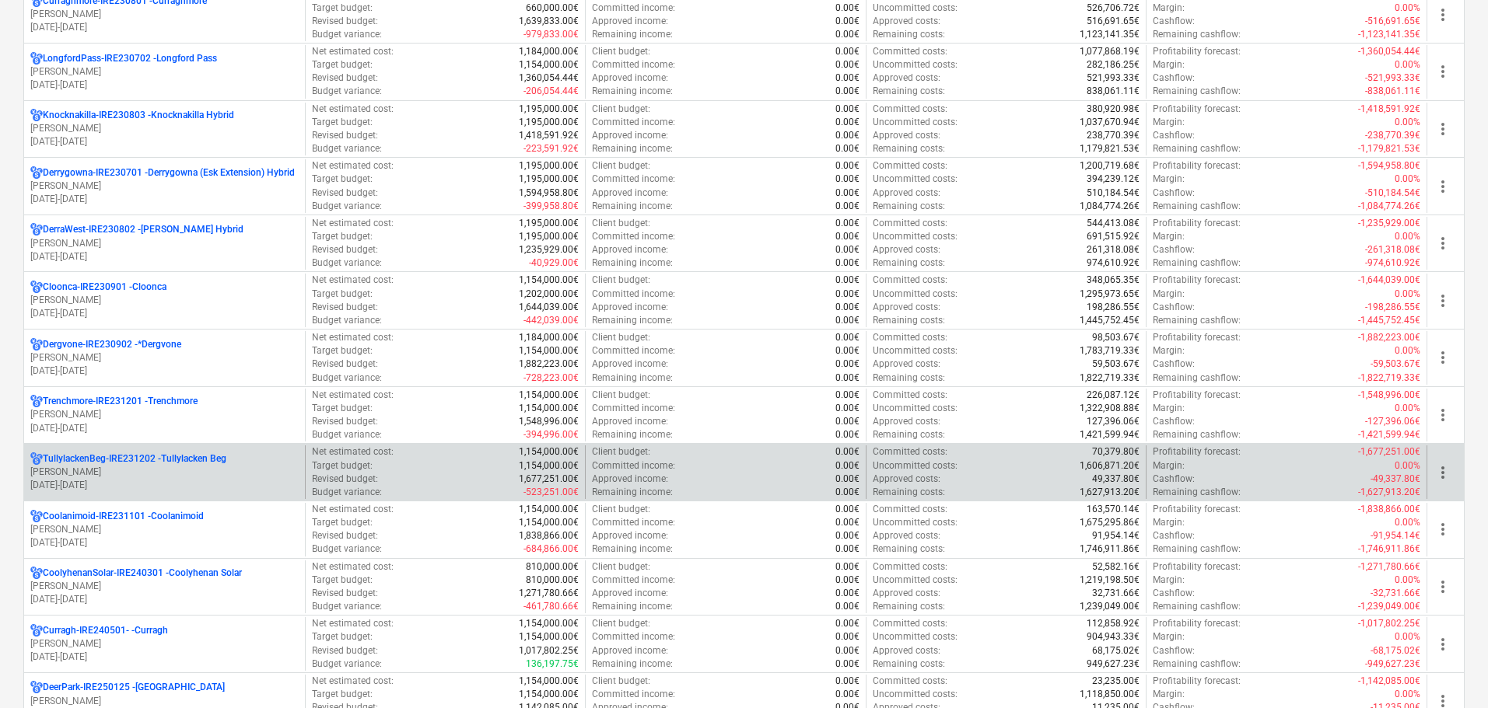
scroll to position [389, 0]
